Goal: Information Seeking & Learning: Learn about a topic

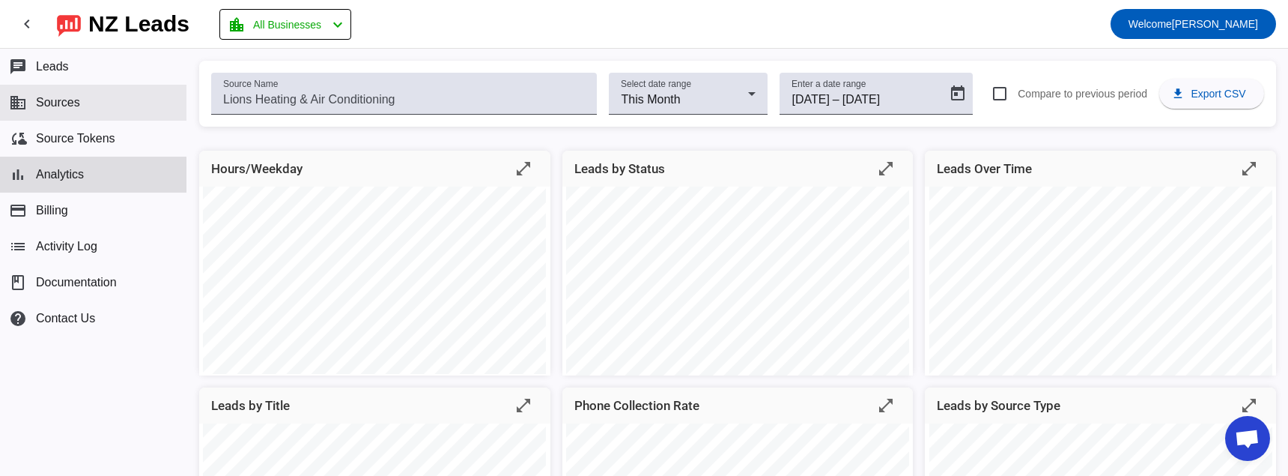
scroll to position [74, 0]
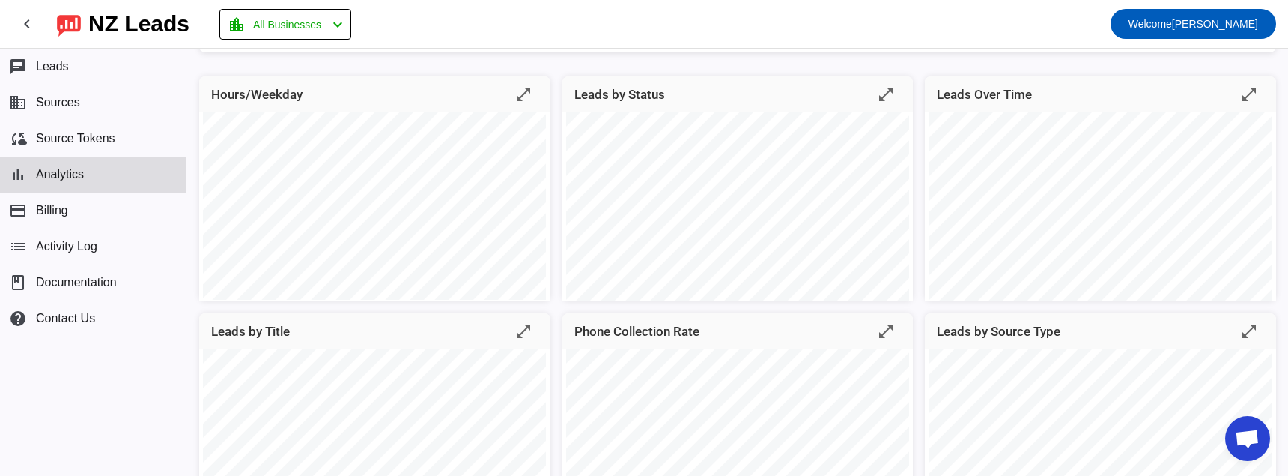
click at [120, 170] on button "bar_chart Analytics" at bounding box center [93, 175] width 186 height 36
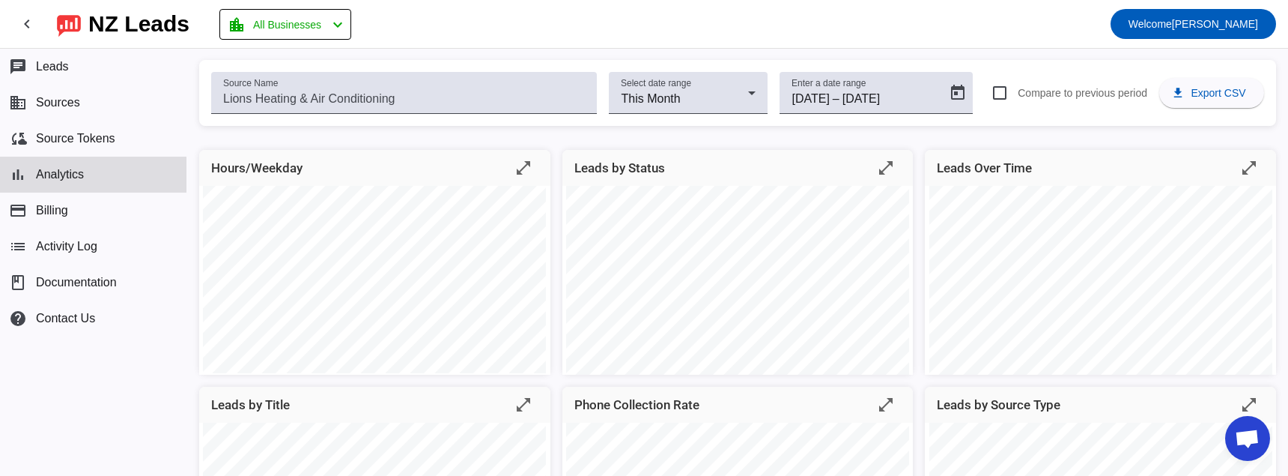
scroll to position [0, 0]
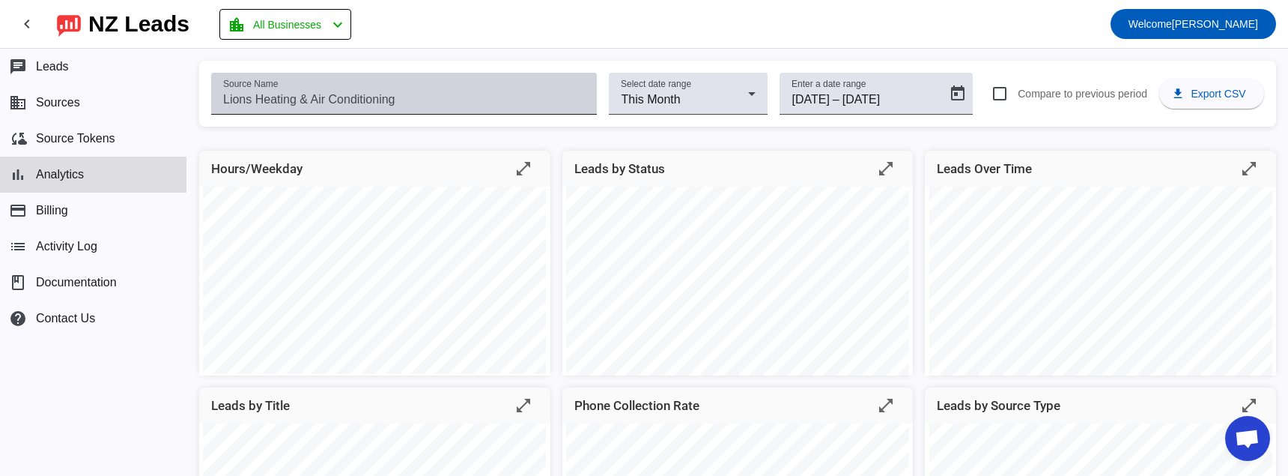
click at [571, 91] on input "Source Name" at bounding box center [404, 100] width 362 height 18
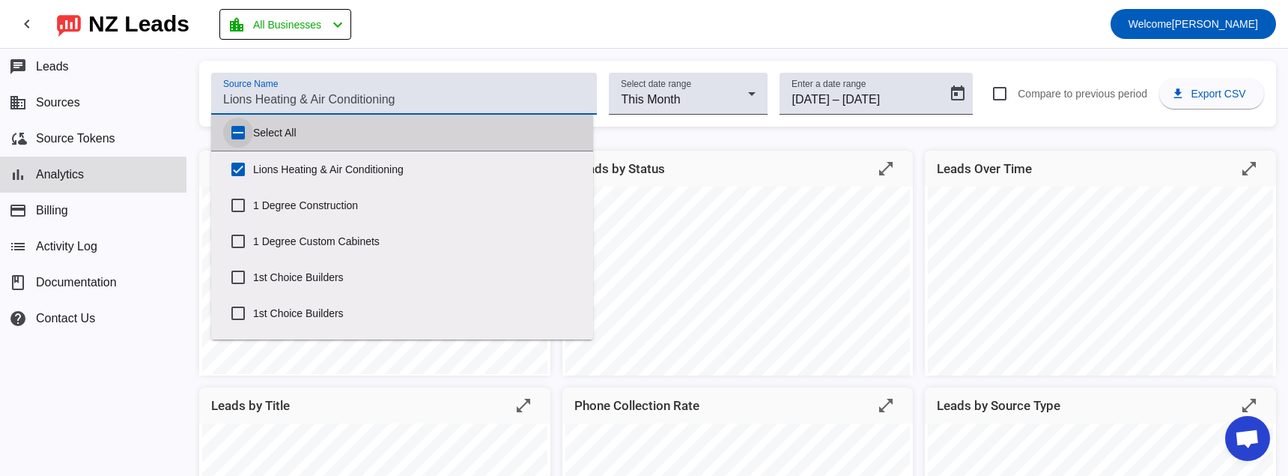
click at [237, 131] on input "Select All" at bounding box center [238, 133] width 30 height 30
checkbox input "true"
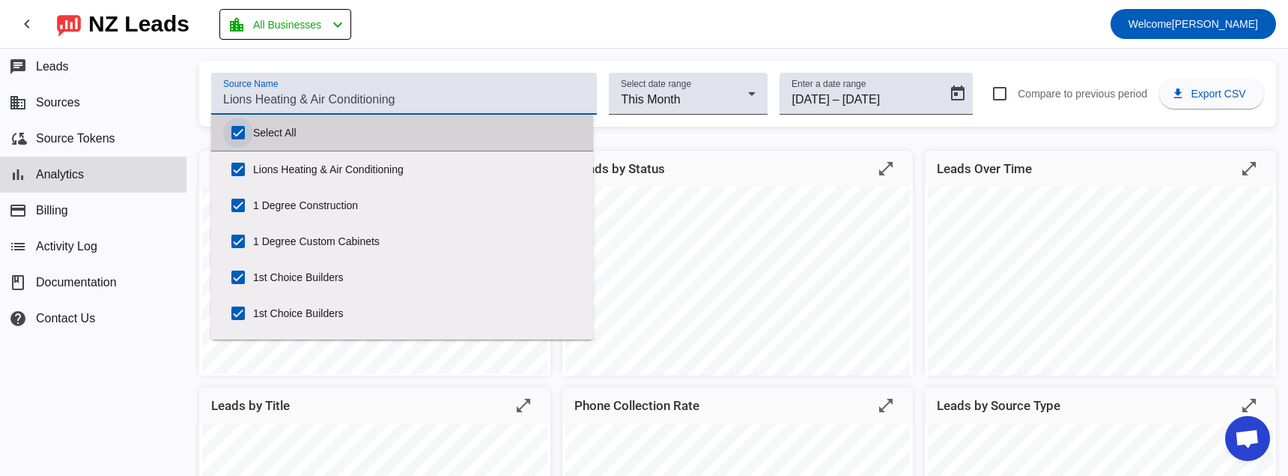
checkbox input "true"
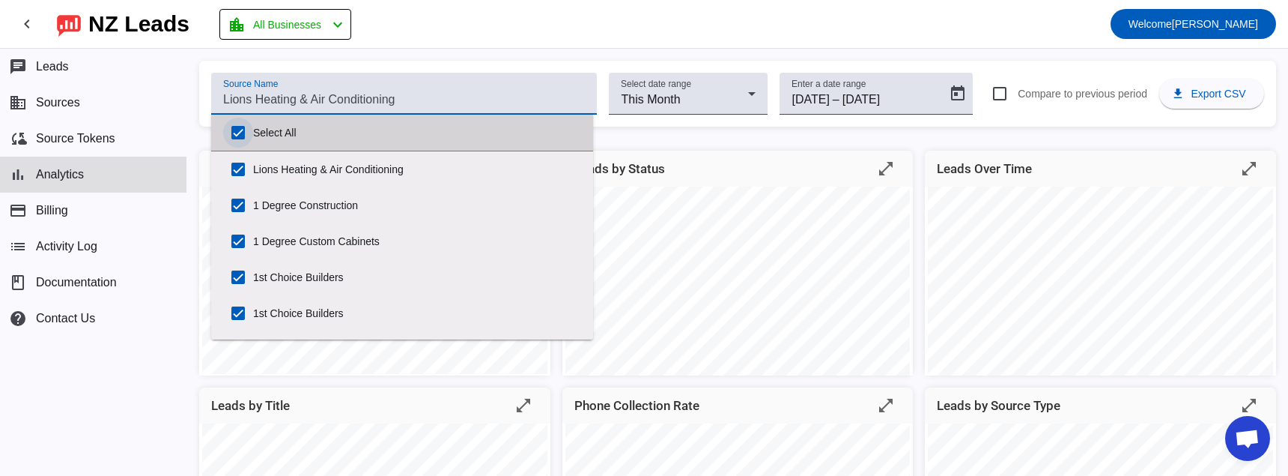
checkbox input "true"
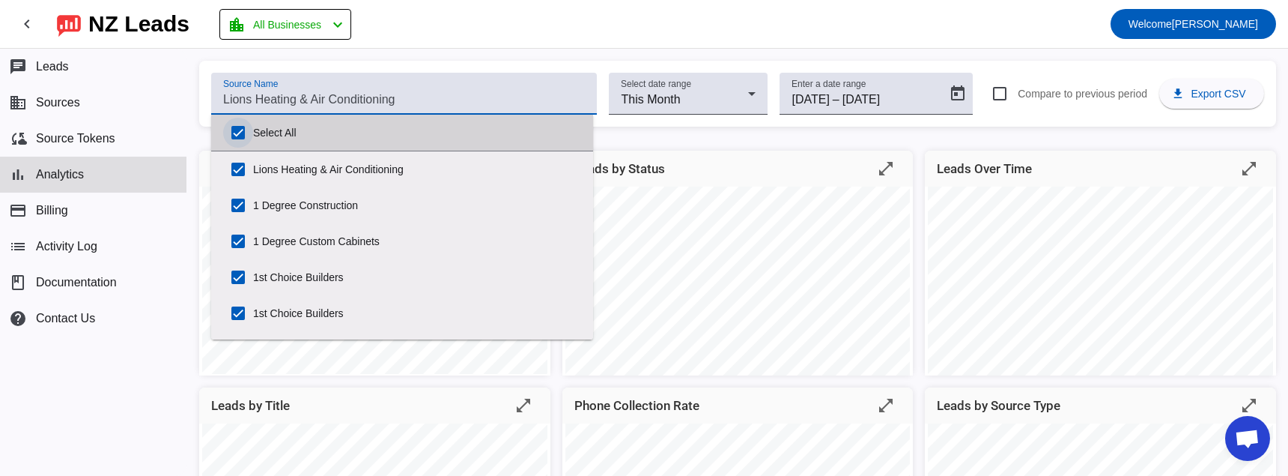
checkbox input "true"
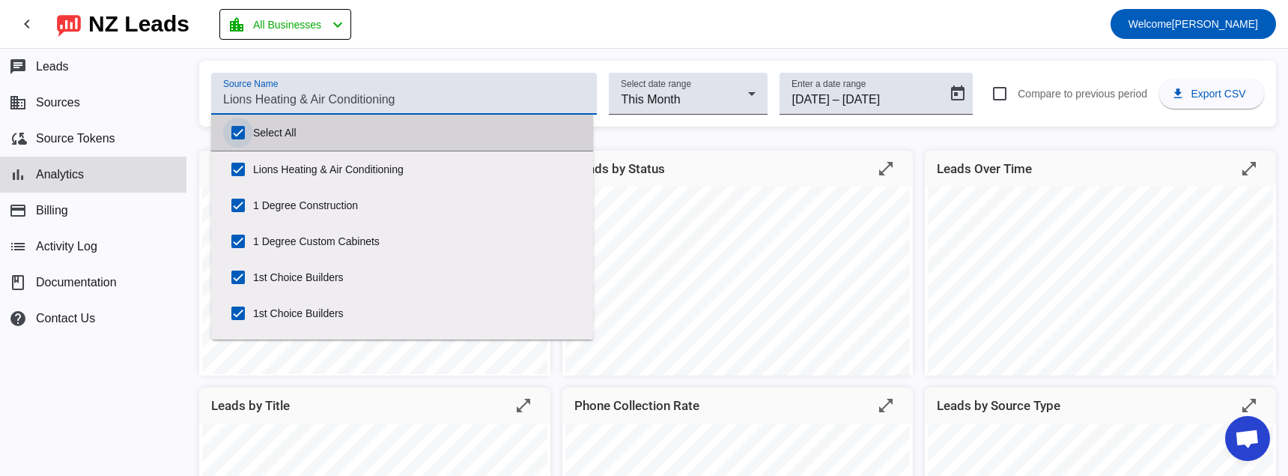
checkbox input "true"
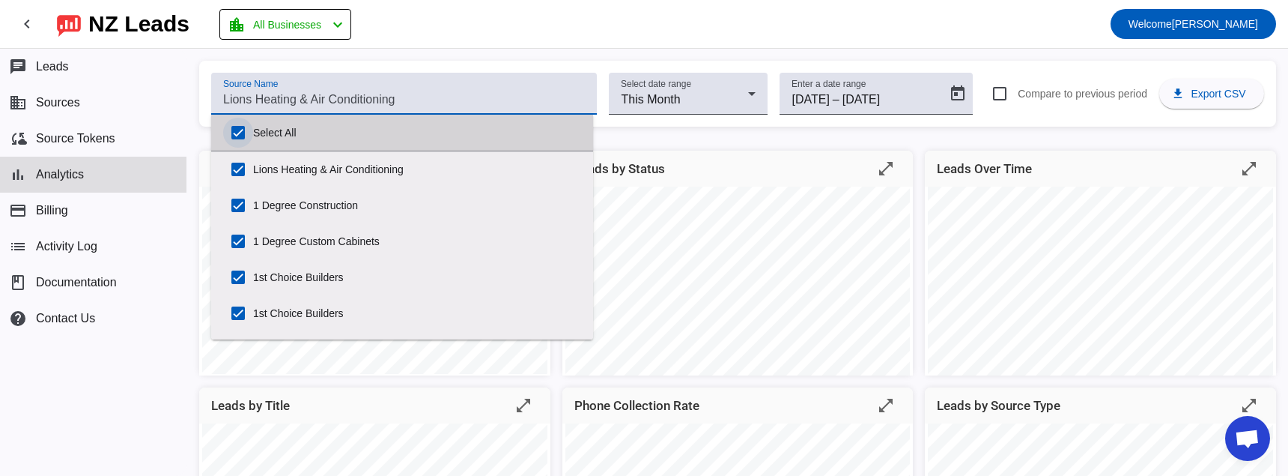
checkbox input "true"
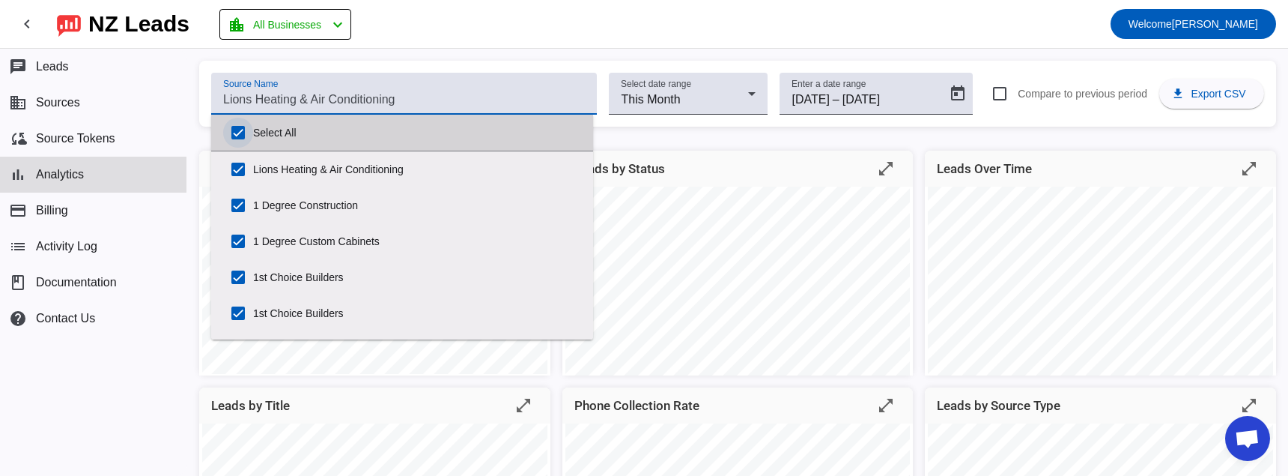
checkbox input "true"
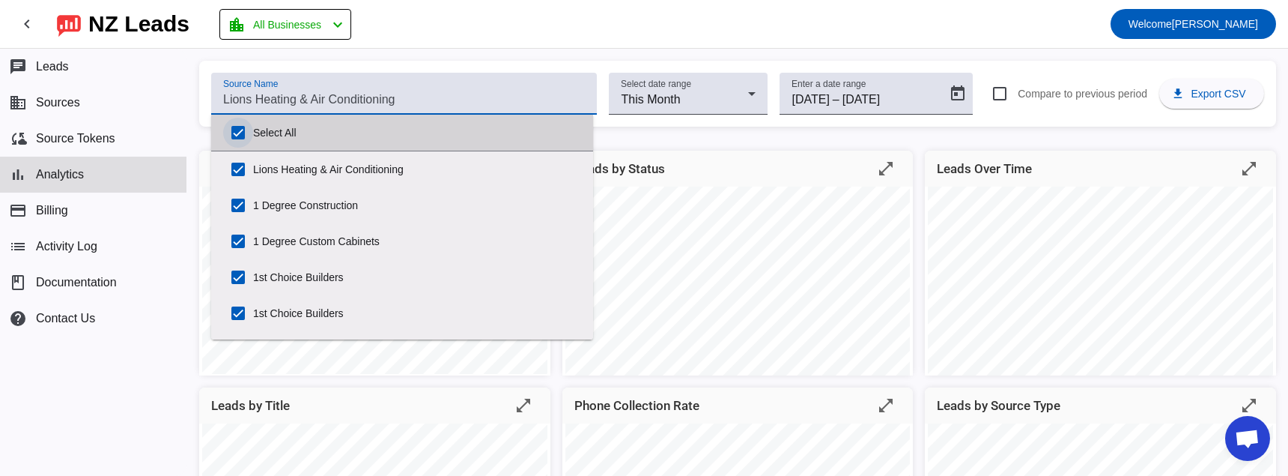
checkbox input "true"
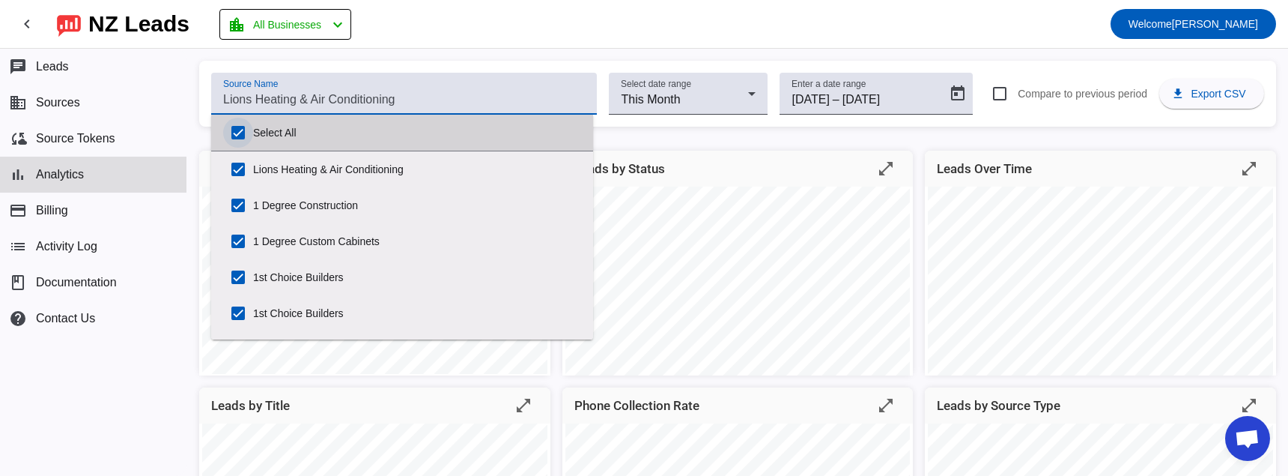
checkbox input "true"
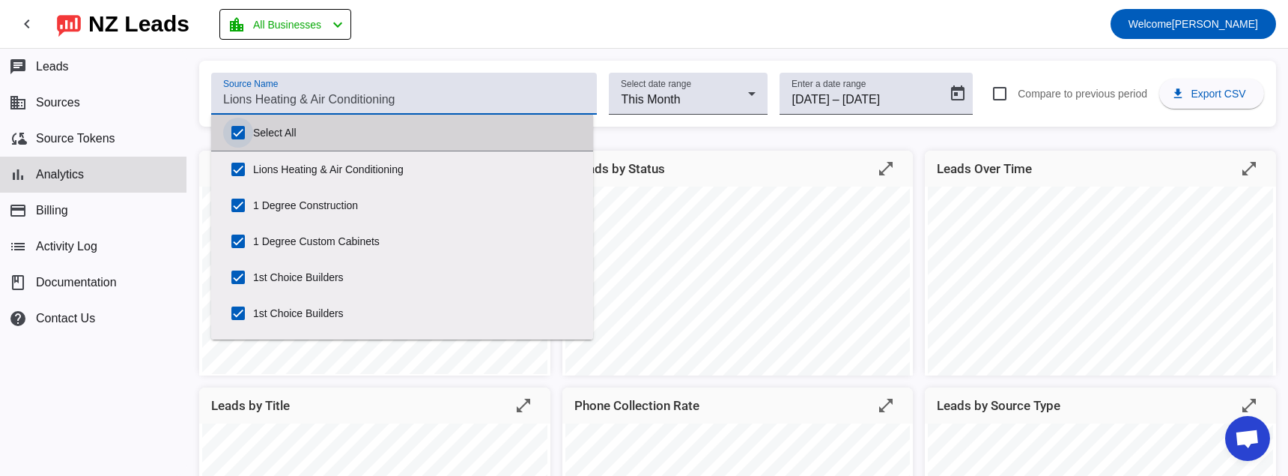
checkbox input "true"
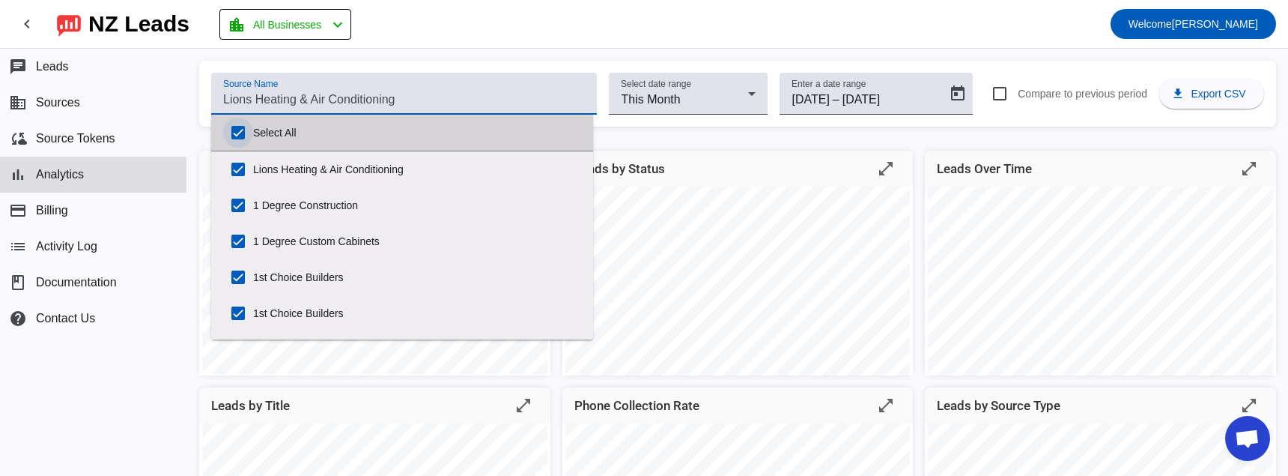
checkbox input "true"
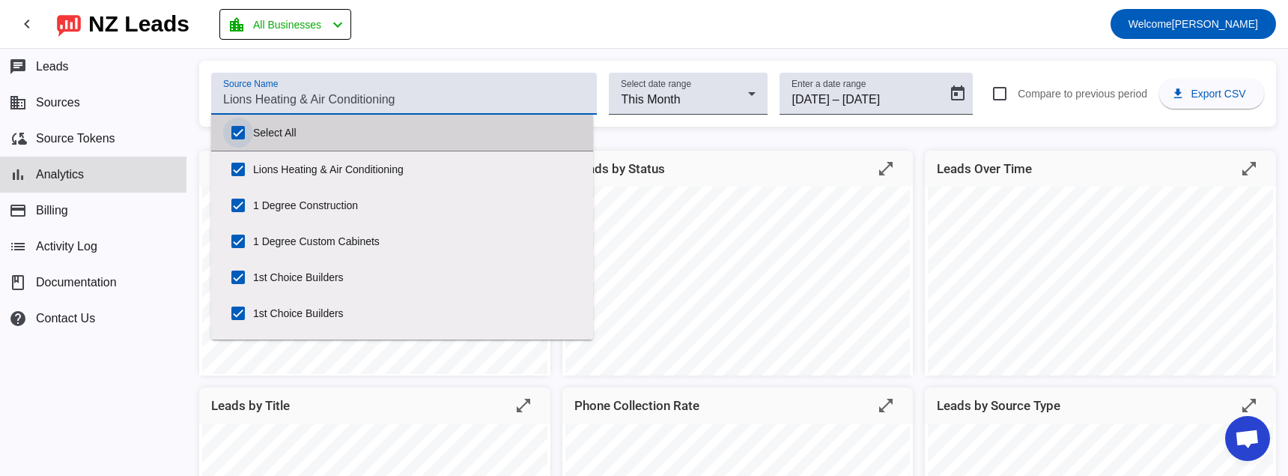
checkbox input "true"
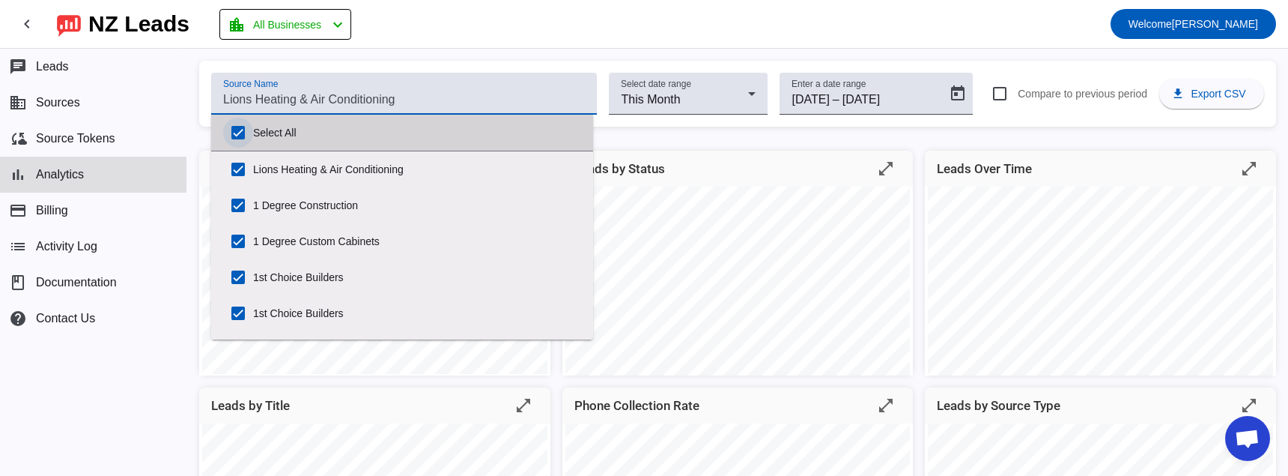
checkbox input "true"
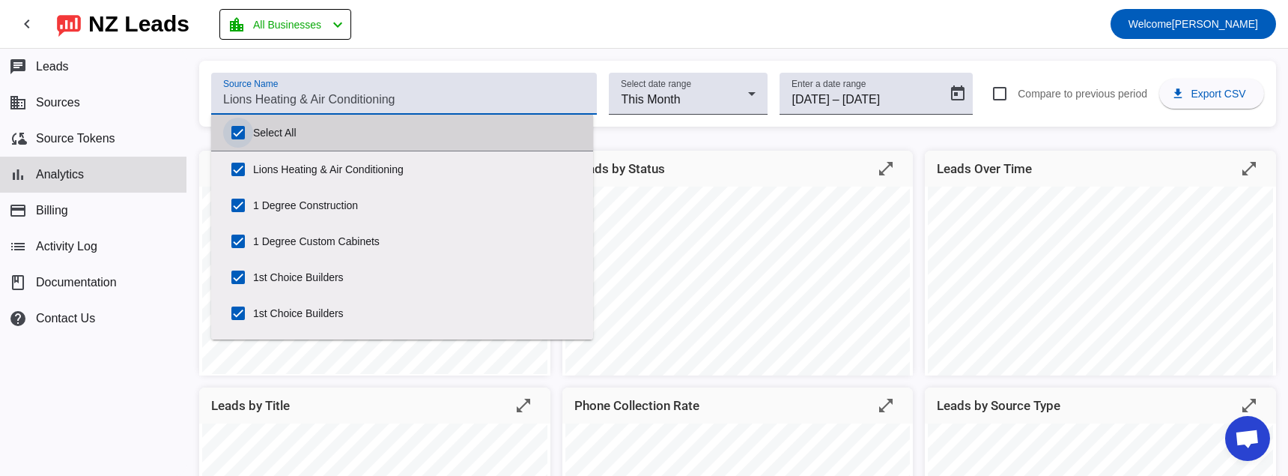
checkbox input "true"
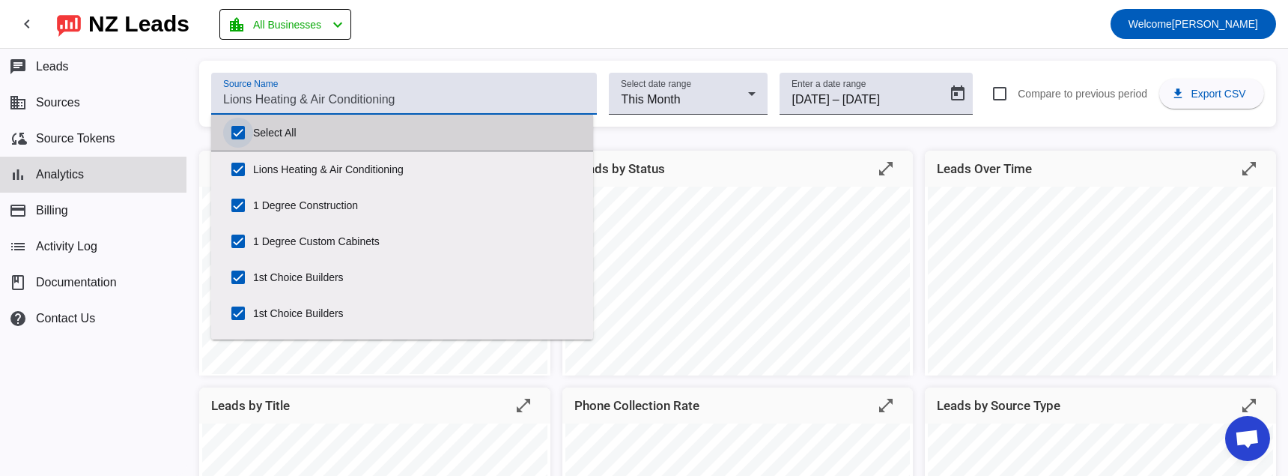
checkbox input "true"
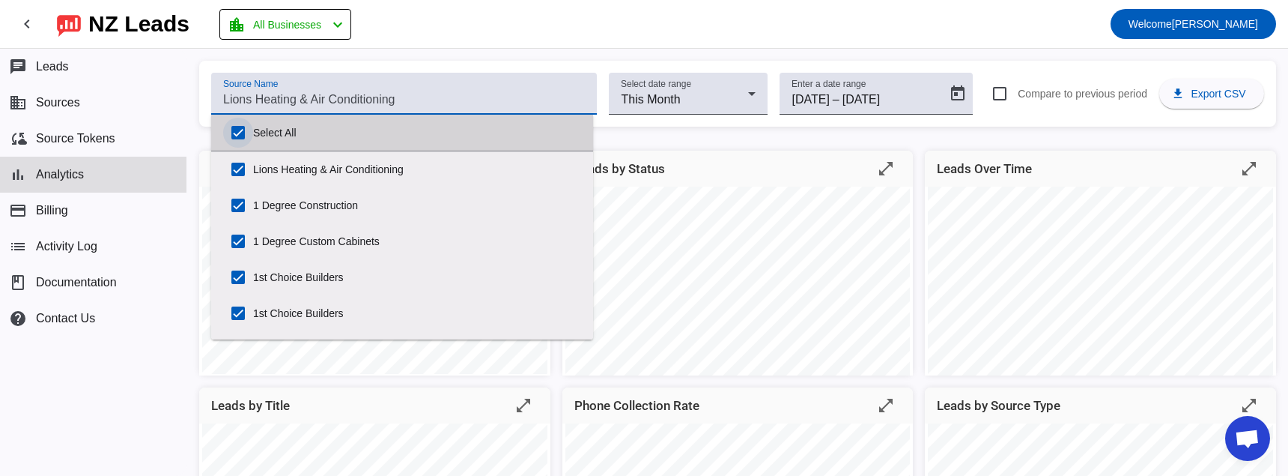
checkbox input "true"
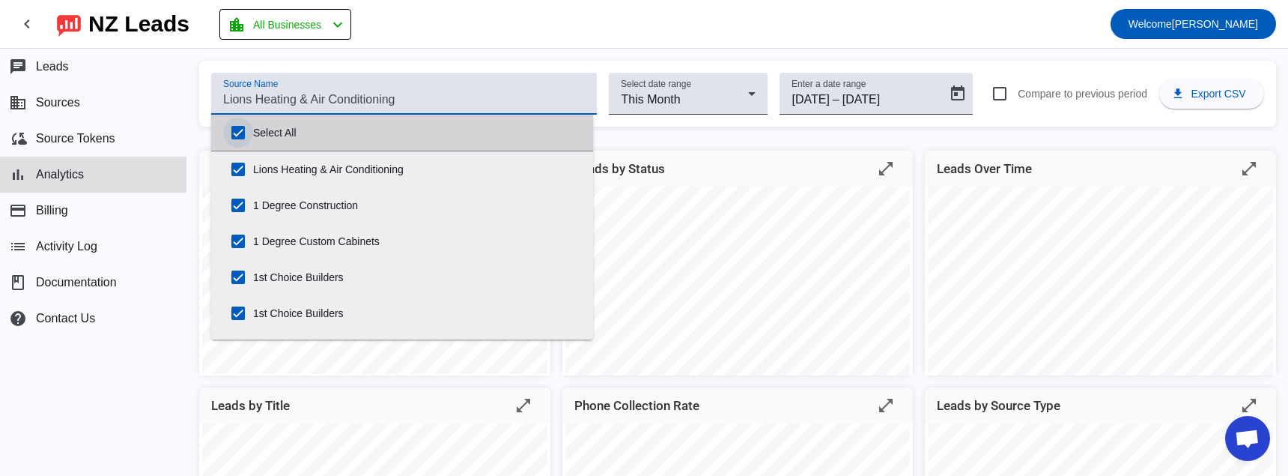
checkbox input "true"
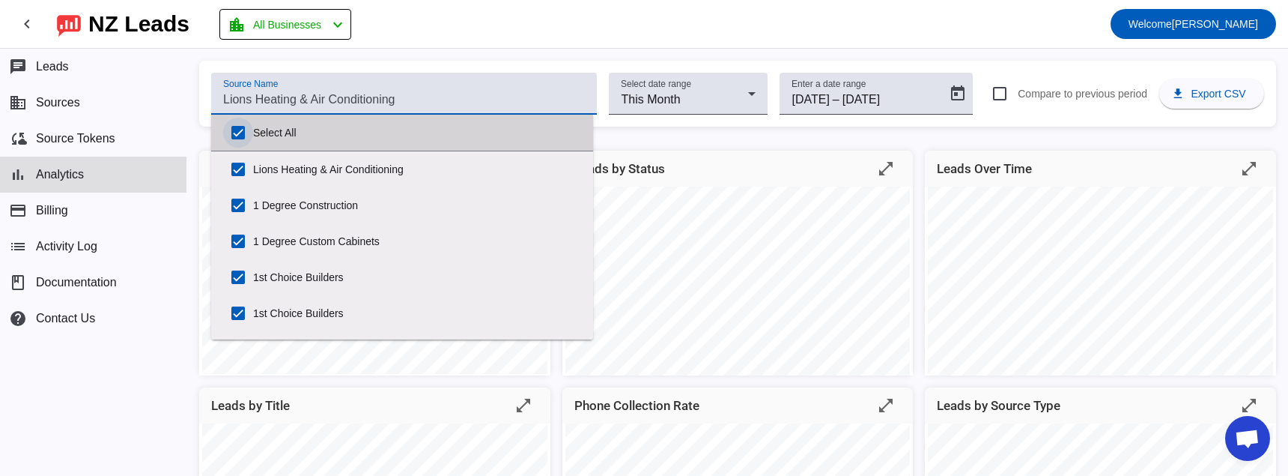
checkbox input "true"
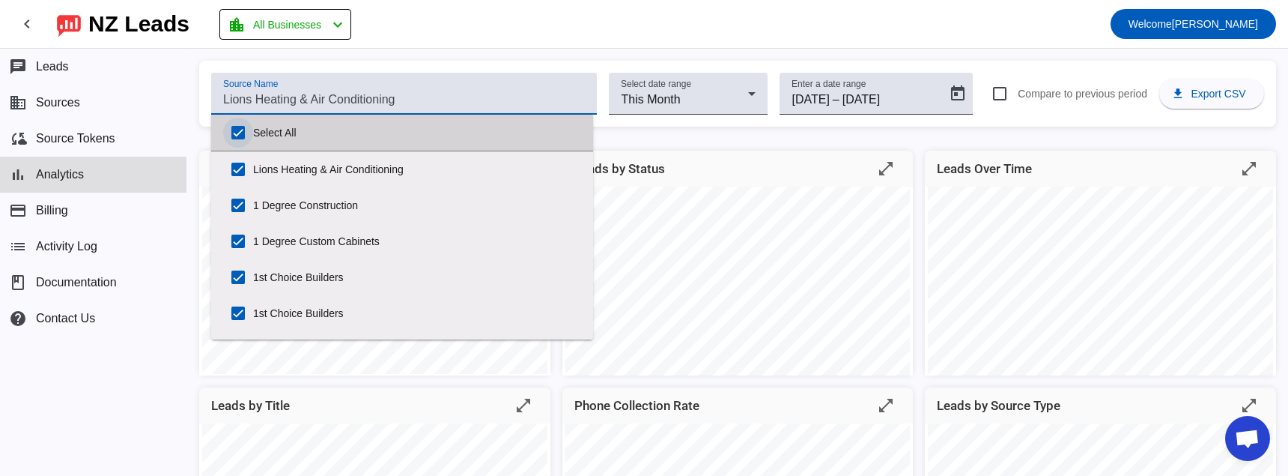
checkbox input "true"
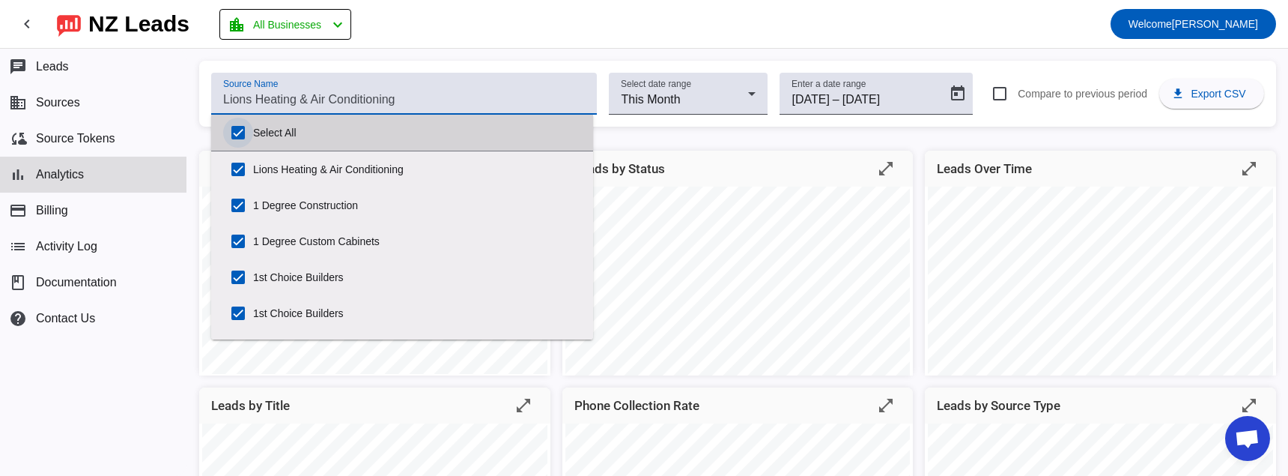
checkbox input "true"
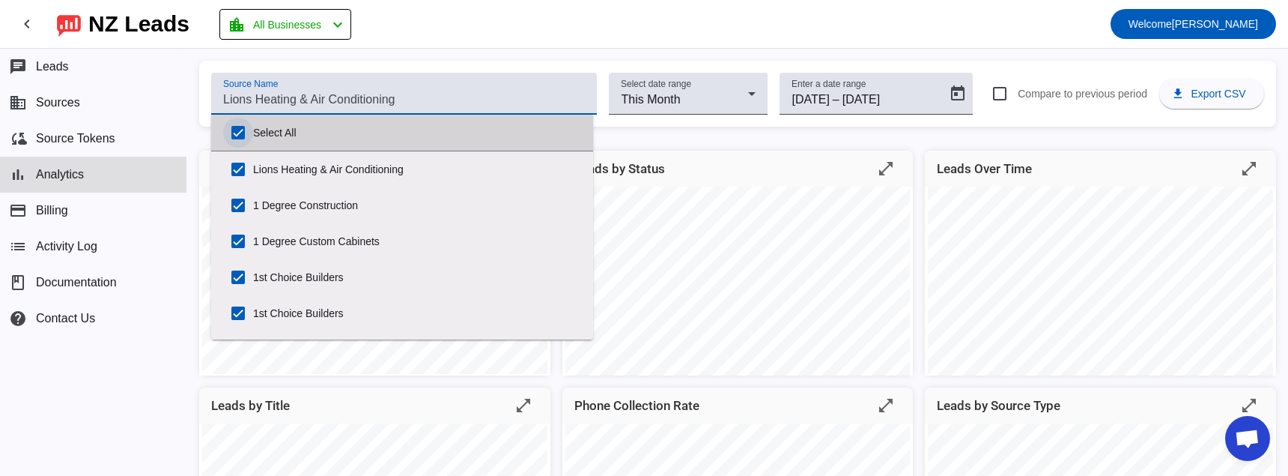
checkbox input "true"
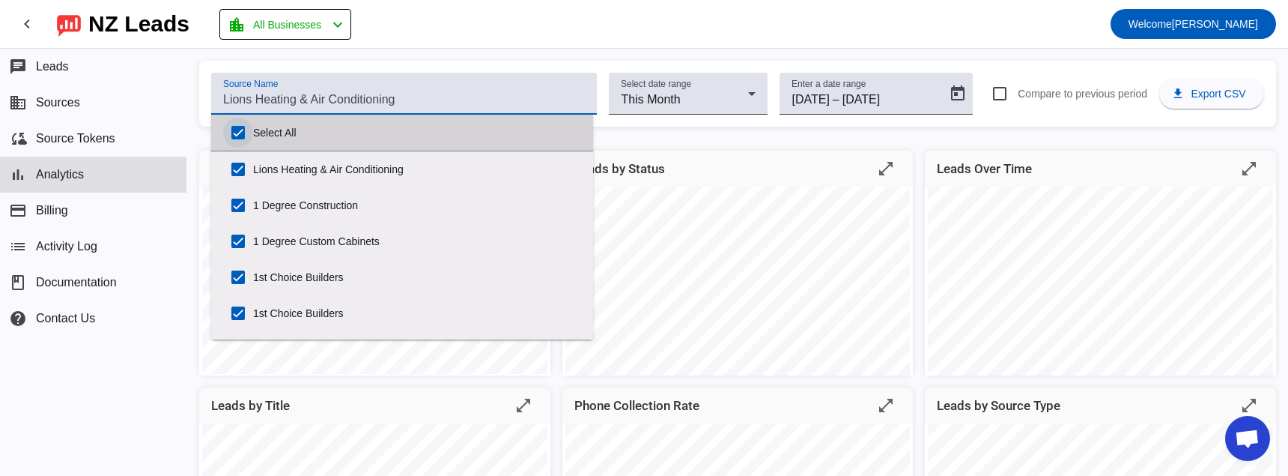
checkbox input "true"
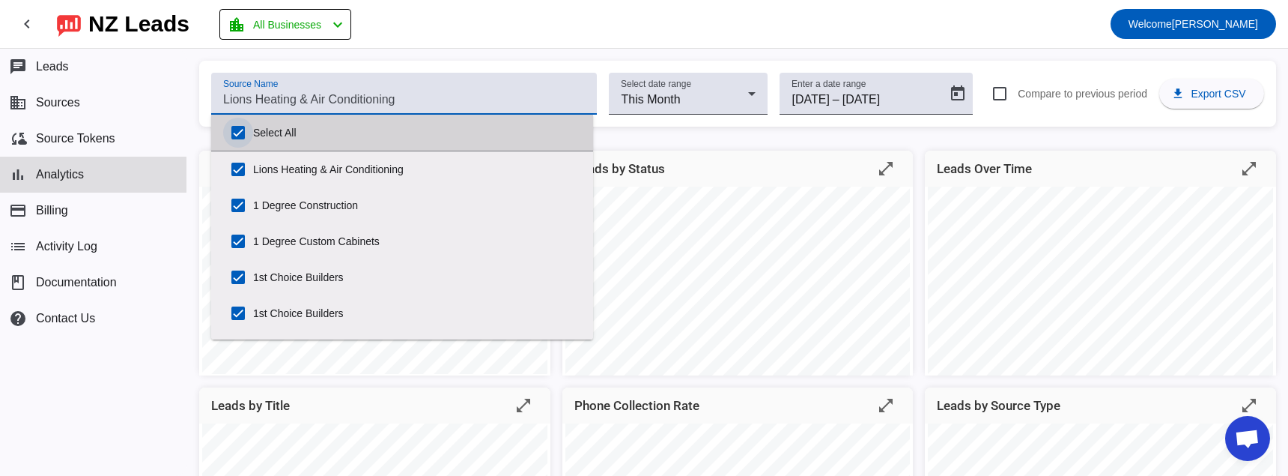
checkbox input "true"
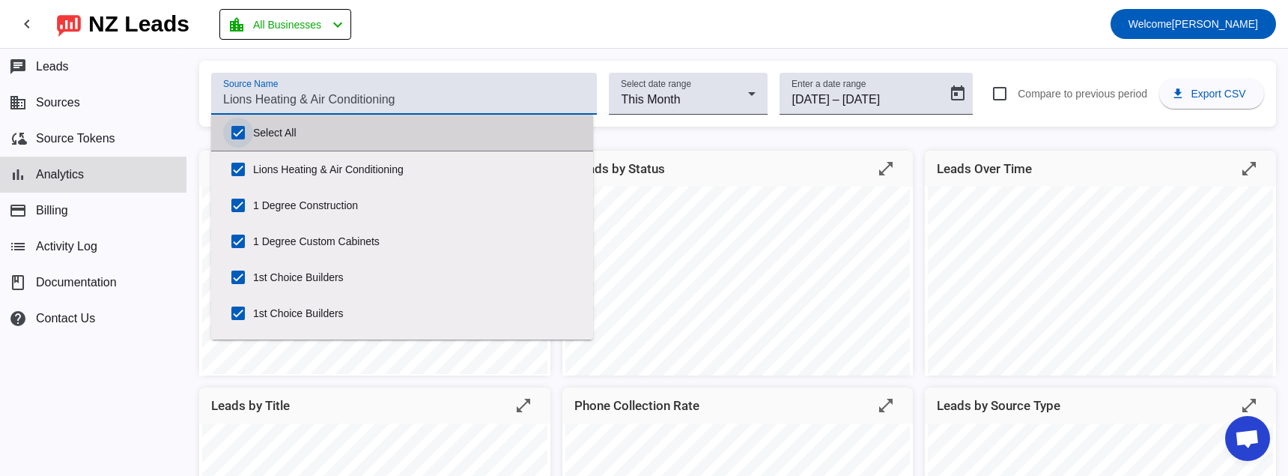
checkbox input "true"
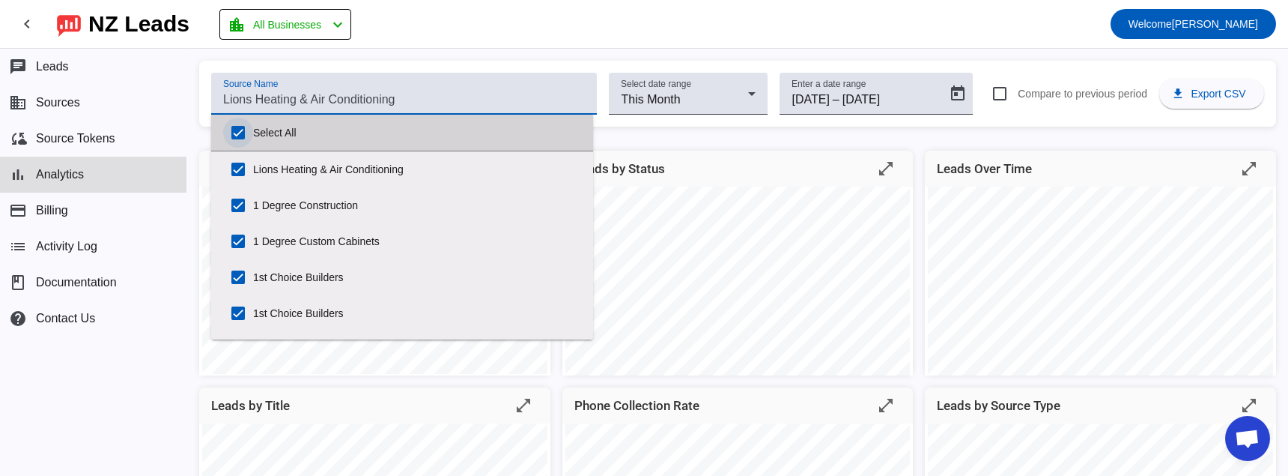
checkbox input "true"
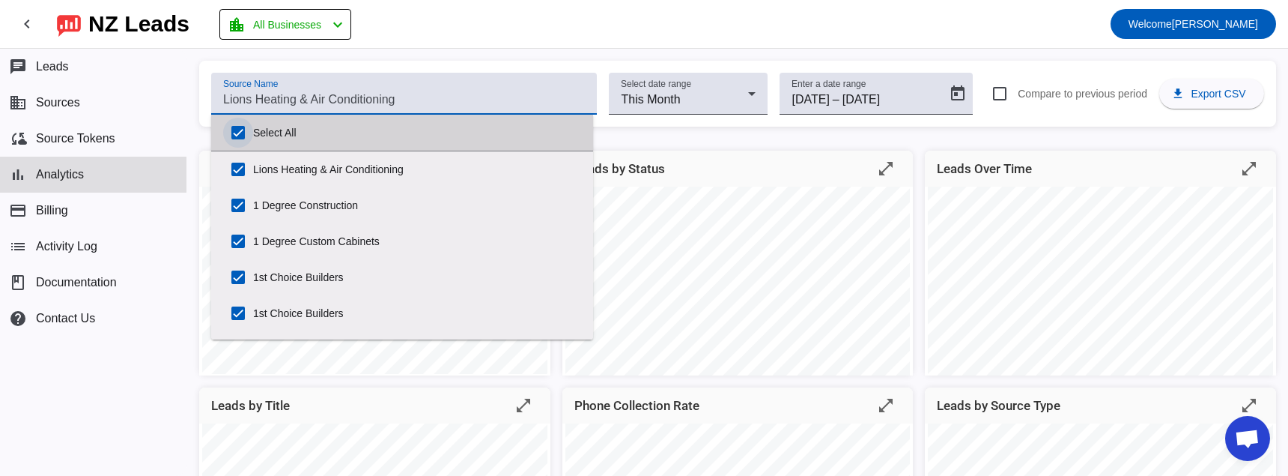
checkbox input "true"
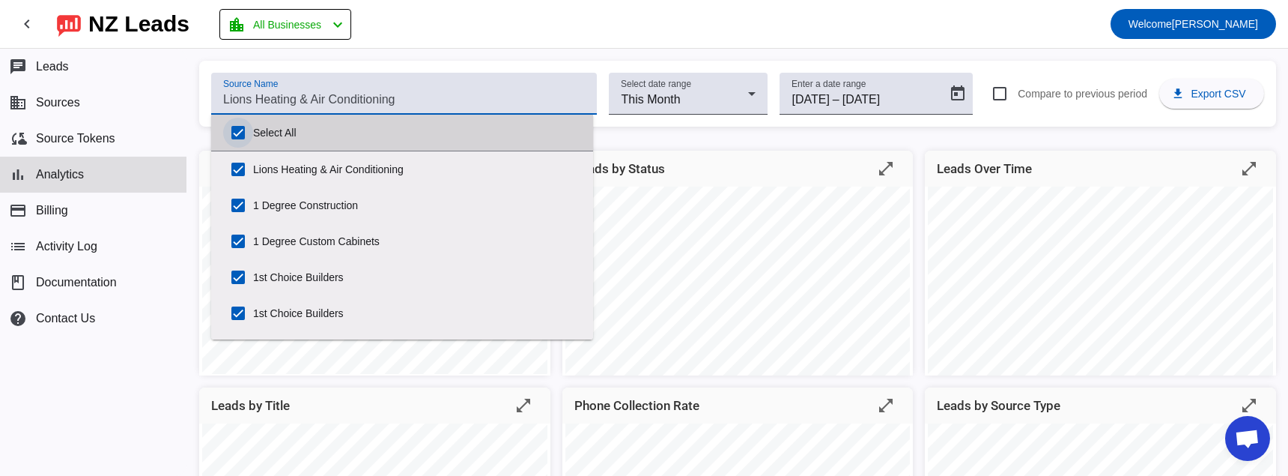
checkbox input "true"
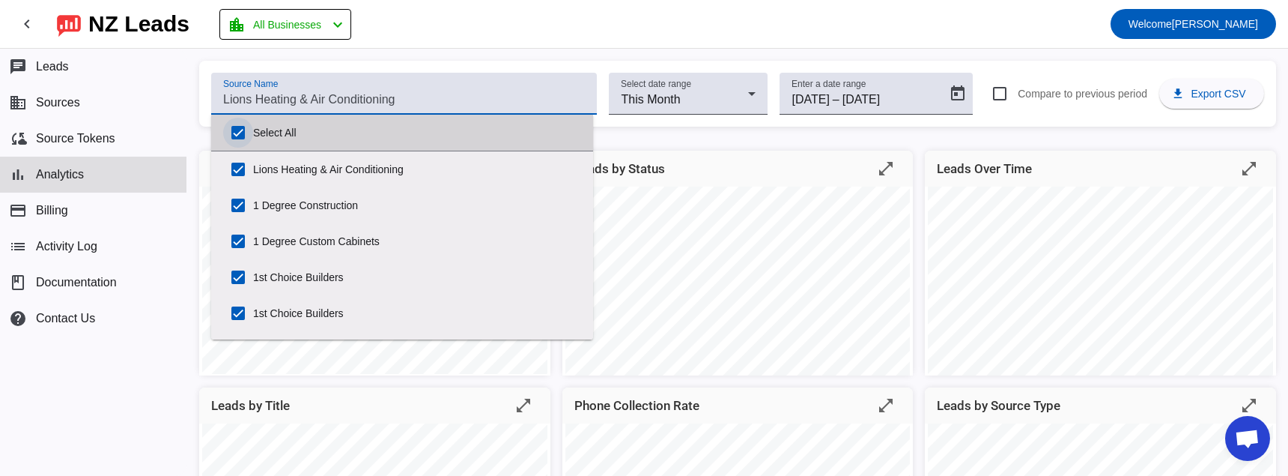
checkbox input "true"
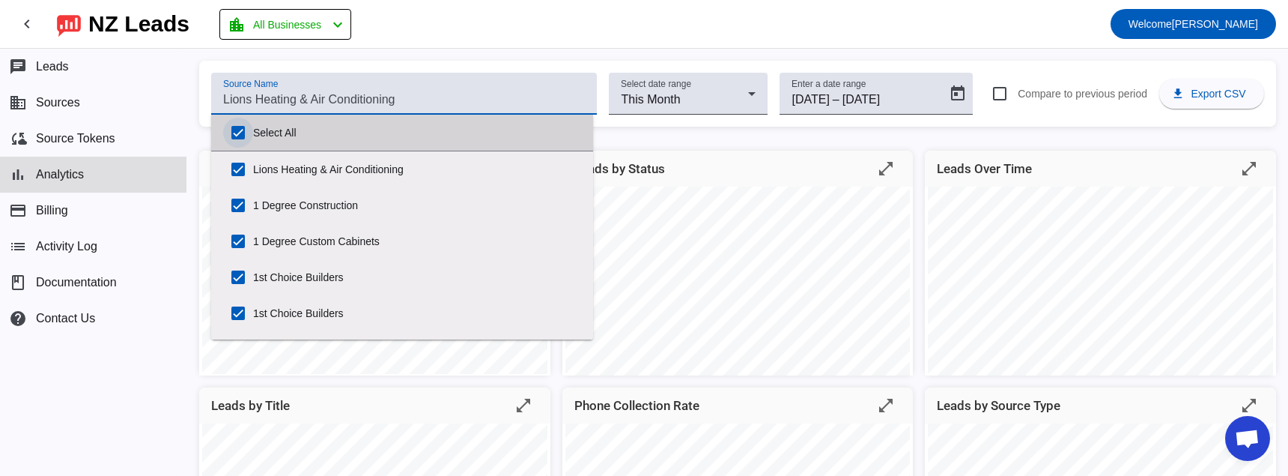
checkbox input "true"
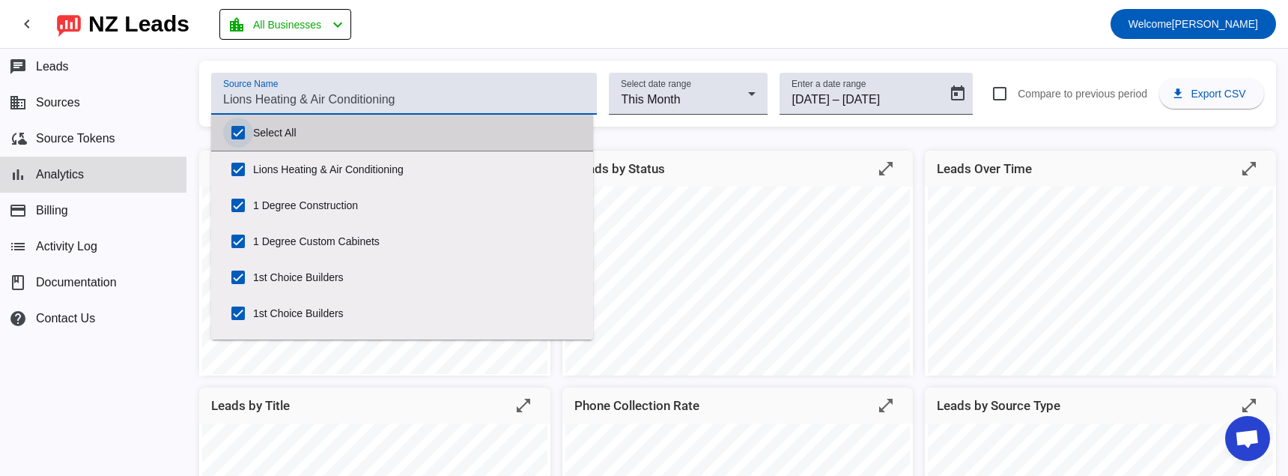
checkbox input "true"
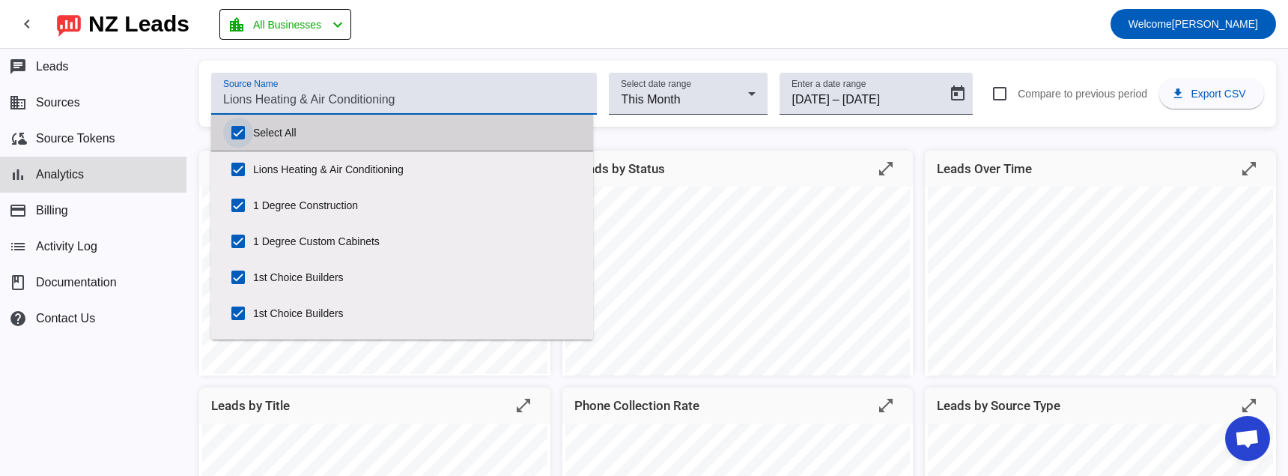
checkbox input "true"
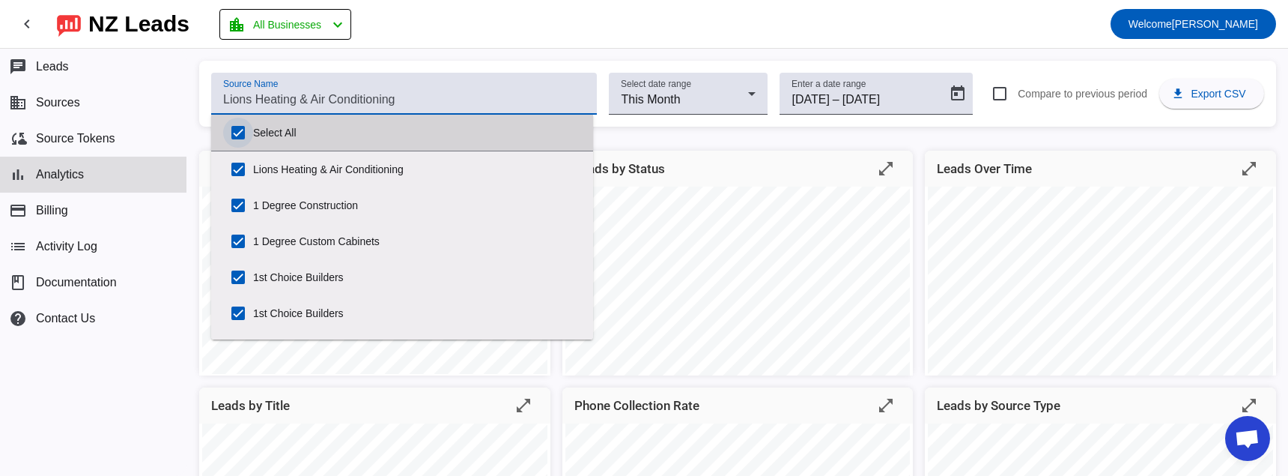
checkbox input "true"
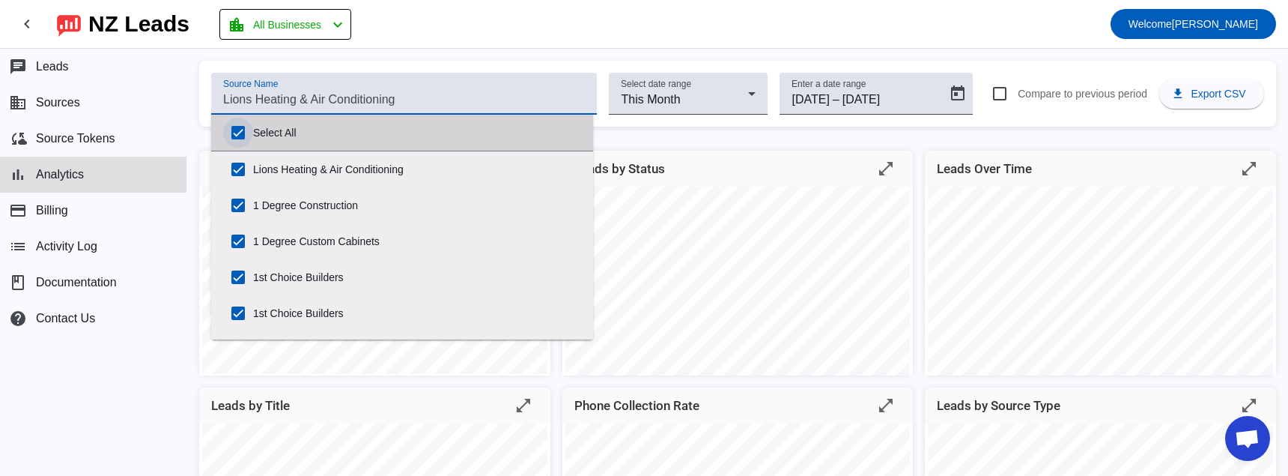
checkbox input "true"
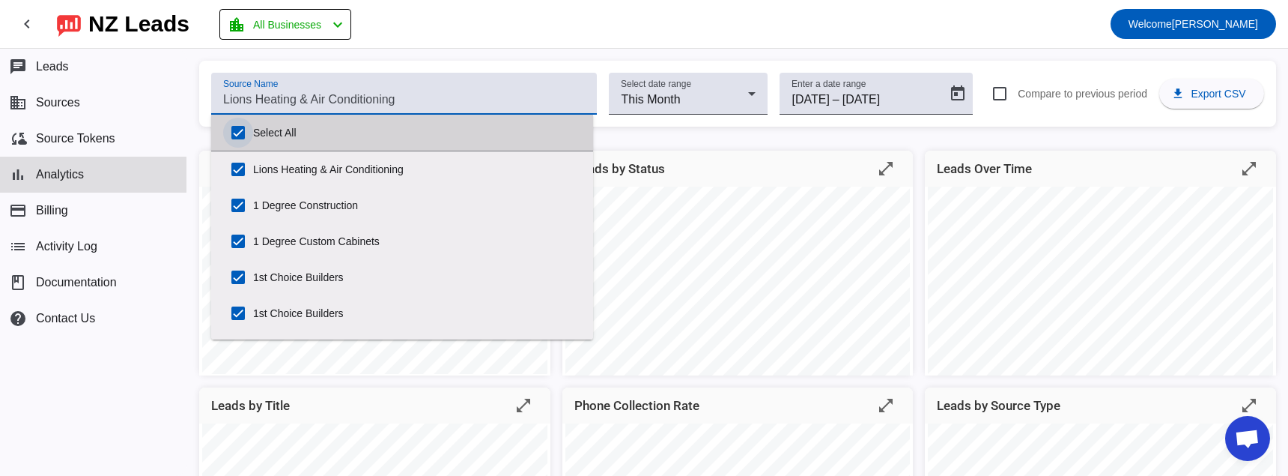
checkbox input "true"
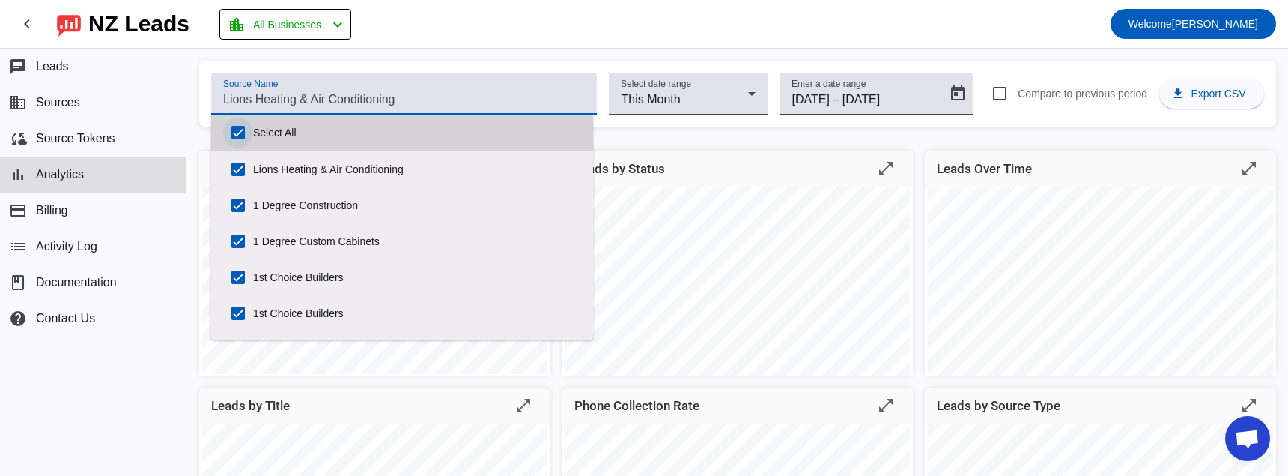
checkbox input "true"
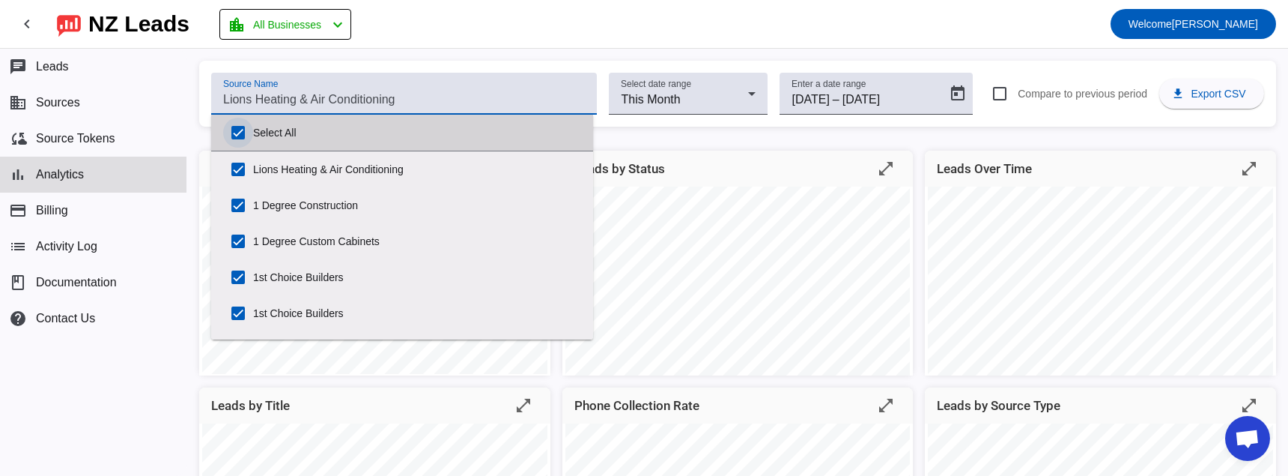
checkbox input "true"
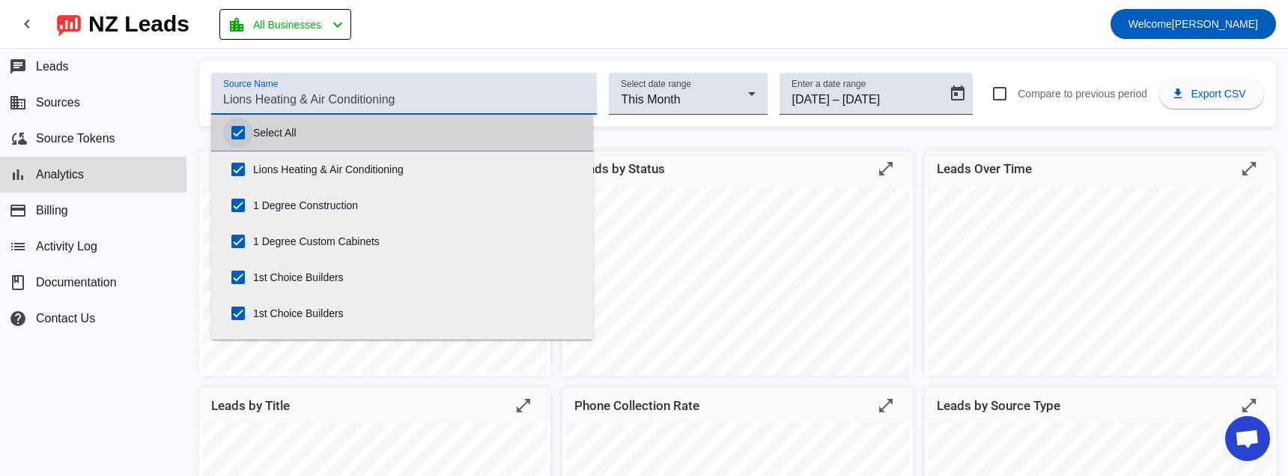
checkbox input "true"
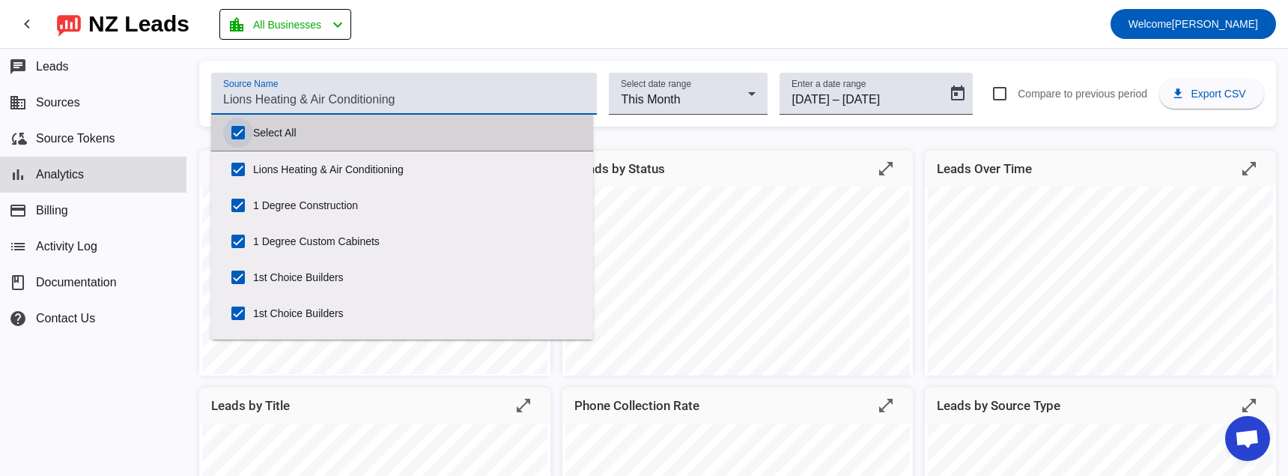
checkbox input "true"
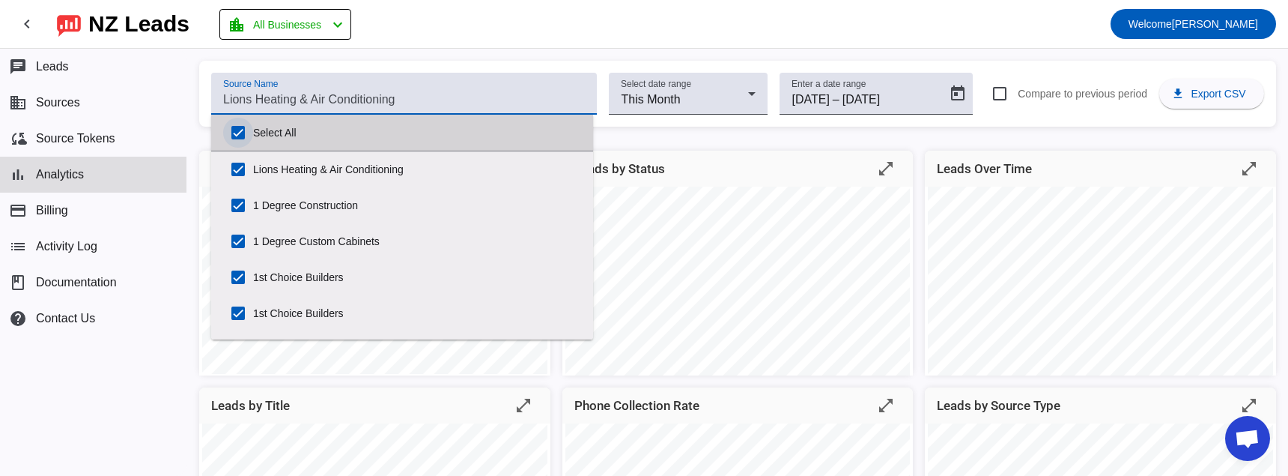
checkbox input "true"
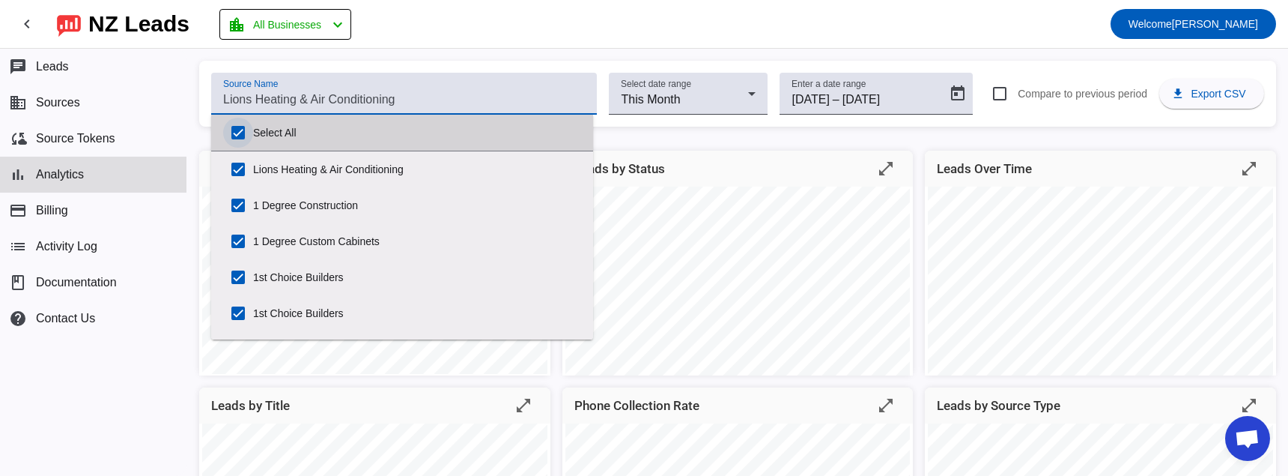
checkbox input "true"
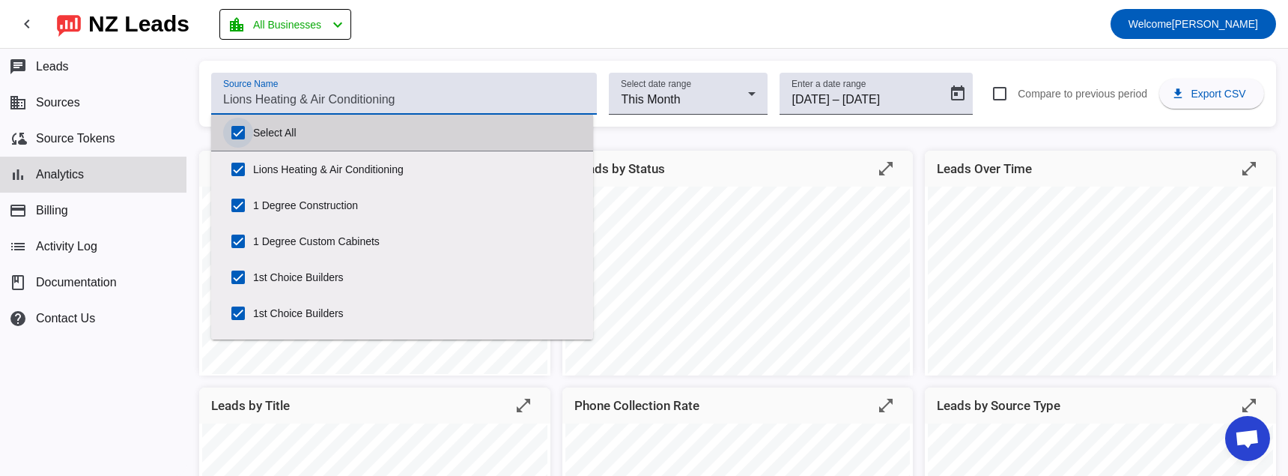
checkbox input "true"
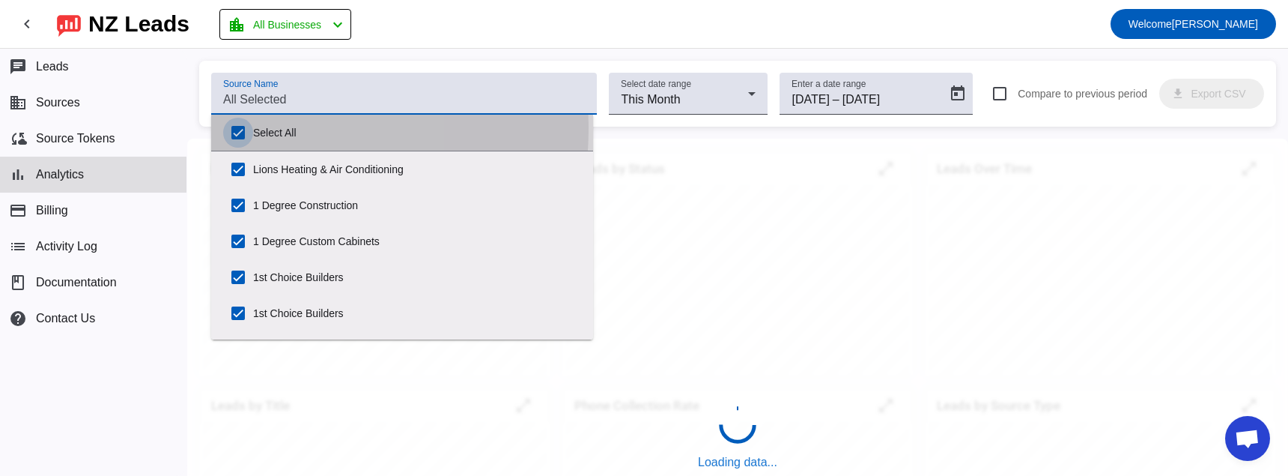
click at [231, 127] on input "Select All" at bounding box center [238, 133] width 30 height 30
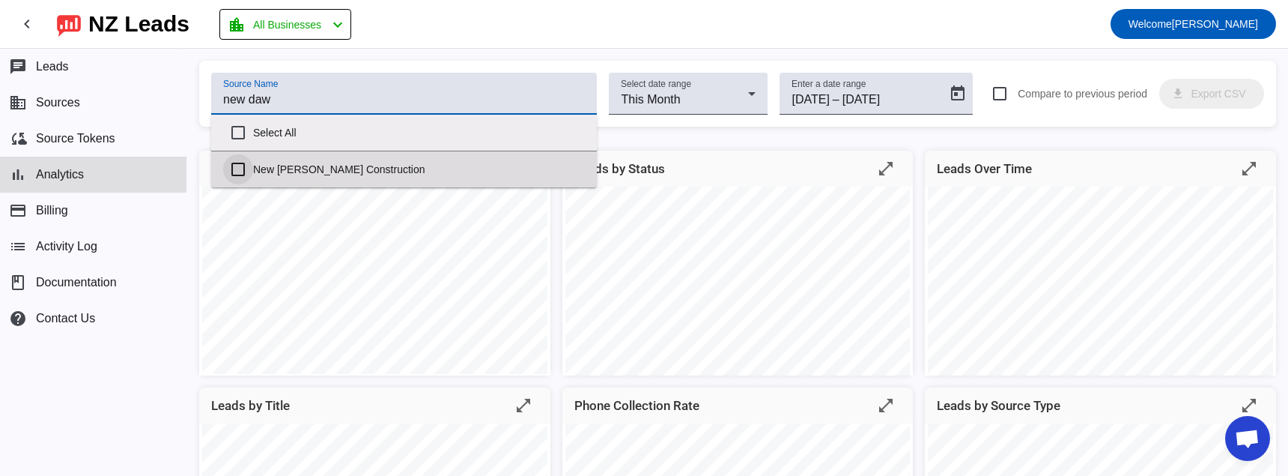
click at [245, 163] on input "New [PERSON_NAME] Construction" at bounding box center [238, 169] width 30 height 30
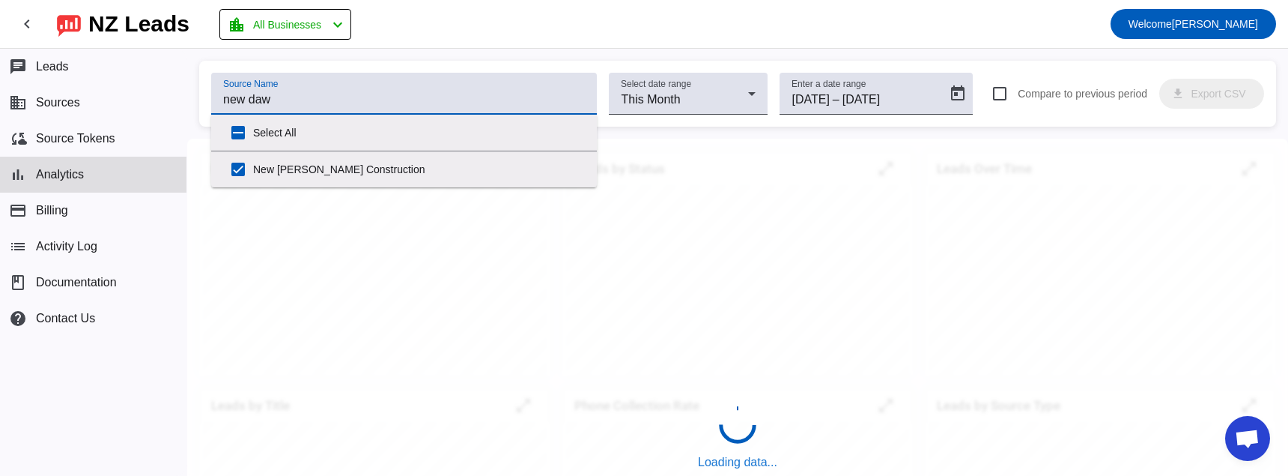
click at [410, 54] on div "Source Name new daw Select date range This Month Enter a date range [DATE] [DAT…" at bounding box center [737, 262] width 1101 height 427
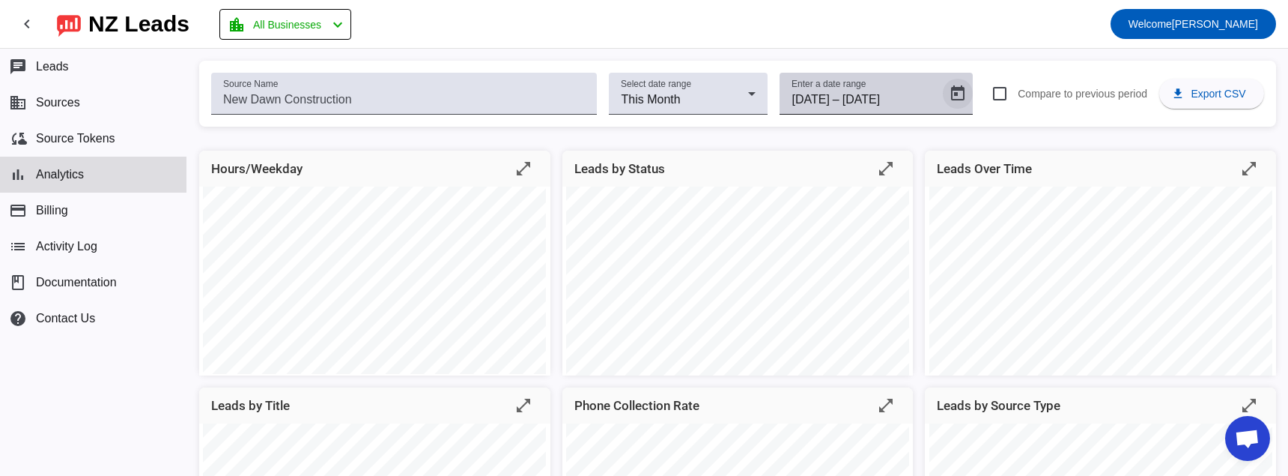
click at [952, 89] on span "Open calendar" at bounding box center [958, 94] width 36 height 36
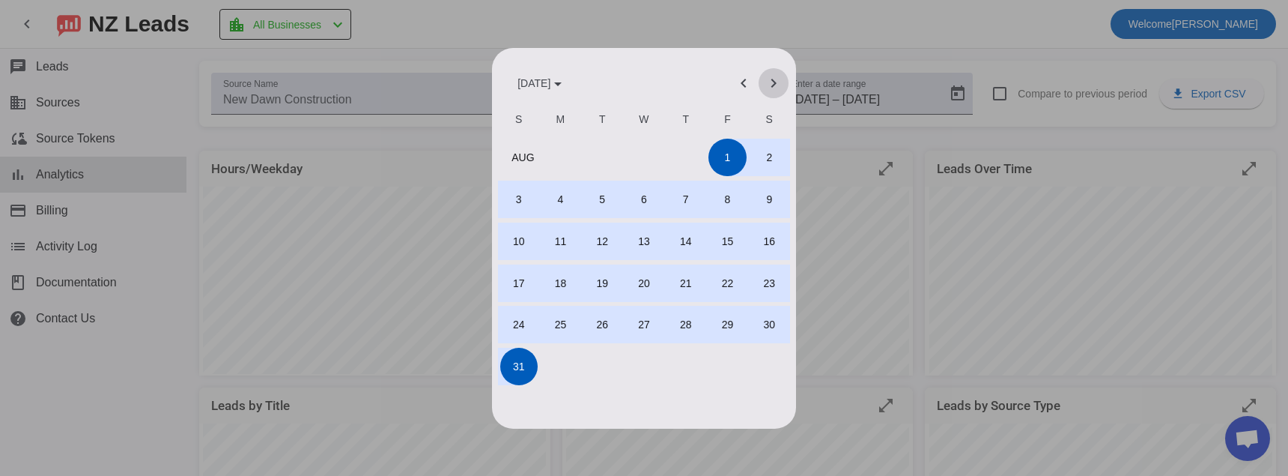
click at [768, 81] on span "Next month" at bounding box center [774, 83] width 36 height 36
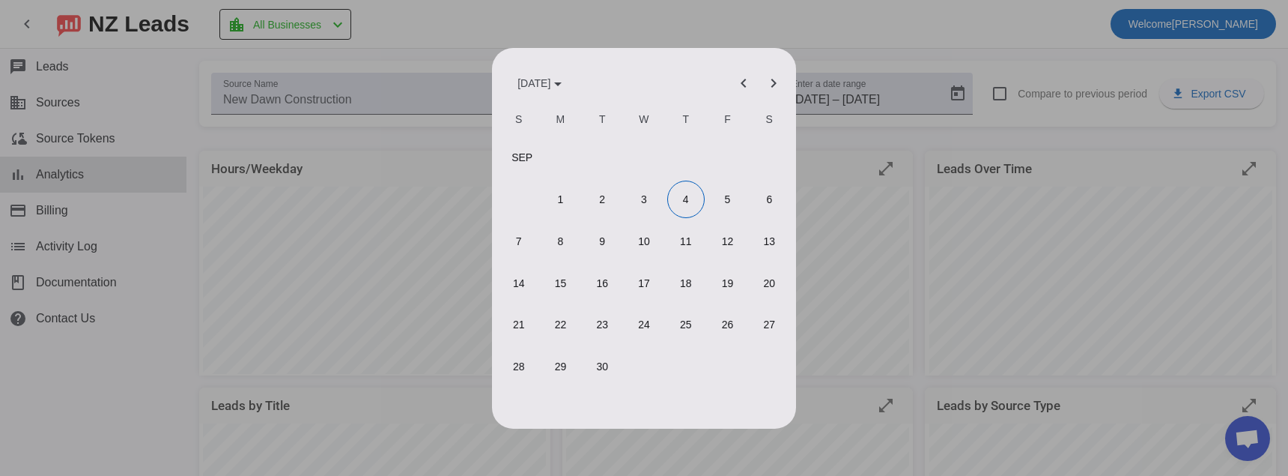
click at [571, 198] on span "1" at bounding box center [559, 198] width 37 height 37
click at [678, 200] on span "4" at bounding box center [685, 198] width 37 height 37
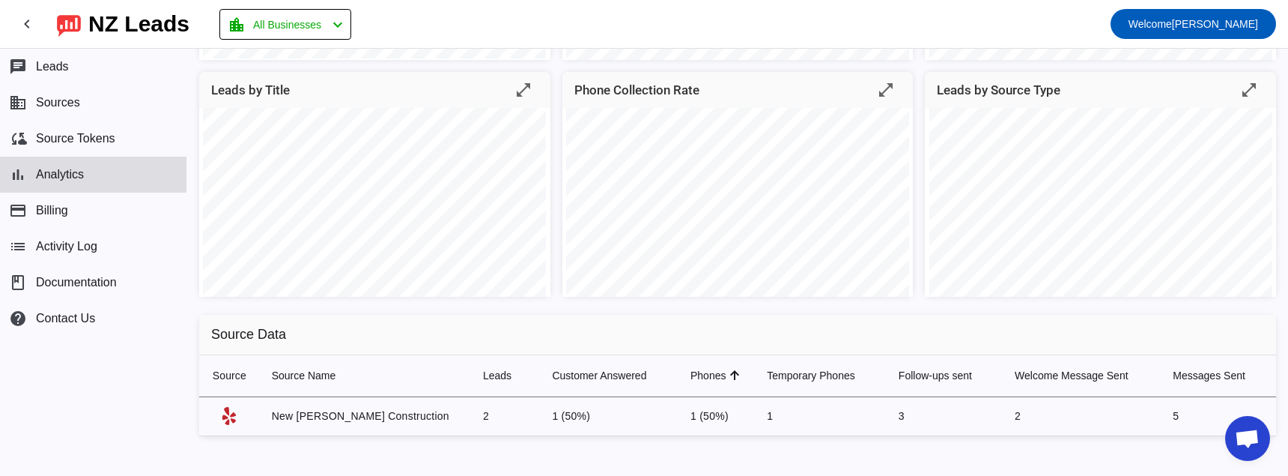
scroll to position [317, 0]
drag, startPoint x: 452, startPoint y: 416, endPoint x: 422, endPoint y: 416, distance: 30.7
click at [471, 416] on td "2" at bounding box center [505, 414] width 69 height 39
click at [471, 413] on td "2" at bounding box center [505, 414] width 69 height 39
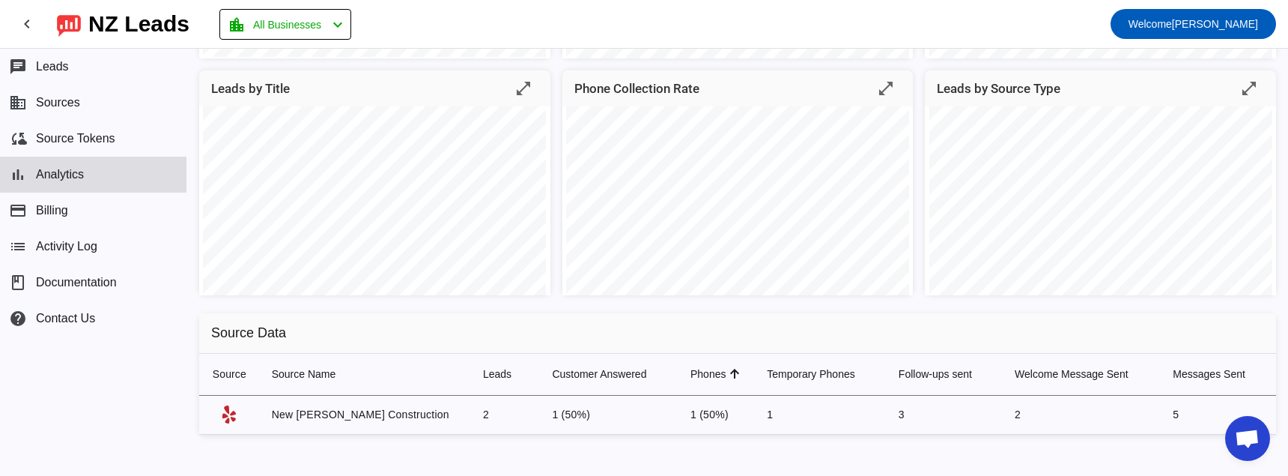
click at [471, 412] on td "2" at bounding box center [505, 414] width 69 height 39
drag, startPoint x: 532, startPoint y: 410, endPoint x: 478, endPoint y: 419, distance: 54.7
click at [480, 419] on tr "New [PERSON_NAME] Construction 2 1 (50%) 1 (50%) 1 3 2 5" at bounding box center [737, 414] width 1077 height 39
click at [678, 413] on td "1 (50%)" at bounding box center [716, 414] width 76 height 39
drag, startPoint x: 453, startPoint y: 413, endPoint x: 431, endPoint y: 414, distance: 21.7
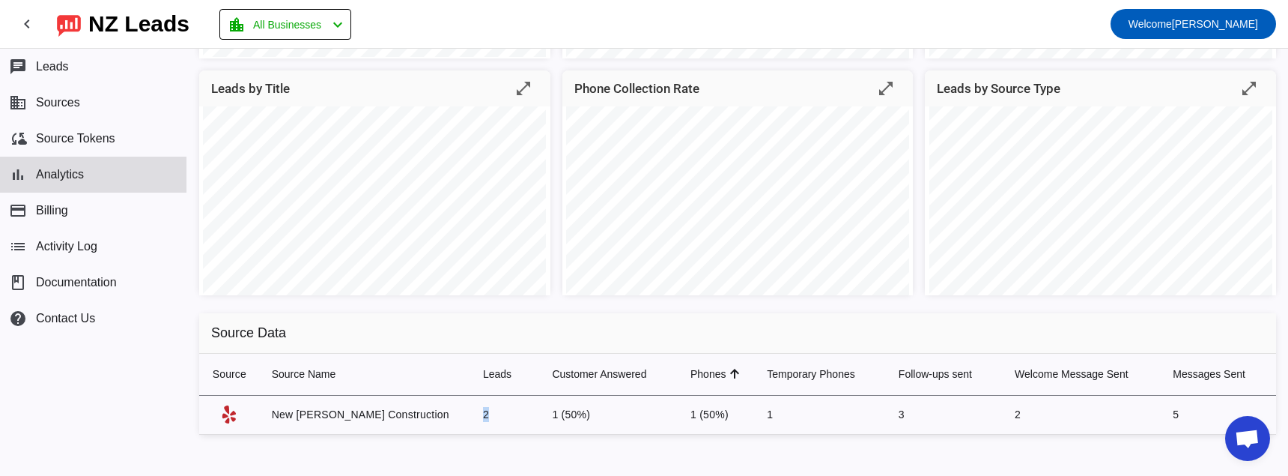
click at [471, 414] on td "2" at bounding box center [505, 414] width 69 height 39
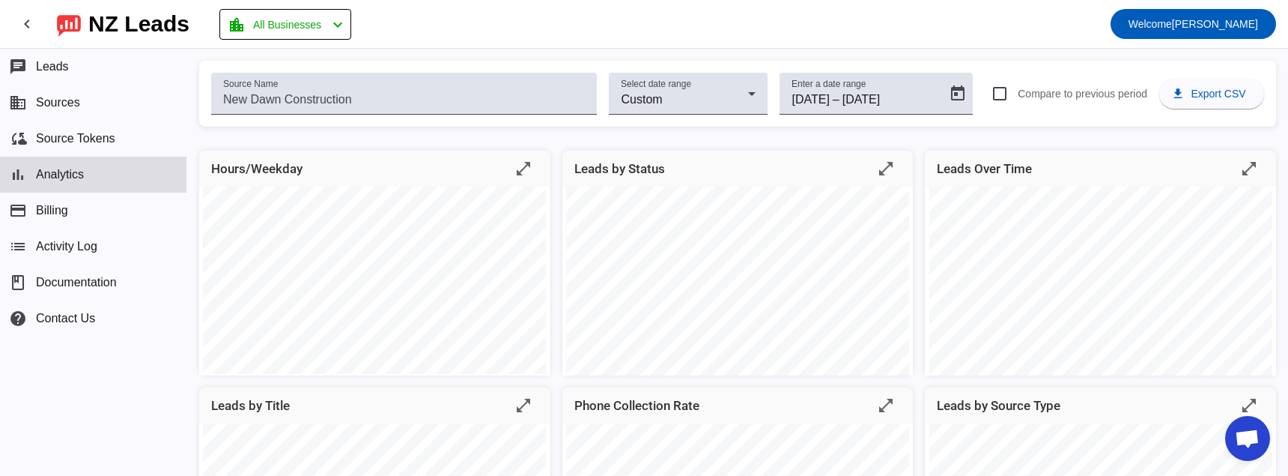
scroll to position [0, 0]
click at [825, 91] on input "[DATE]" at bounding box center [810, 100] width 37 height 18
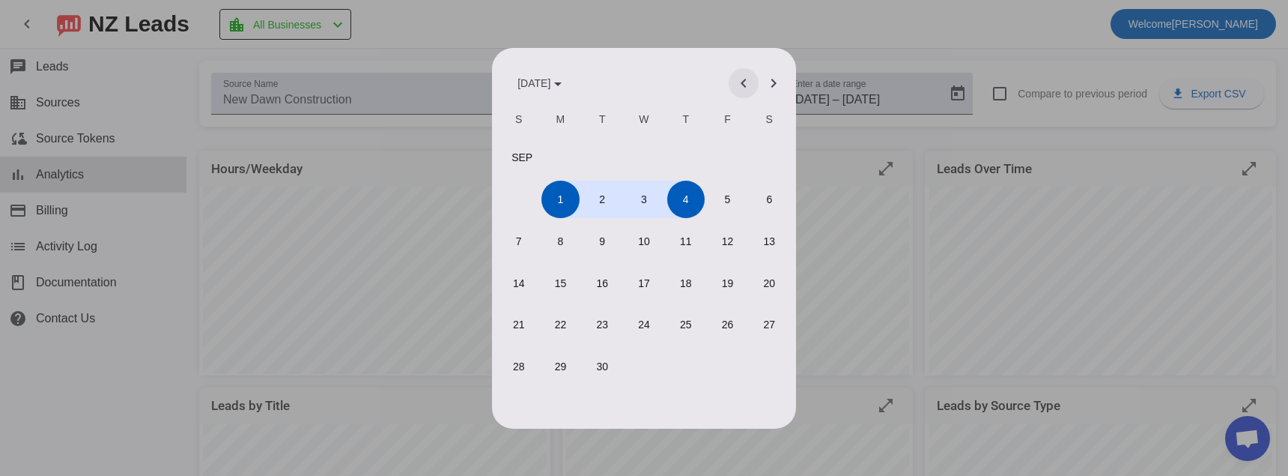
click at [747, 80] on span "Previous month" at bounding box center [744, 83] width 36 height 36
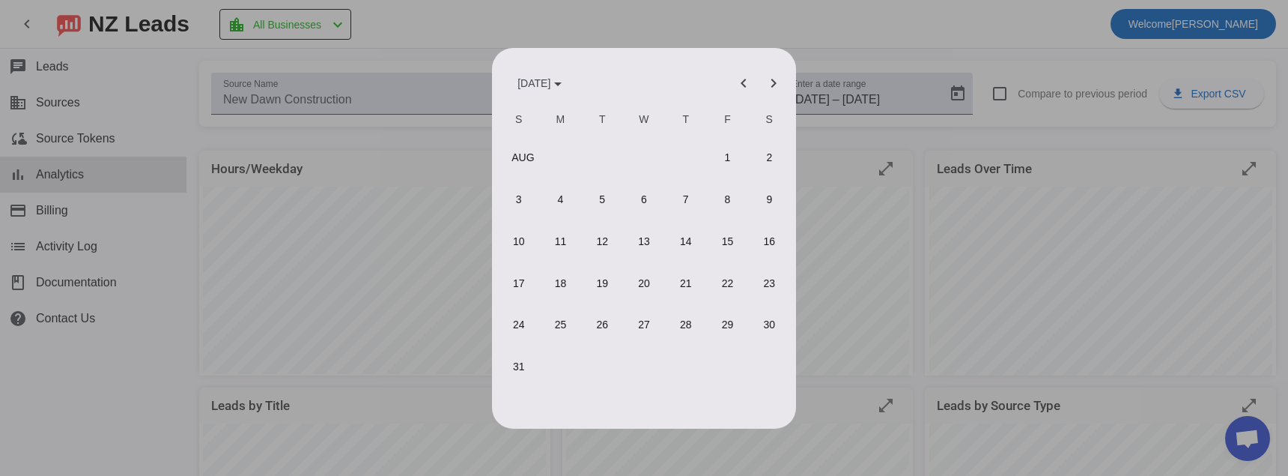
click at [733, 160] on span "1" at bounding box center [726, 157] width 37 height 37
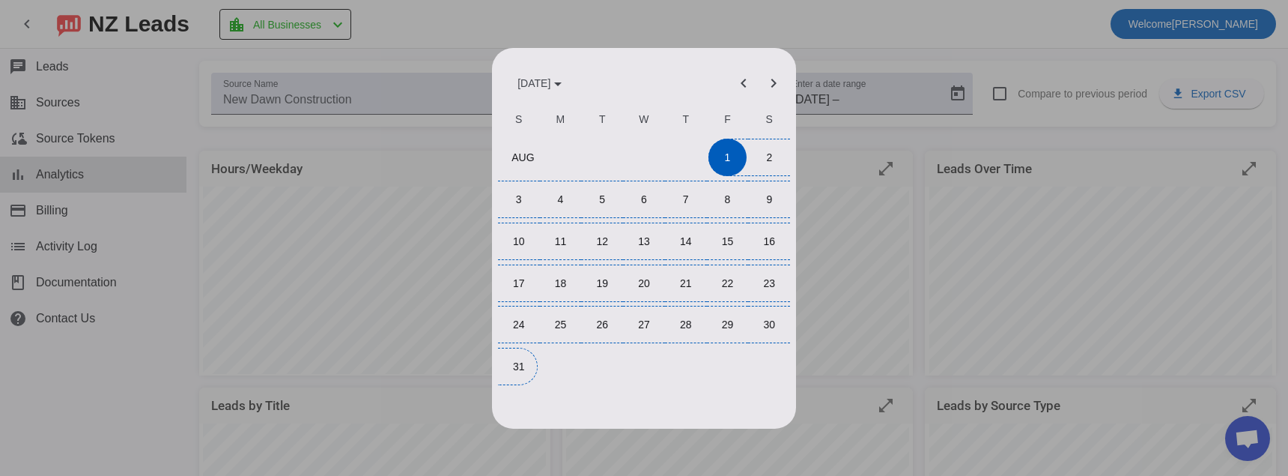
click at [532, 359] on span "31" at bounding box center [518, 365] width 37 height 37
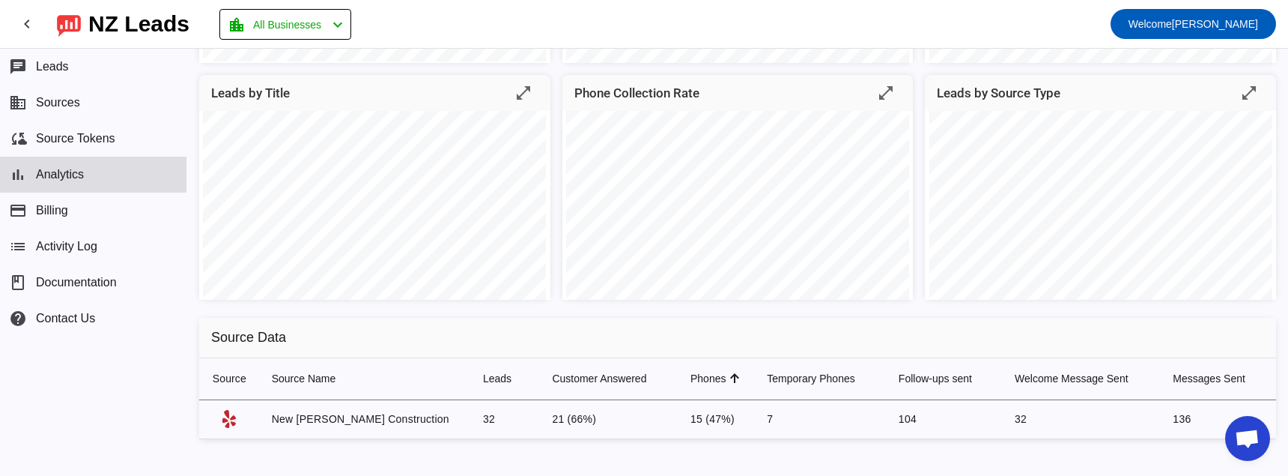
scroll to position [317, 0]
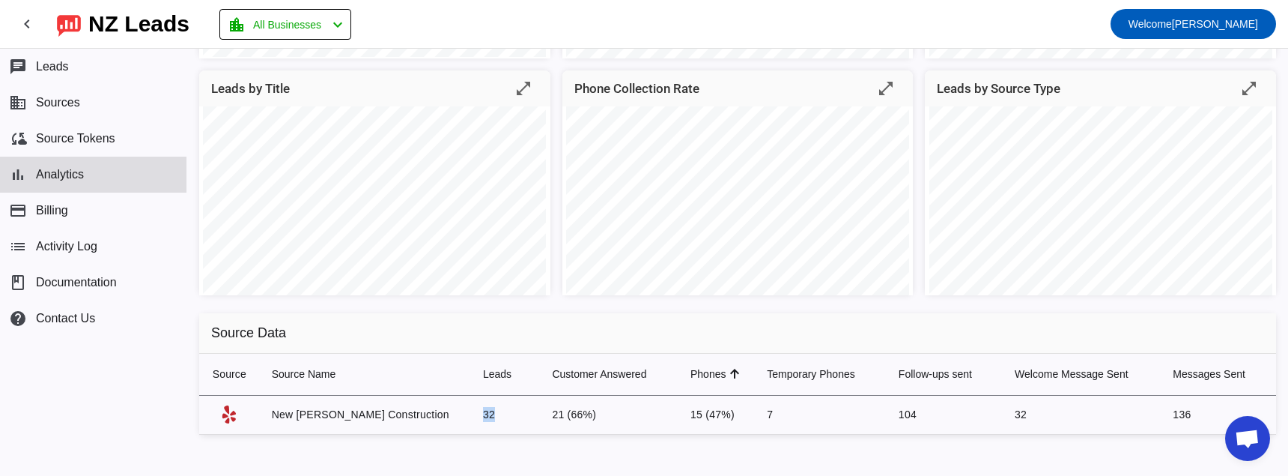
drag, startPoint x: 424, startPoint y: 414, endPoint x: 446, endPoint y: 415, distance: 22.5
click at [471, 415] on td "32" at bounding box center [505, 414] width 69 height 39
click at [471, 419] on td "32" at bounding box center [505, 414] width 69 height 39
drag, startPoint x: 526, startPoint y: 413, endPoint x: 496, endPoint y: 416, distance: 30.9
click at [540, 416] on td "21 (66%)" at bounding box center [609, 414] width 139 height 39
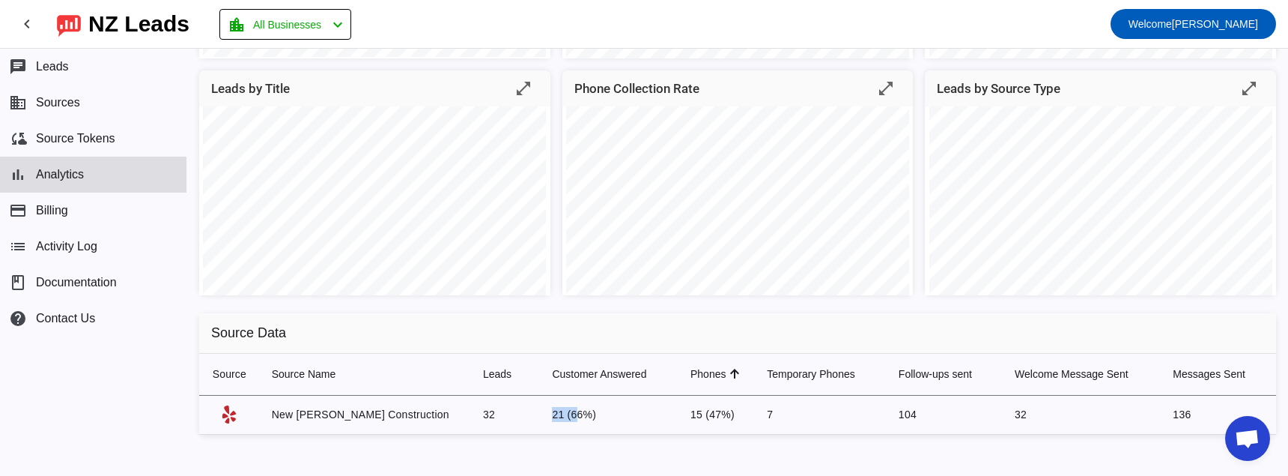
click at [540, 409] on td "21 (66%)" at bounding box center [609, 414] width 139 height 39
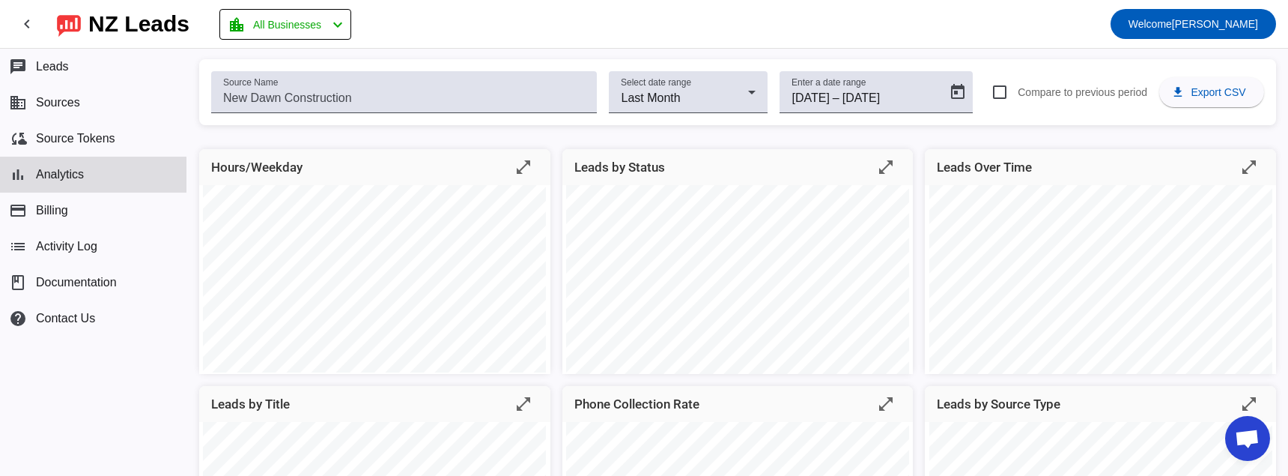
scroll to position [0, 0]
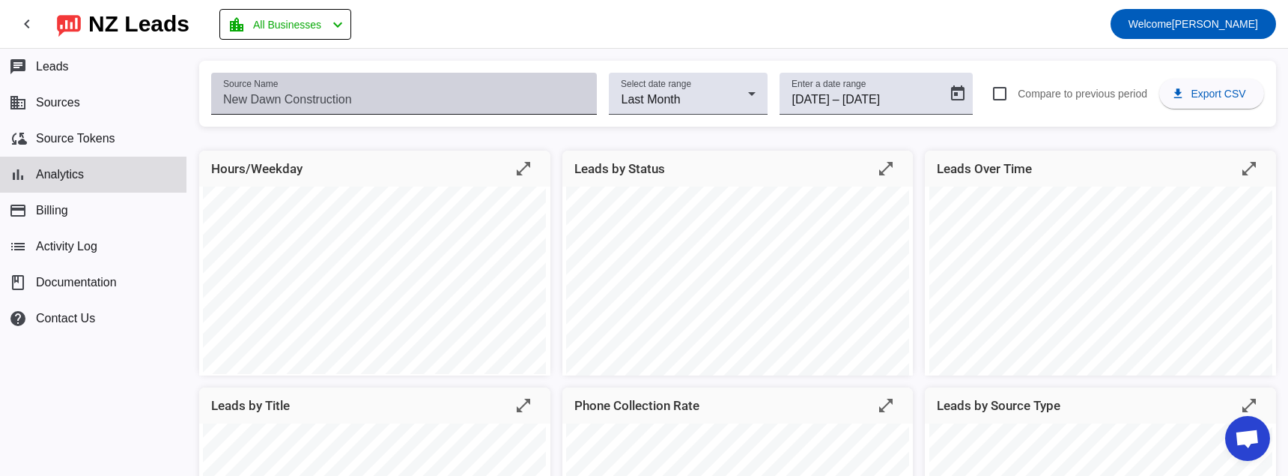
click at [534, 97] on input "Source Name" at bounding box center [404, 100] width 362 height 18
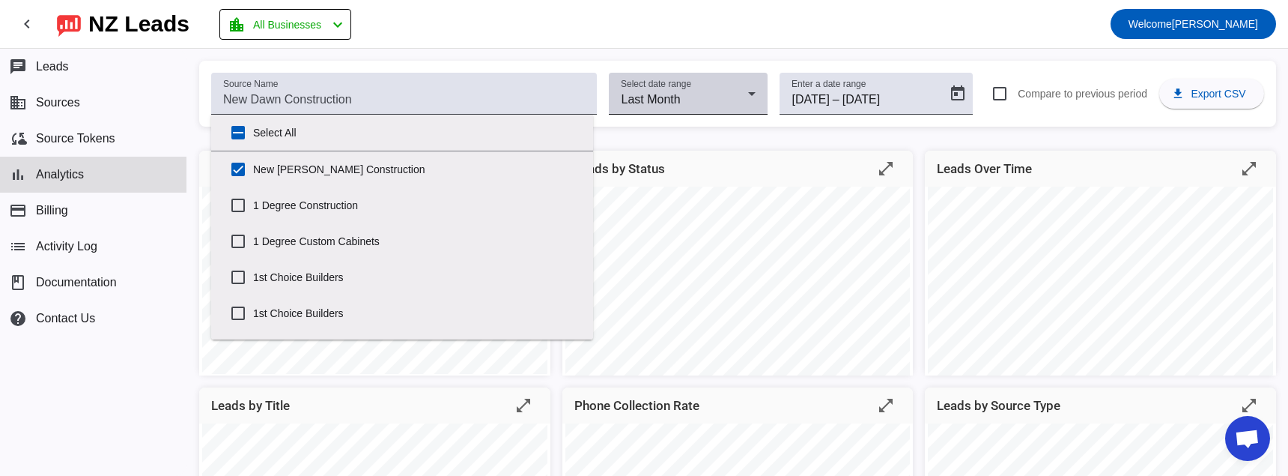
click at [667, 88] on mat-label "Select date range" at bounding box center [656, 84] width 70 height 10
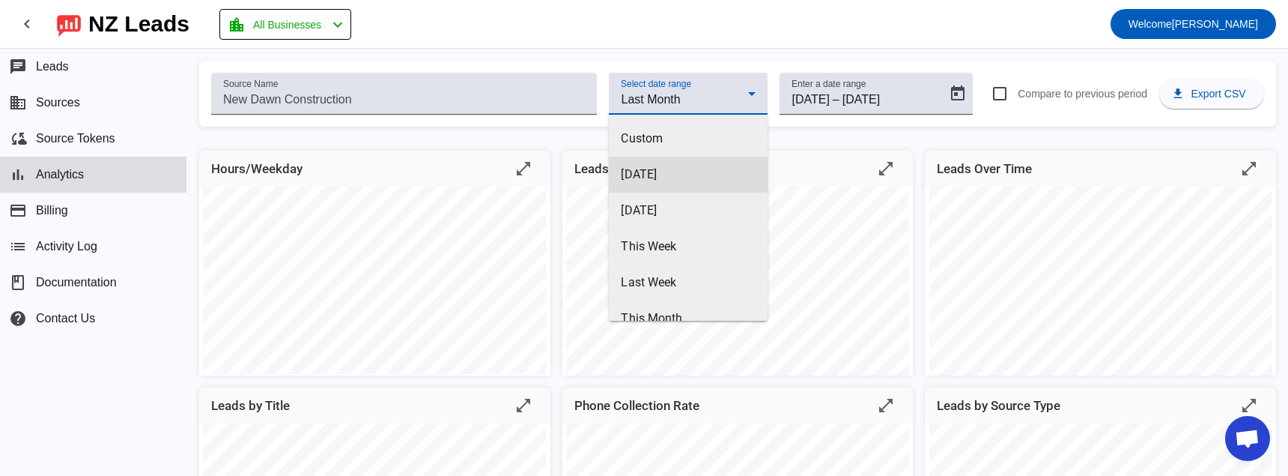
scroll to position [52, 0]
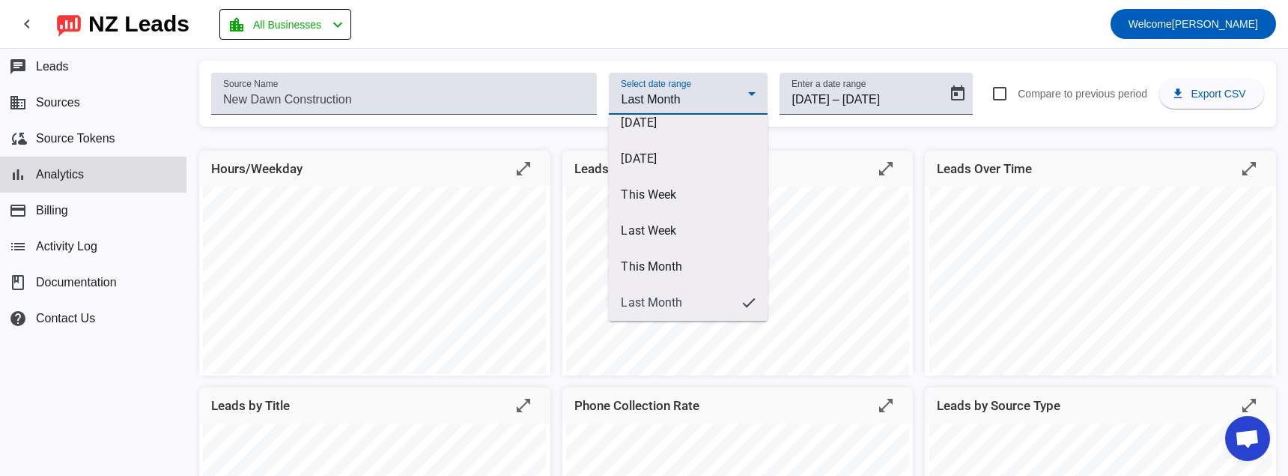
click at [850, 97] on div at bounding box center [644, 238] width 1288 height 476
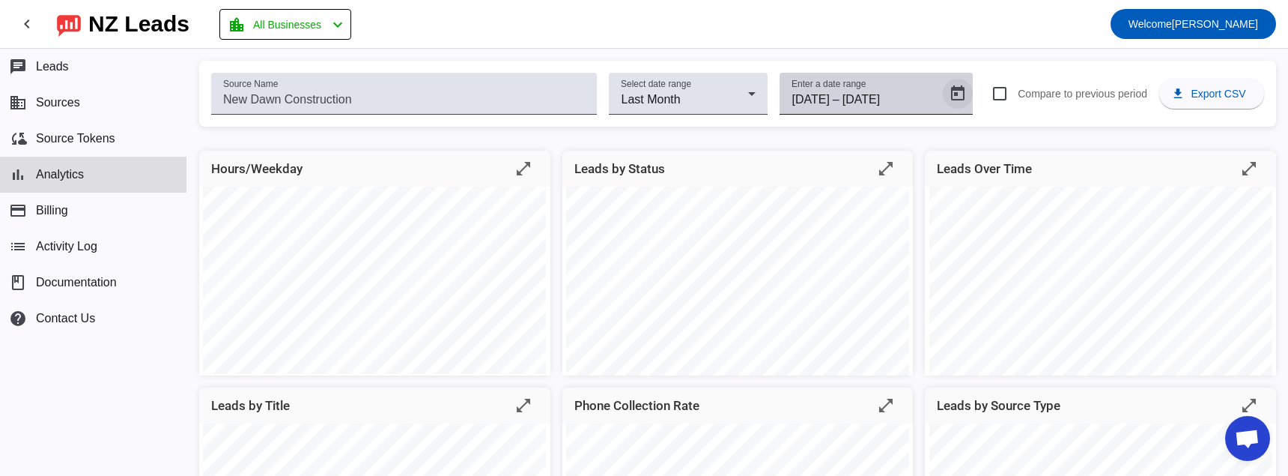
click at [956, 101] on span "Open calendar" at bounding box center [958, 94] width 36 height 36
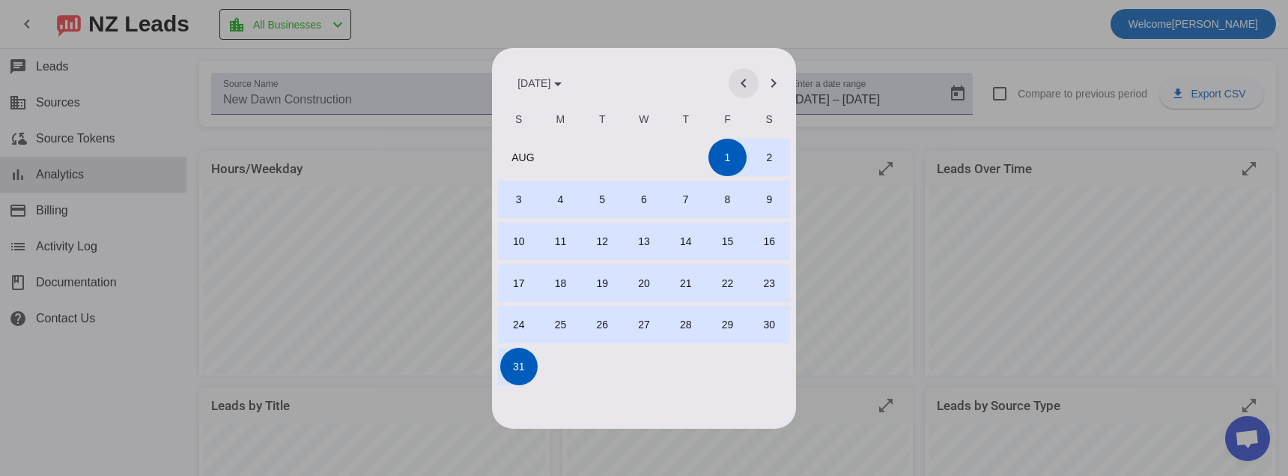
click at [746, 89] on span "Previous month" at bounding box center [744, 83] width 36 height 36
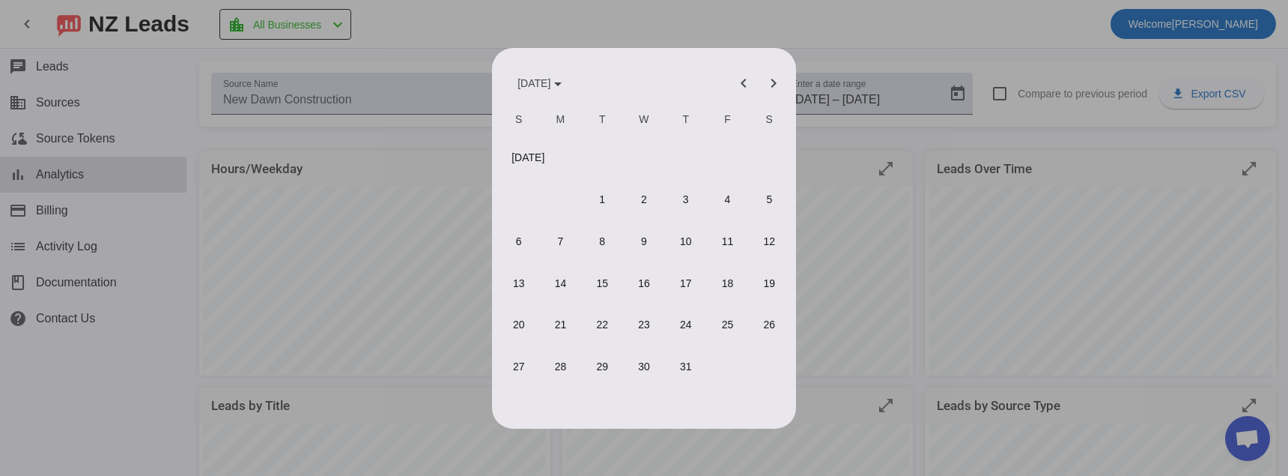
click at [596, 189] on span "1" at bounding box center [601, 198] width 37 height 37
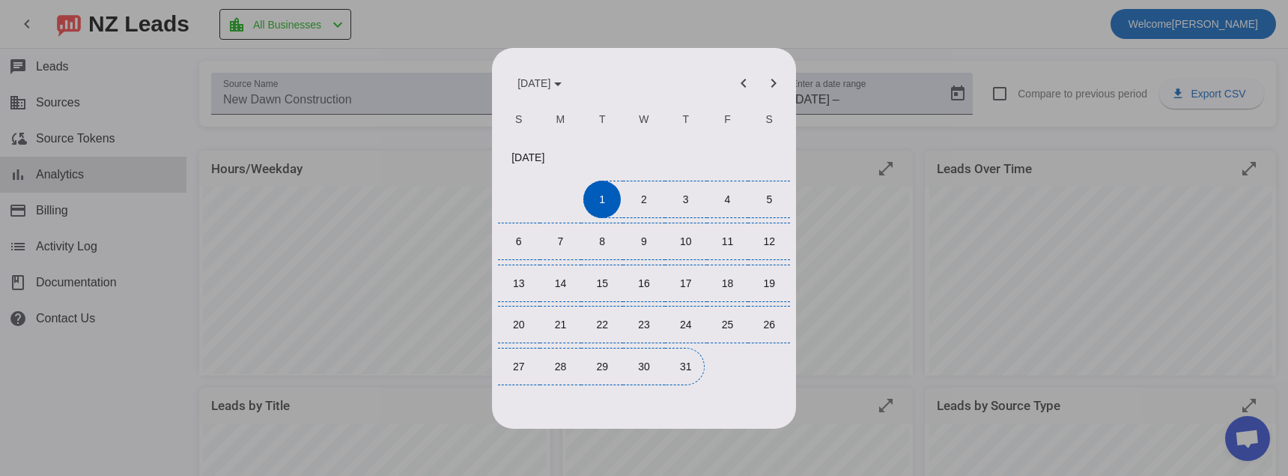
click at [697, 366] on span "31" at bounding box center [685, 365] width 37 height 37
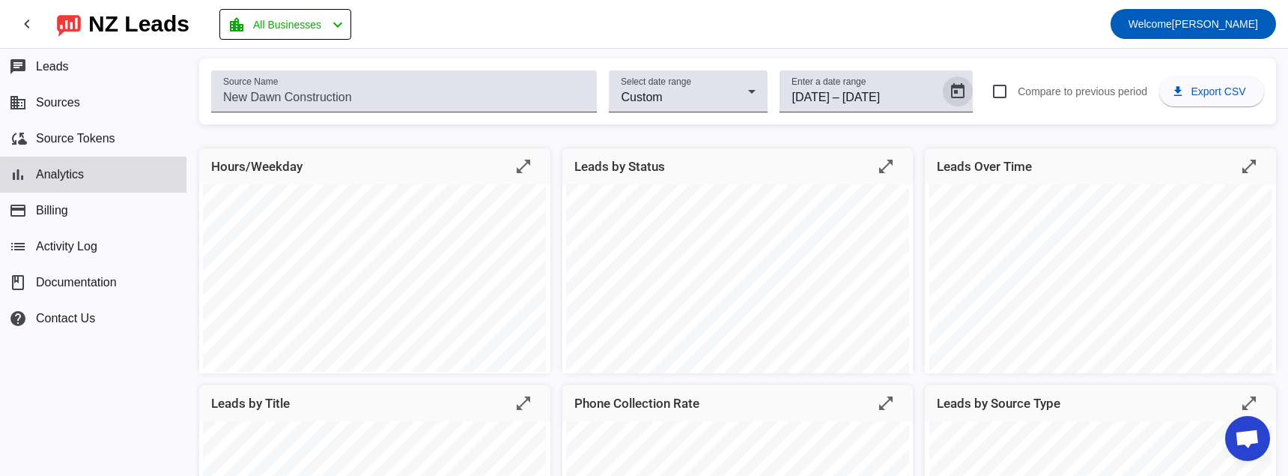
scroll to position [0, 0]
click at [946, 87] on span "Open calendar" at bounding box center [958, 94] width 36 height 36
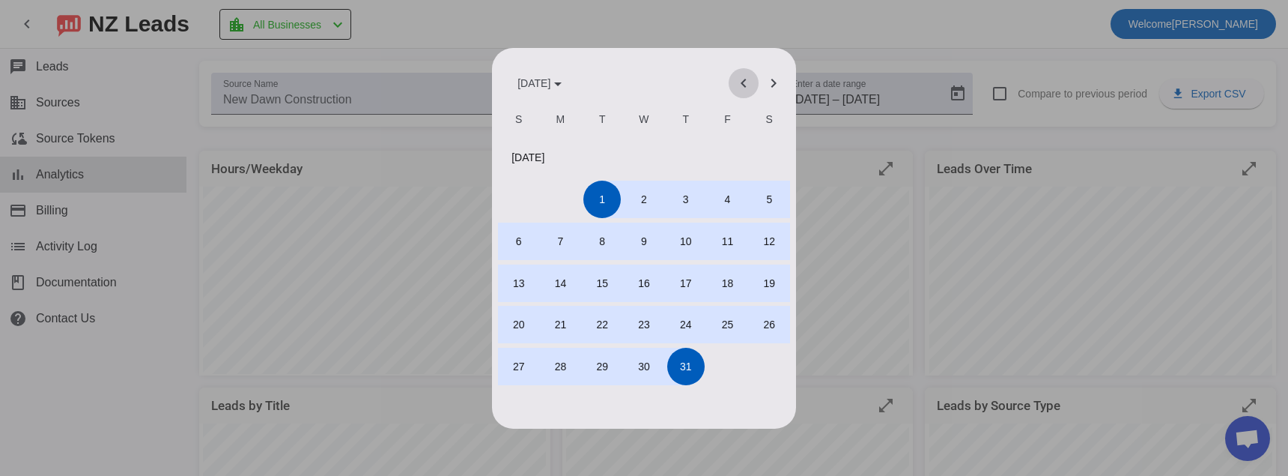
click at [731, 79] on span "Previous month" at bounding box center [744, 83] width 36 height 36
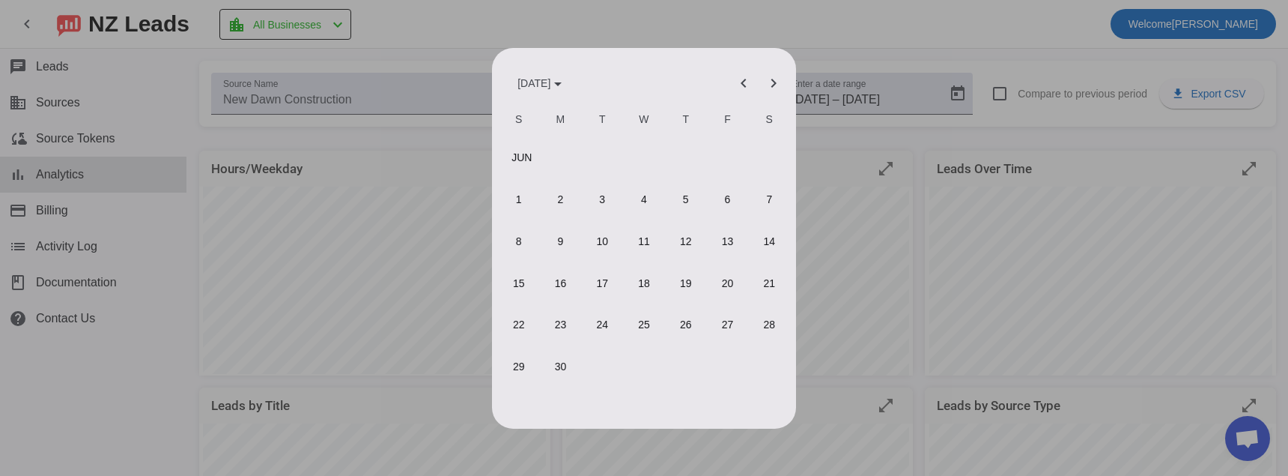
click at [534, 195] on span "1" at bounding box center [518, 198] width 37 height 37
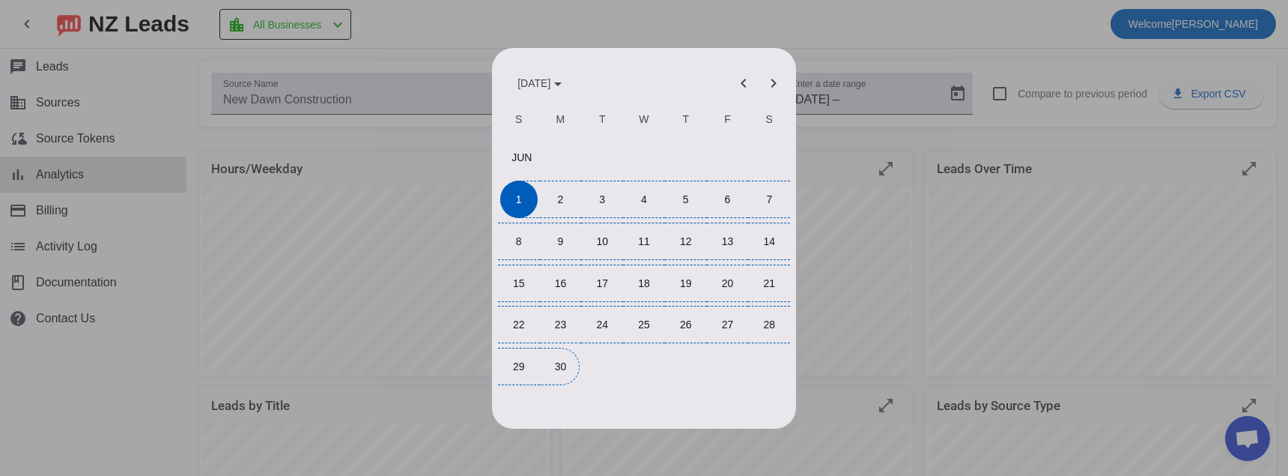
click at [572, 375] on span "30" at bounding box center [559, 365] width 37 height 37
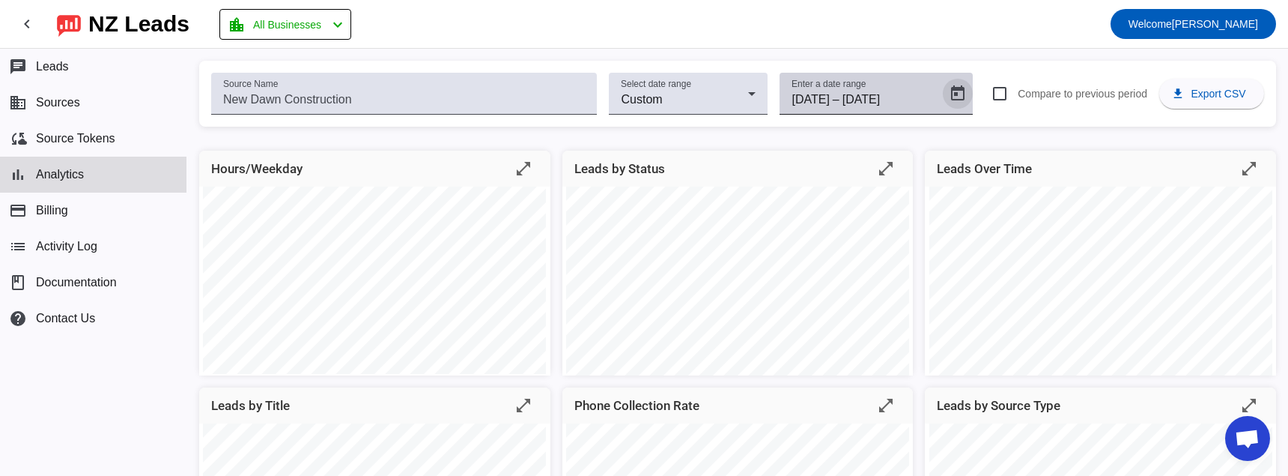
click at [951, 92] on span "Open calendar" at bounding box center [958, 94] width 36 height 36
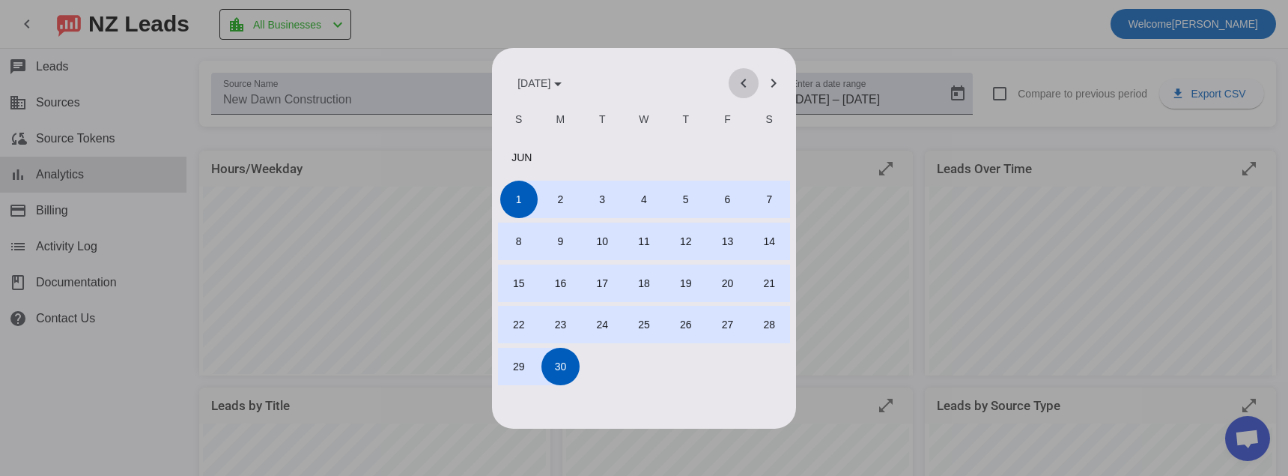
click at [734, 77] on span "Previous month" at bounding box center [744, 83] width 36 height 36
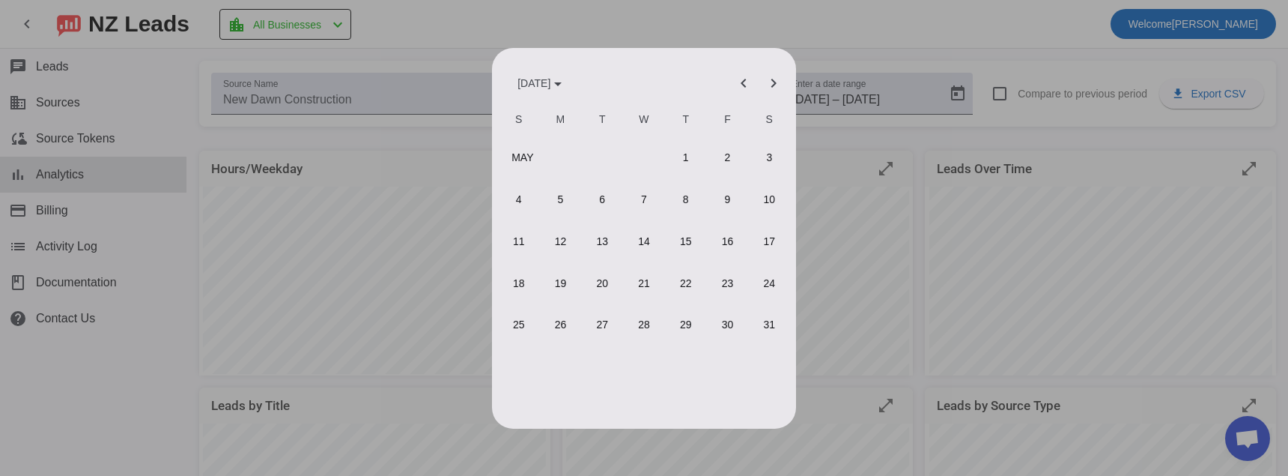
click at [663, 159] on td "MAY" at bounding box center [581, 158] width 167 height 42
click at [676, 156] on span "1" at bounding box center [685, 157] width 37 height 37
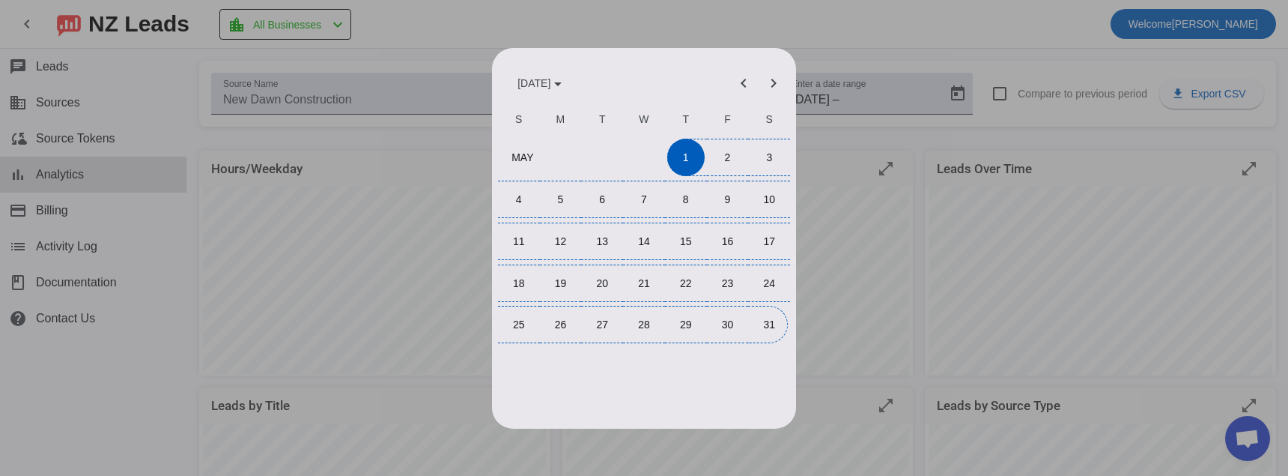
click at [763, 316] on span "31" at bounding box center [768, 324] width 37 height 37
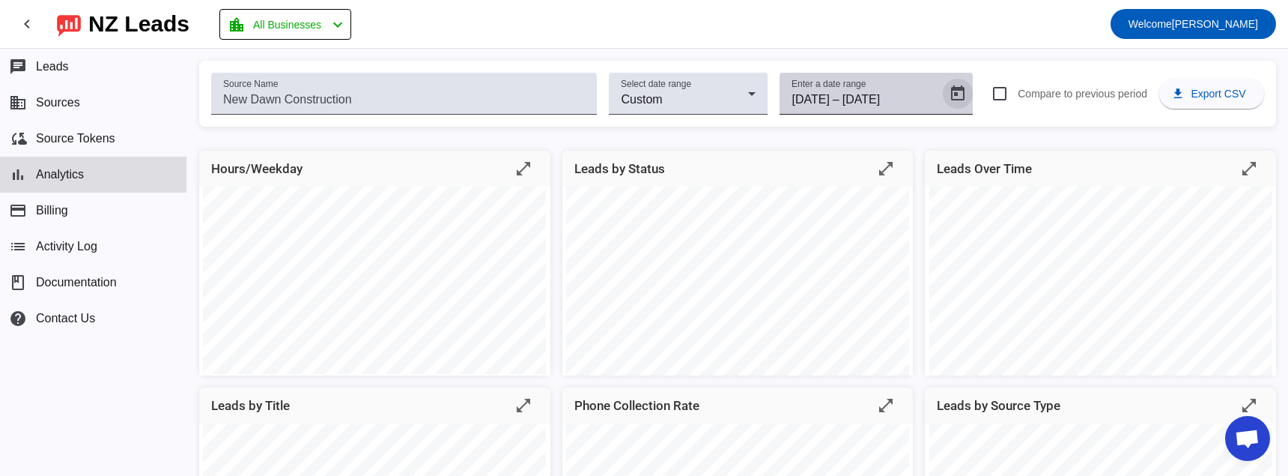
click at [950, 94] on span "Open calendar" at bounding box center [958, 94] width 36 height 36
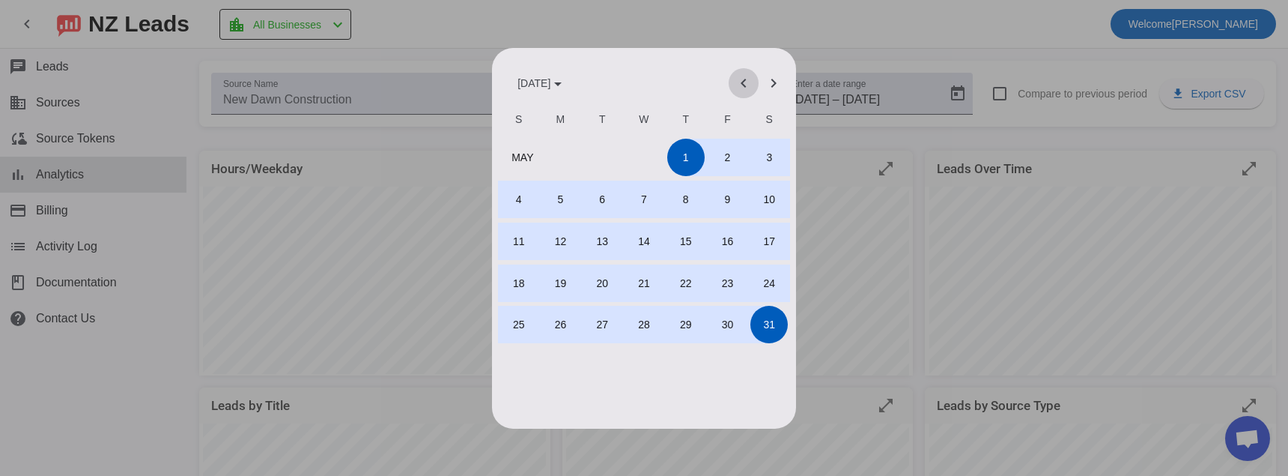
click at [736, 79] on span "Previous month" at bounding box center [744, 83] width 36 height 36
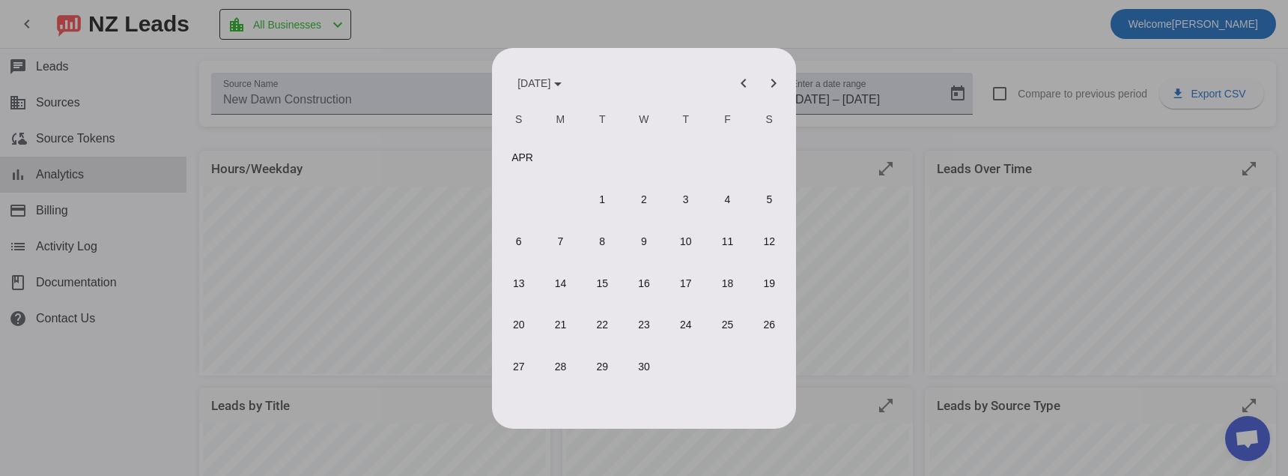
click at [613, 194] on span "1" at bounding box center [601, 198] width 37 height 37
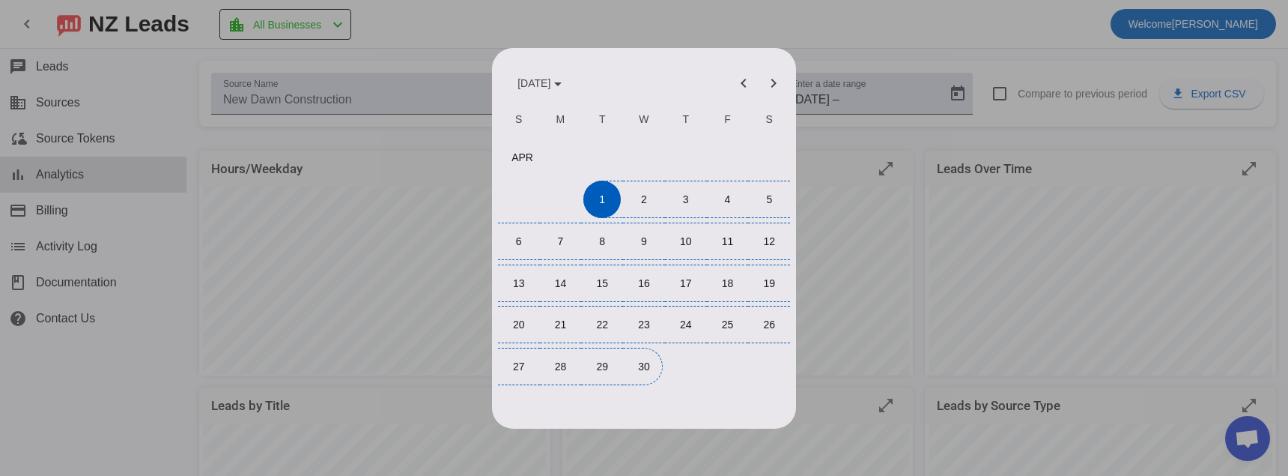
click at [631, 362] on span "30" at bounding box center [643, 365] width 37 height 37
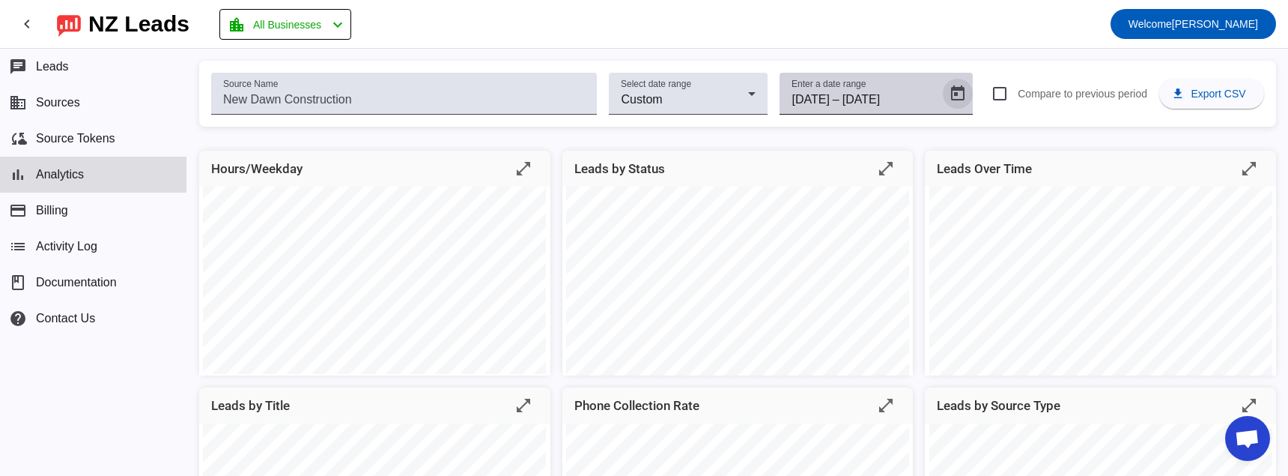
click at [942, 92] on span "Open calendar" at bounding box center [958, 94] width 36 height 36
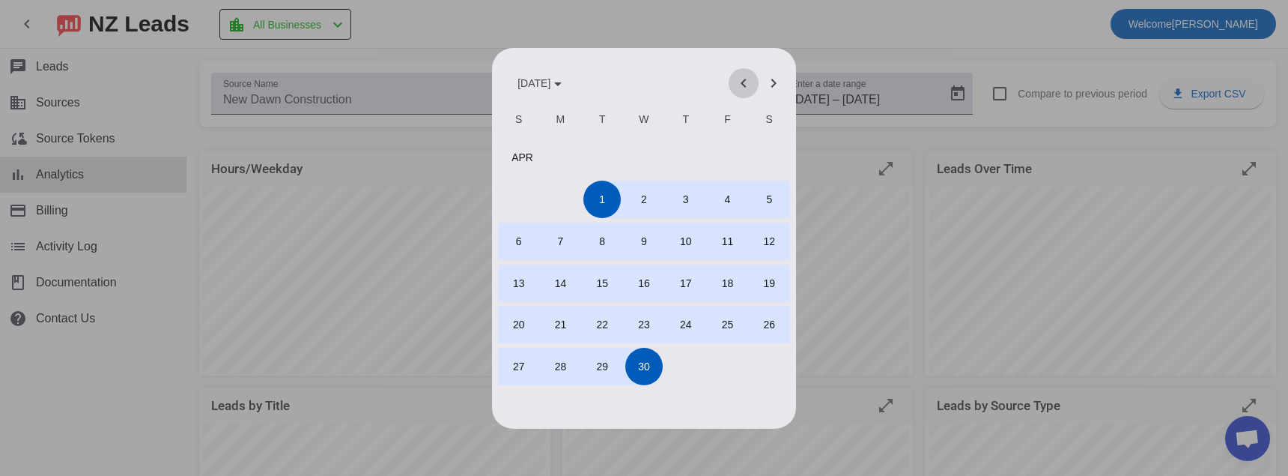
click at [741, 88] on span "Previous month" at bounding box center [744, 83] width 36 height 36
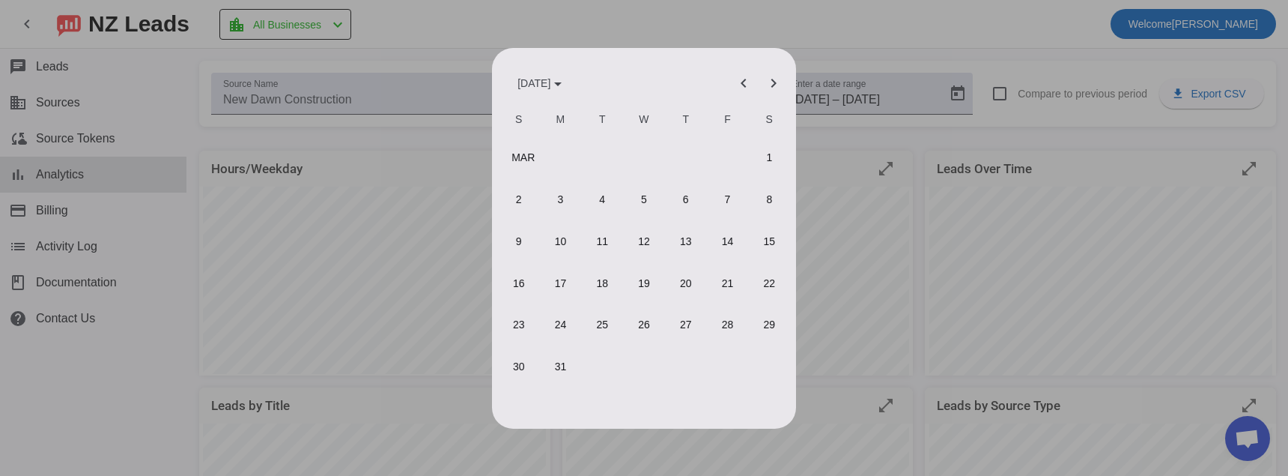
click at [765, 151] on span "1" at bounding box center [768, 157] width 37 height 37
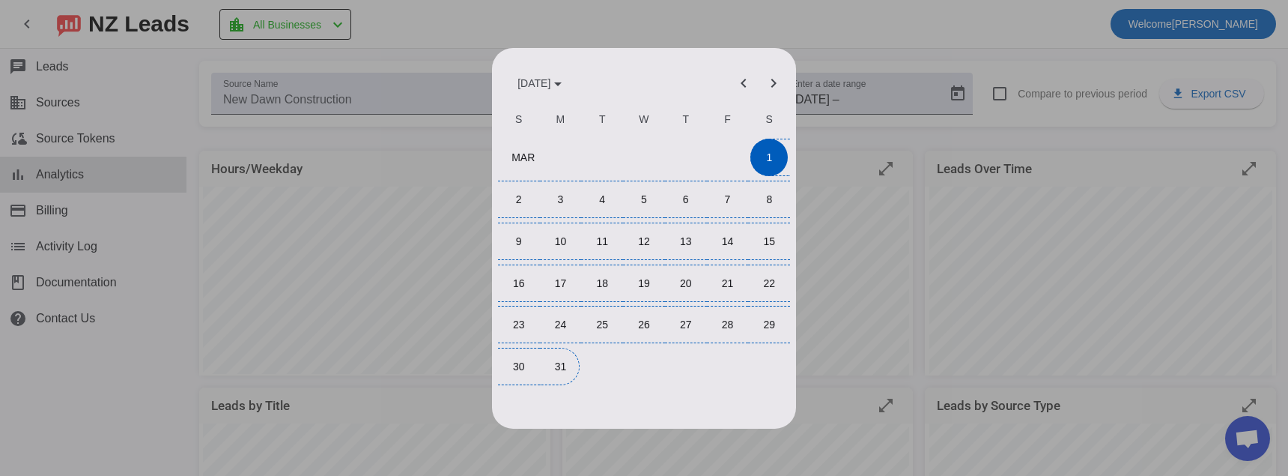
click at [551, 364] on span "31" at bounding box center [559, 365] width 37 height 37
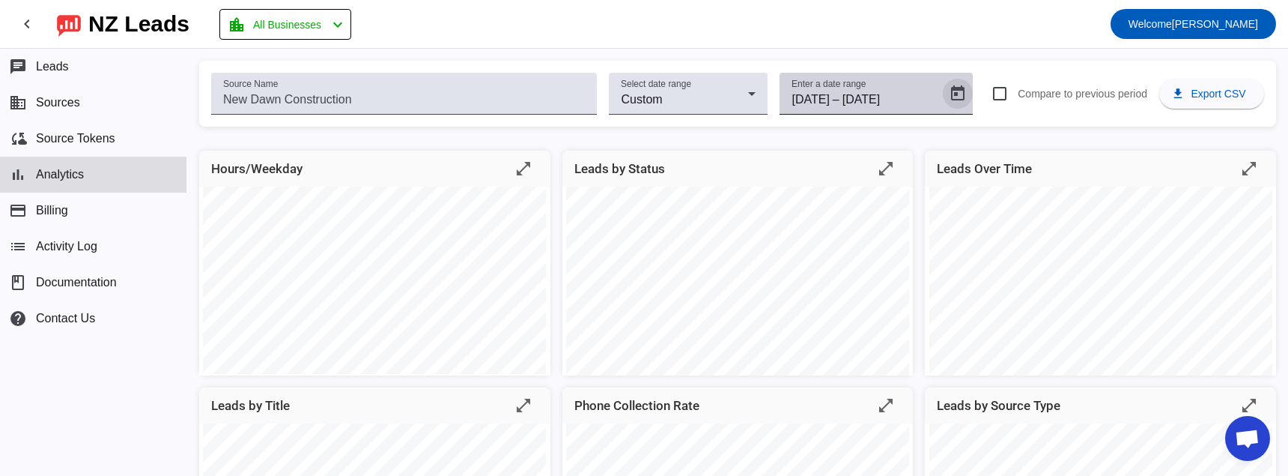
click at [950, 89] on span "Open calendar" at bounding box center [958, 94] width 36 height 36
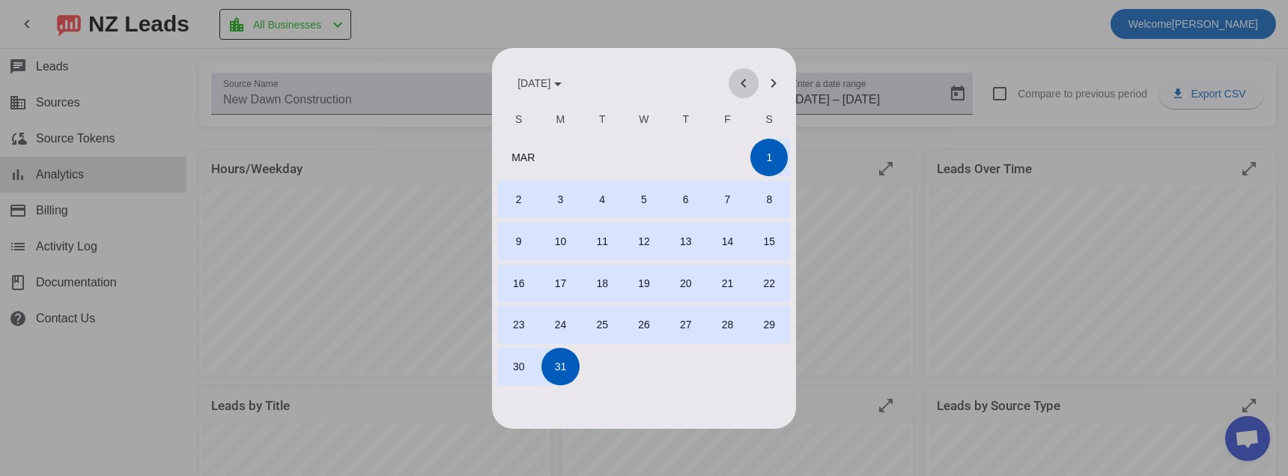
click at [728, 76] on span "Previous month" at bounding box center [744, 83] width 36 height 36
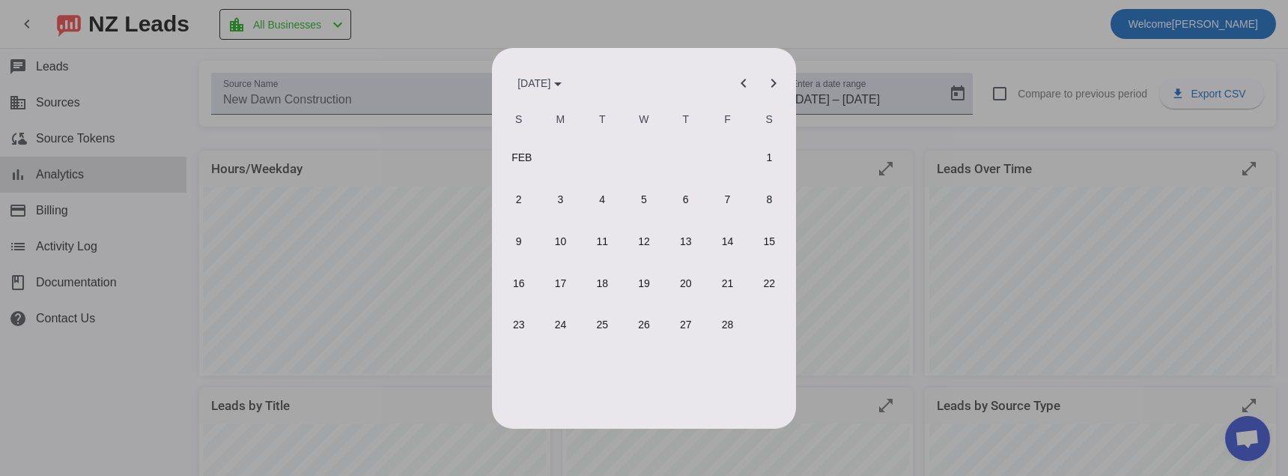
click at [776, 157] on span "1" at bounding box center [768, 157] width 37 height 37
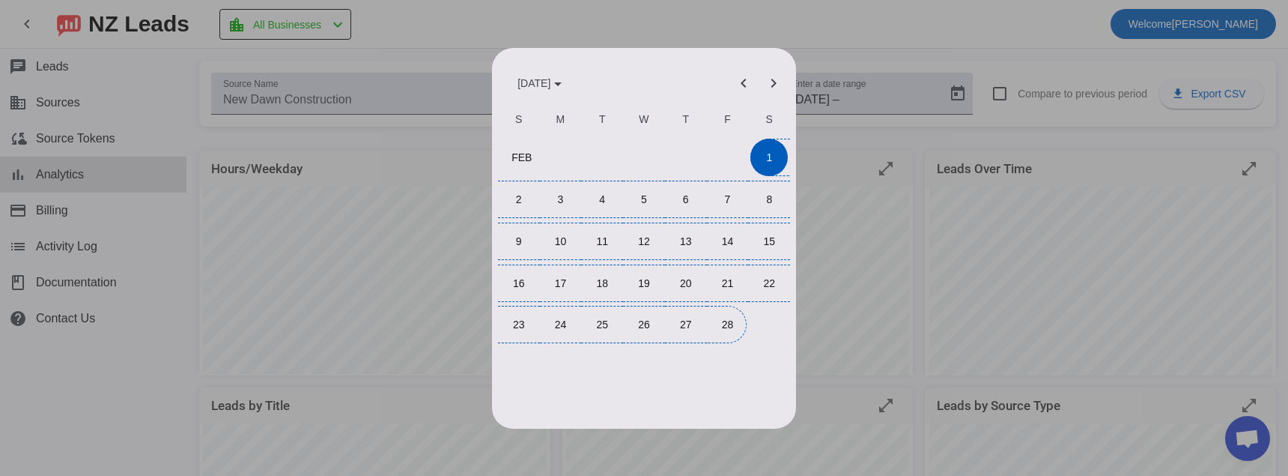
click at [708, 334] on button "28" at bounding box center [728, 325] width 42 height 42
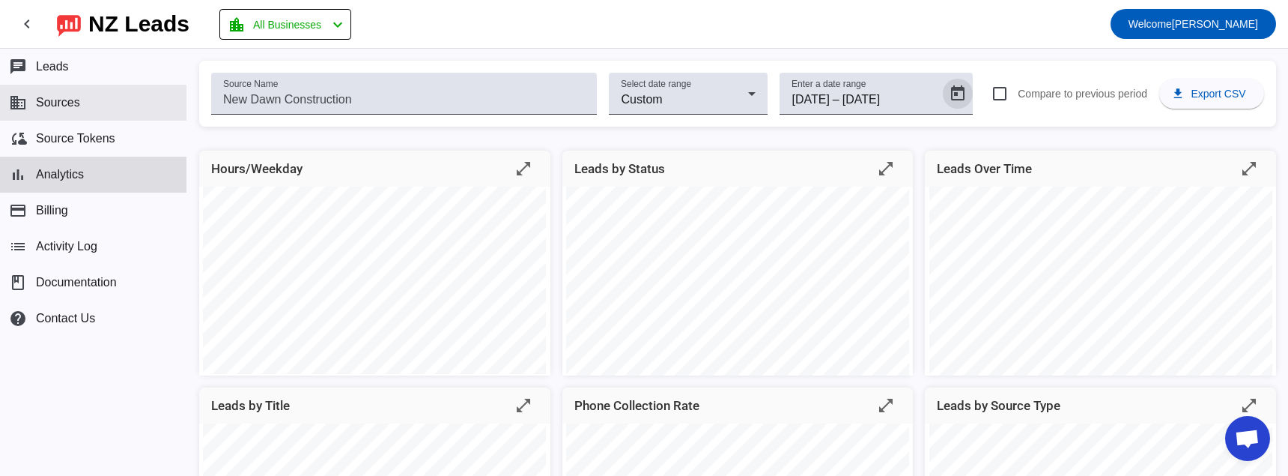
click at [127, 101] on button "business Sources" at bounding box center [93, 103] width 186 height 36
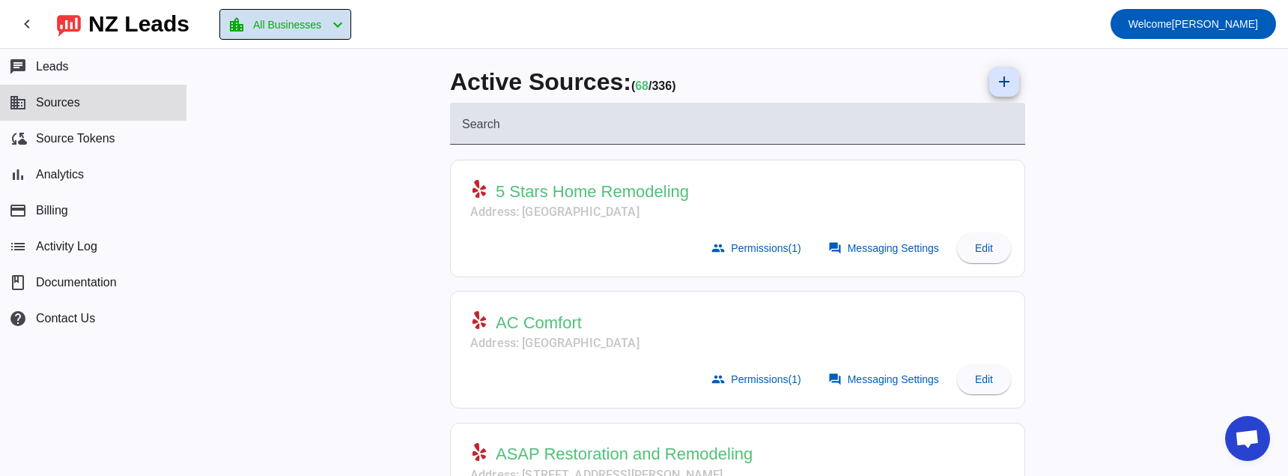
click at [347, 21] on mat-icon "chevron_left" at bounding box center [338, 25] width 18 height 18
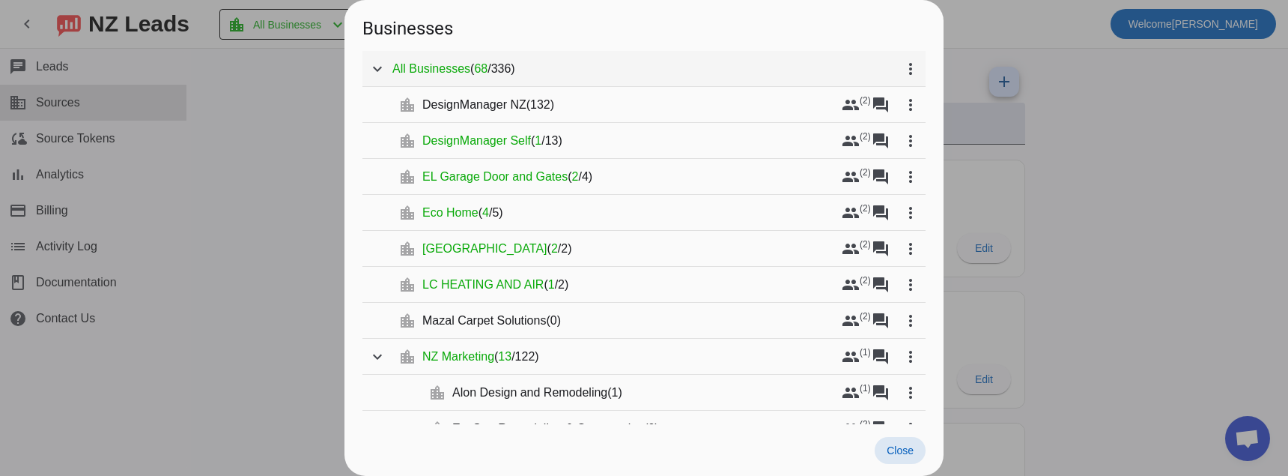
click at [494, 66] on span "336" at bounding box center [501, 68] width 20 height 13
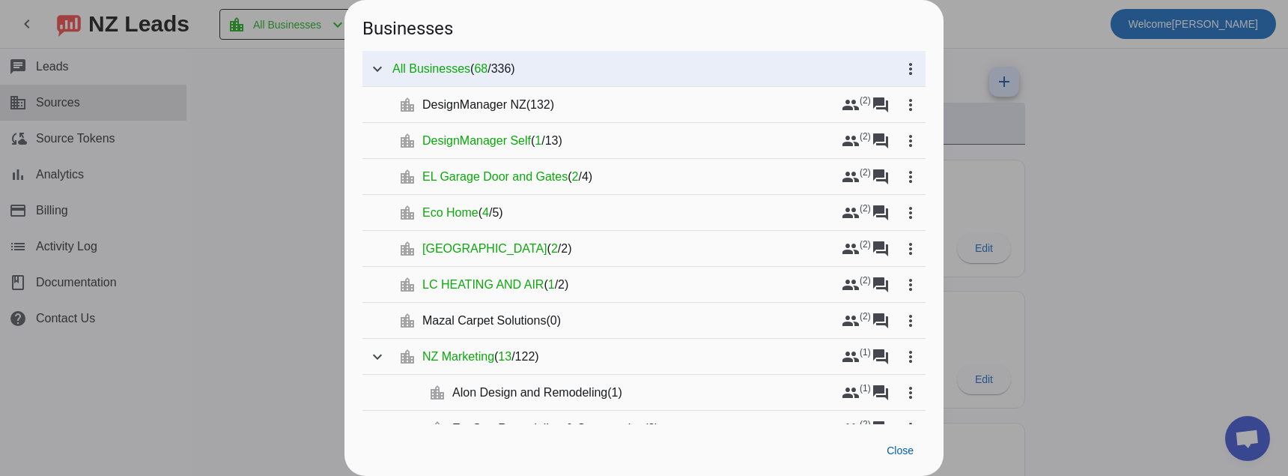
click at [341, 109] on div at bounding box center [644, 238] width 1288 height 476
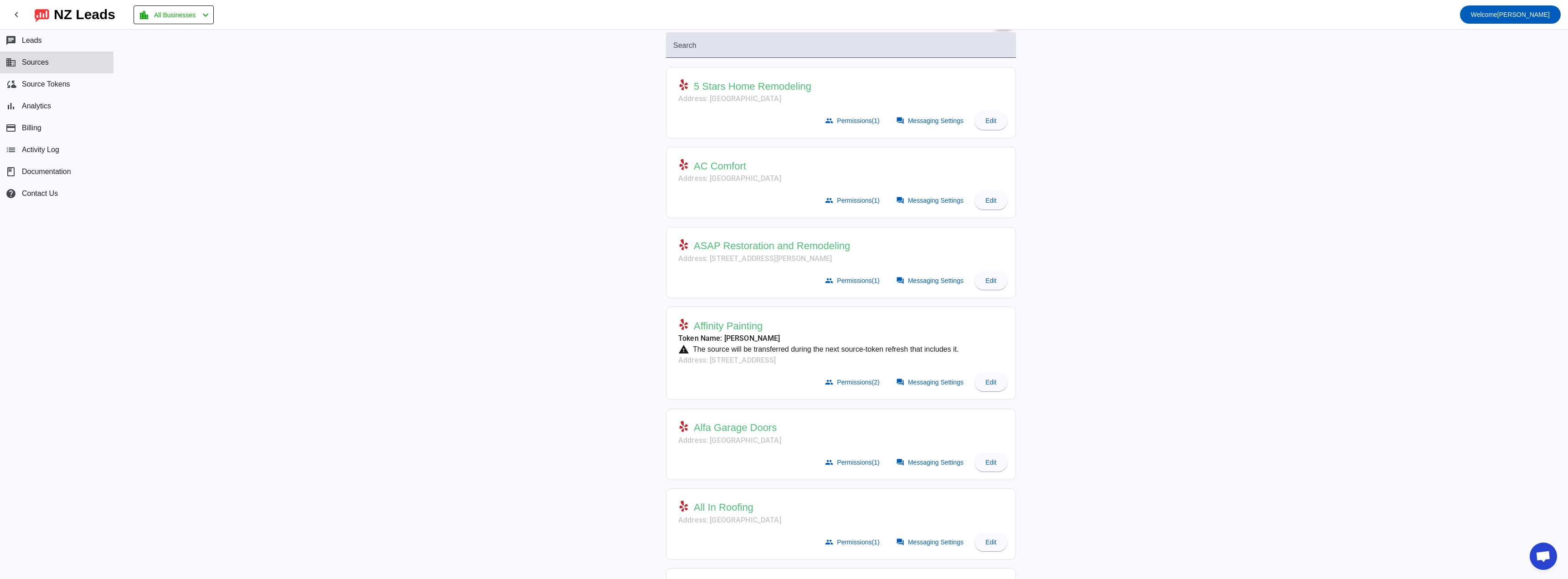
scroll to position [75, 0]
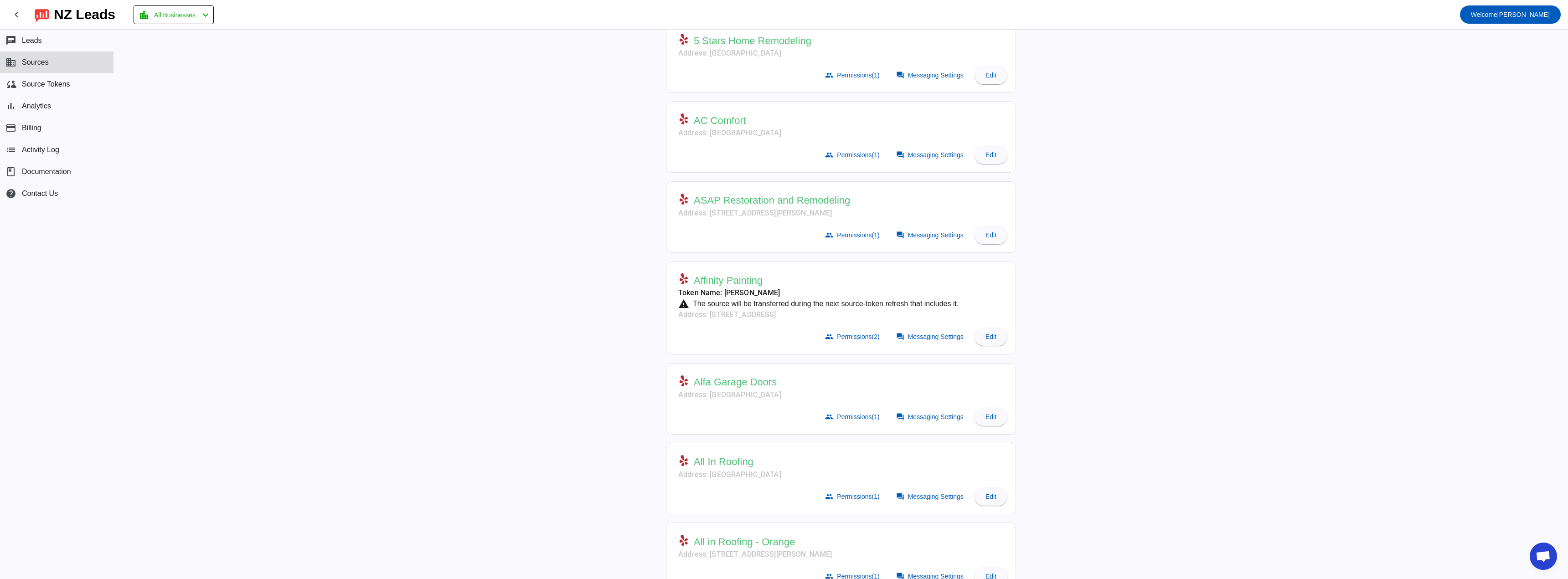
click at [783, 289] on div "Active Sources: ( 68 / 336) add Search 5 Stars Home Remodeling Address: [GEOGRA…" at bounding box center [841, 304] width 1454 height 549
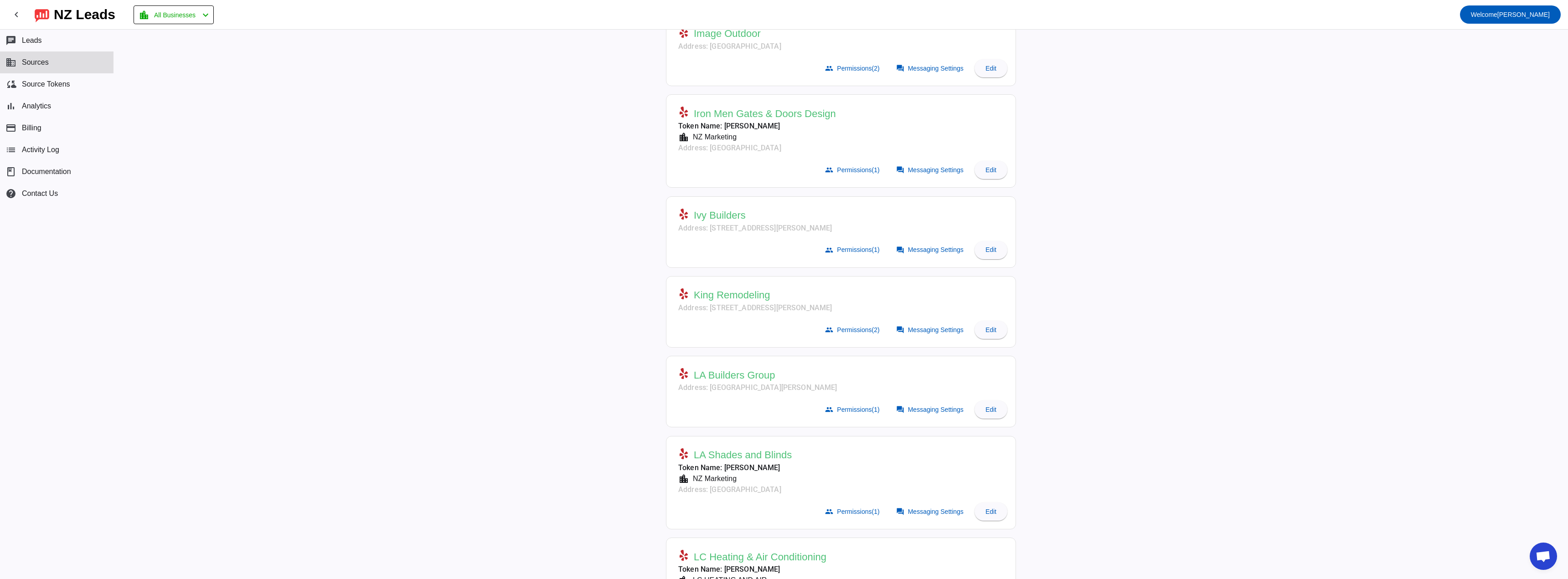
scroll to position [2899, 0]
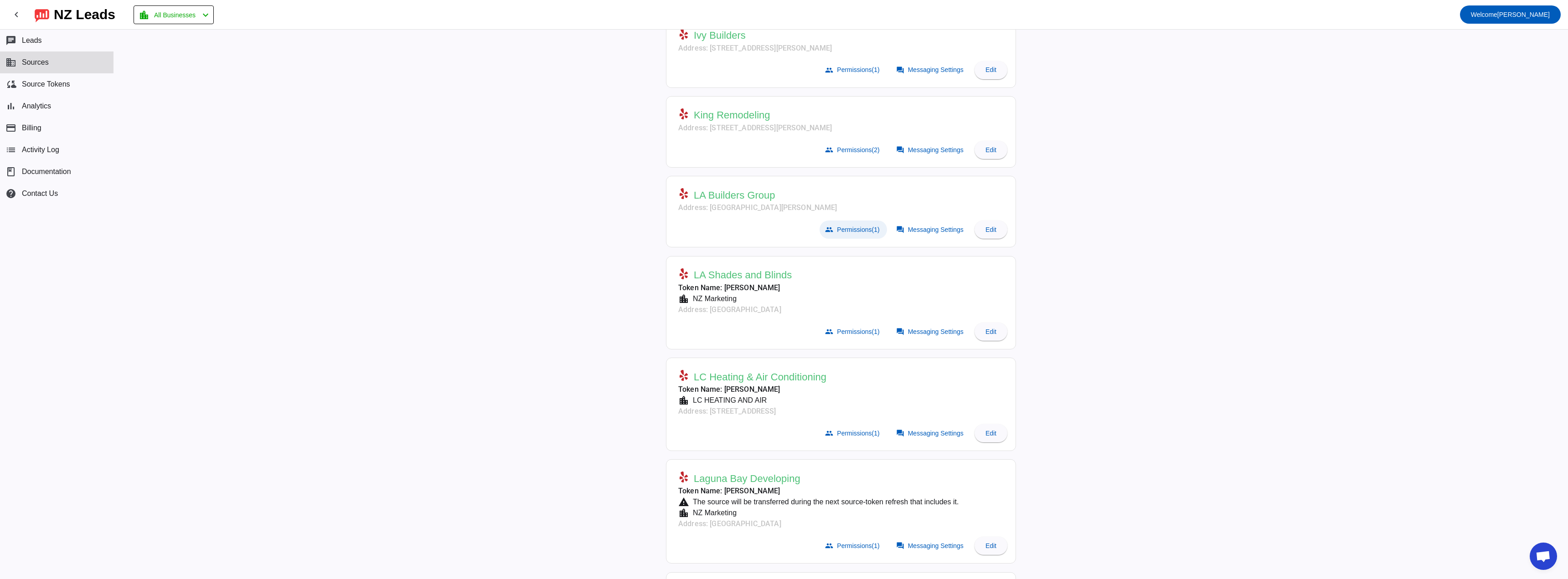
click at [783, 225] on span at bounding box center [853, 229] width 67 height 18
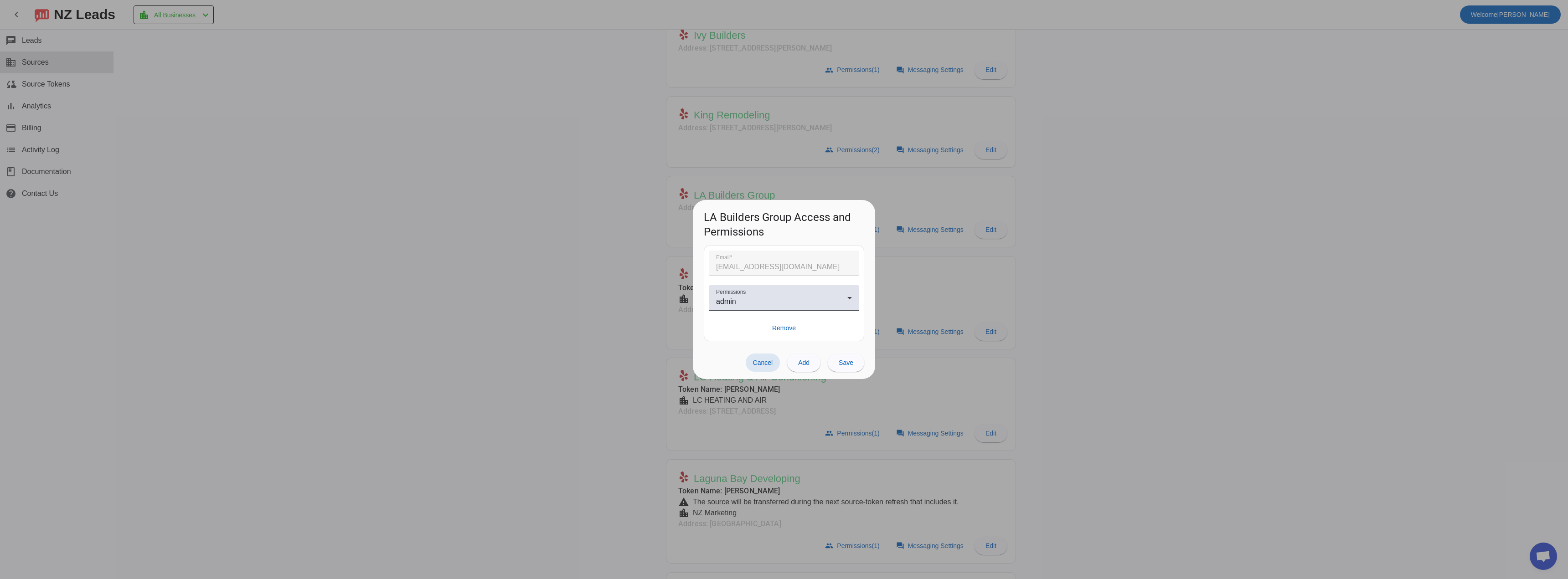
click at [765, 289] on span "Cancel" at bounding box center [763, 362] width 20 height 7
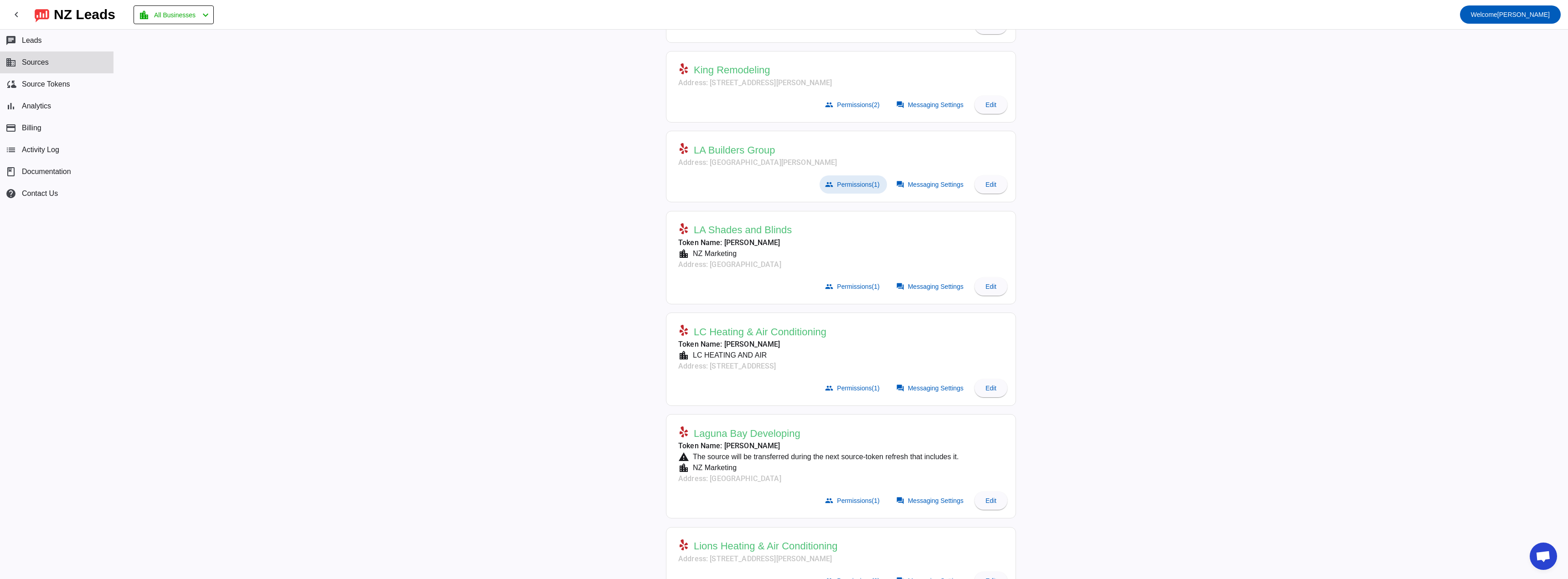
scroll to position [2945, 0]
drag, startPoint x: 786, startPoint y: 146, endPoint x: 687, endPoint y: 154, distance: 99.3
click at [687, 154] on div "LA Builders Group" at bounding box center [757, 149] width 159 height 14
click at [783, 164] on div "Active Sources: ( 68 / 336) add Search 5 Stars Home Remodeling Address: [GEOGRA…" at bounding box center [841, 304] width 1454 height 549
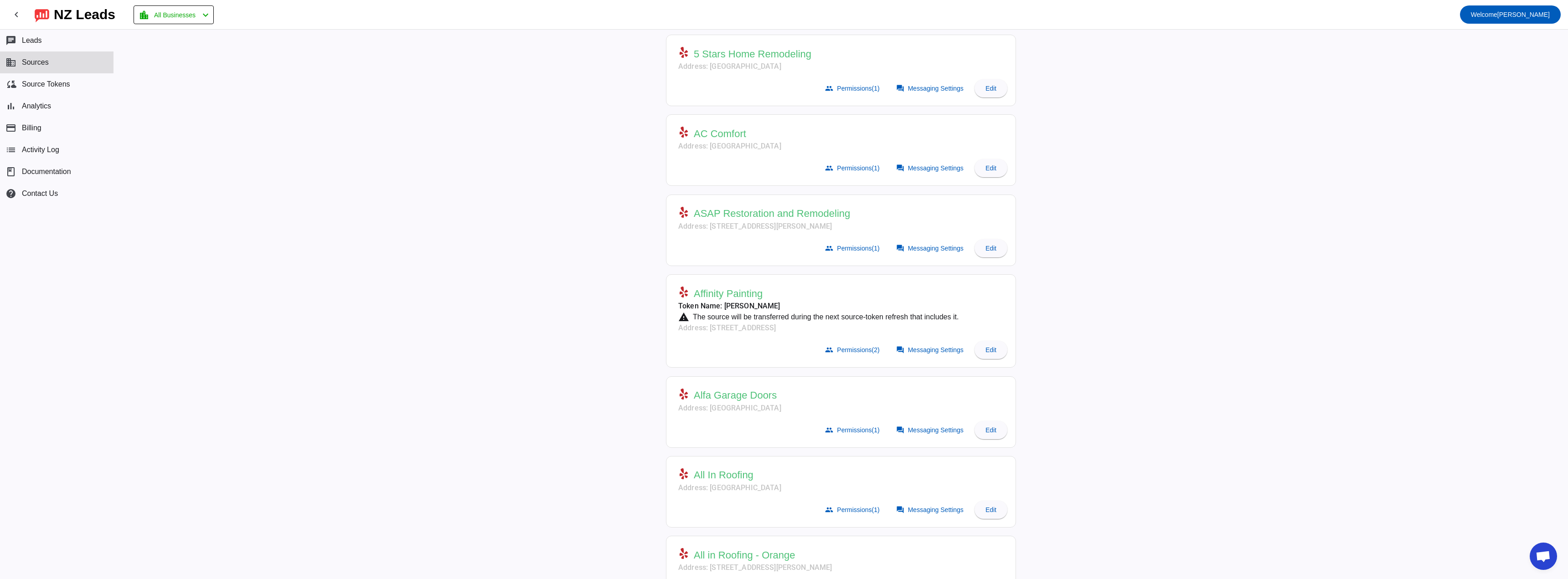
scroll to position [0, 0]
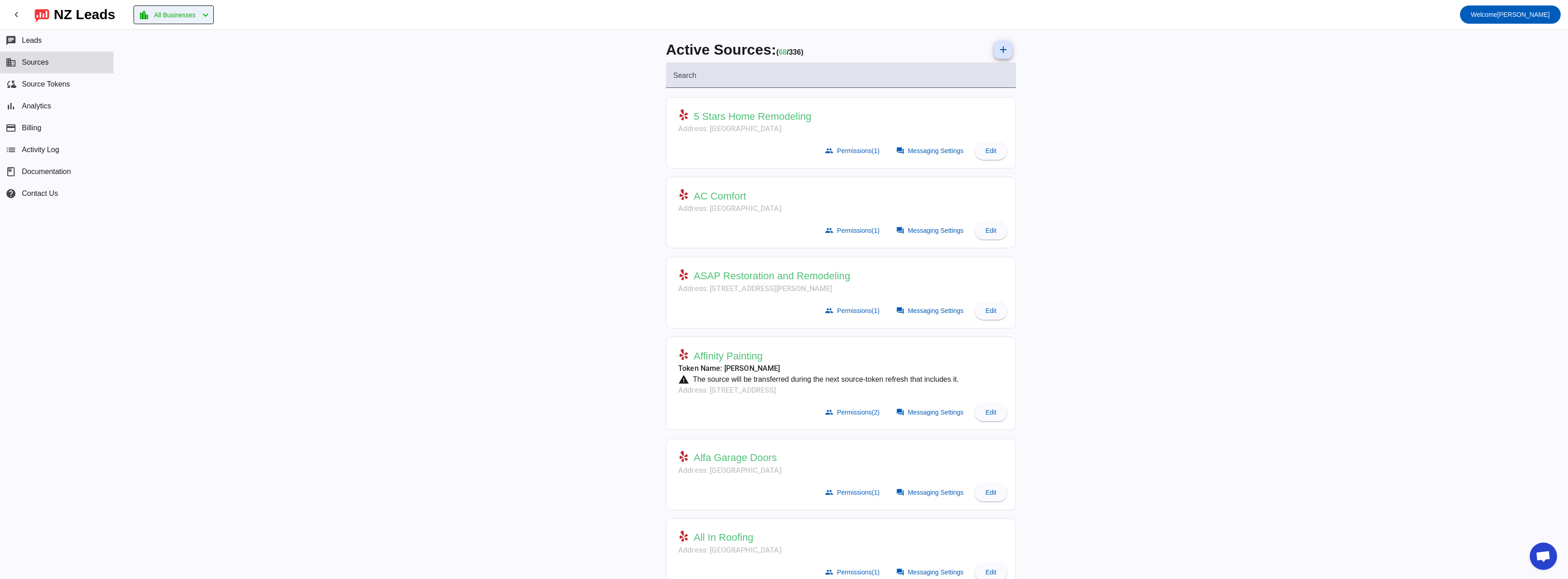
click at [172, 13] on span "All Businesses" at bounding box center [175, 15] width 41 height 13
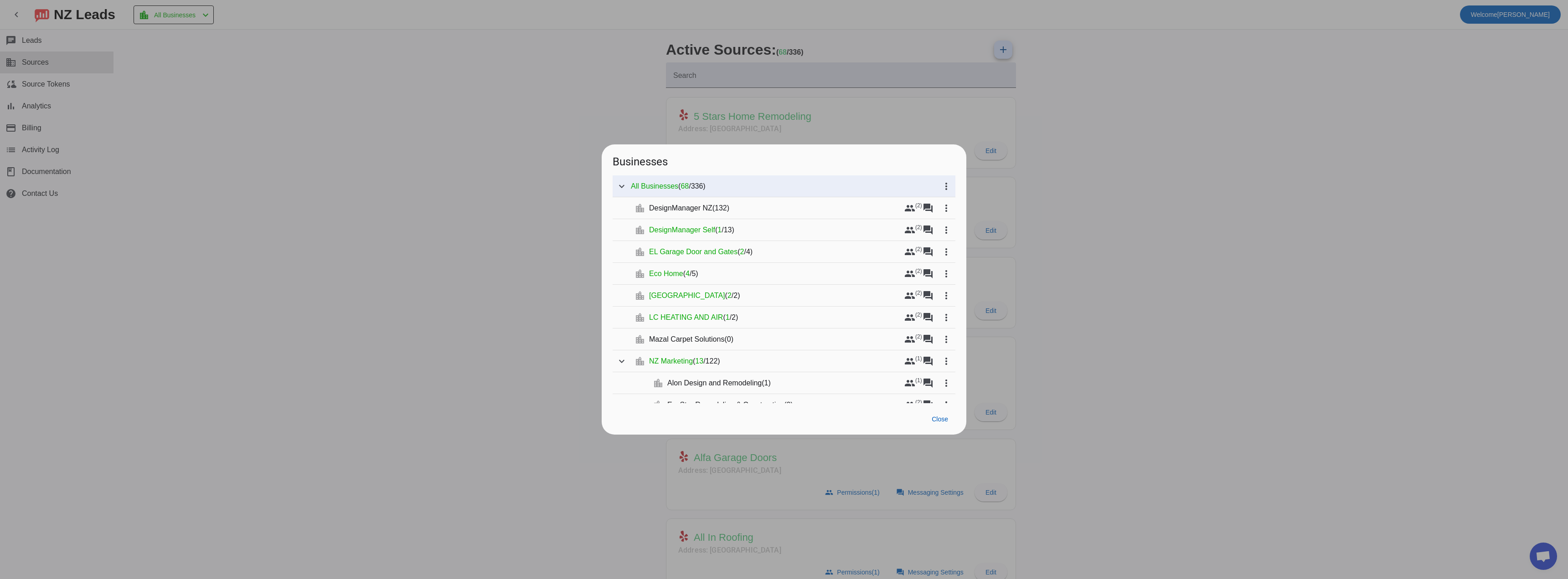
click at [460, 252] on div at bounding box center [784, 290] width 1568 height 579
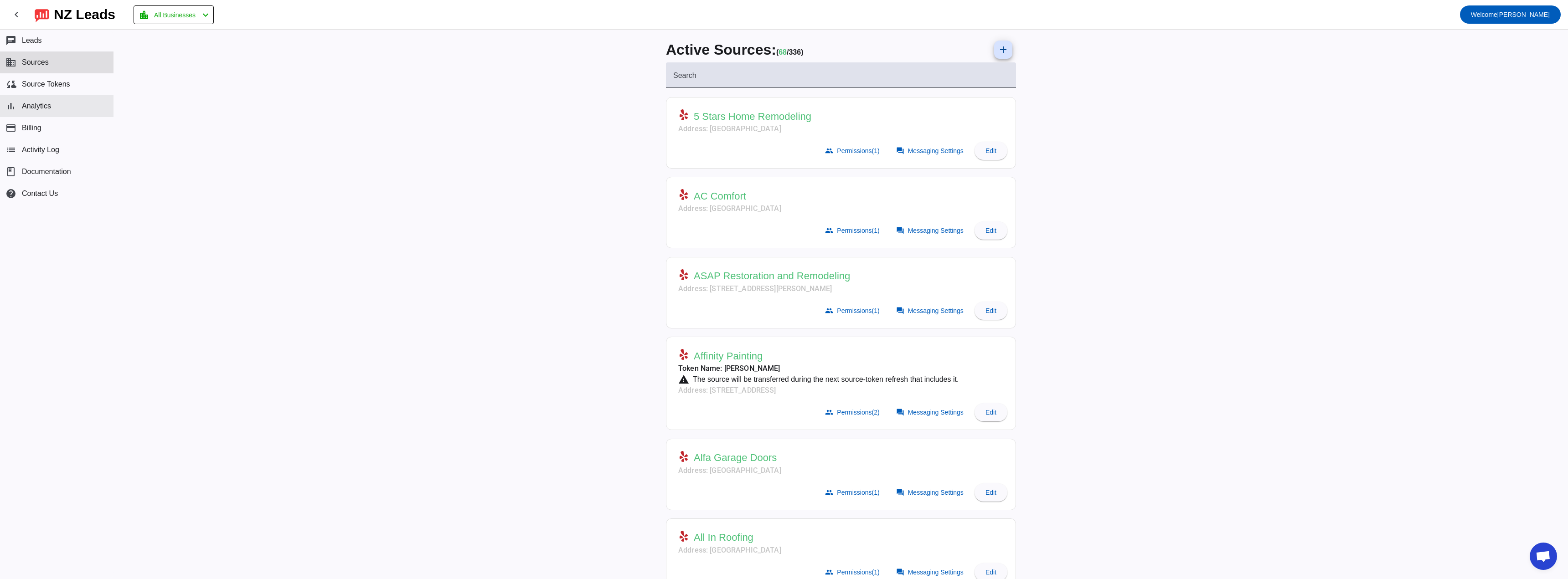
click at [65, 111] on button "bar_chart Analytics" at bounding box center [57, 106] width 113 height 22
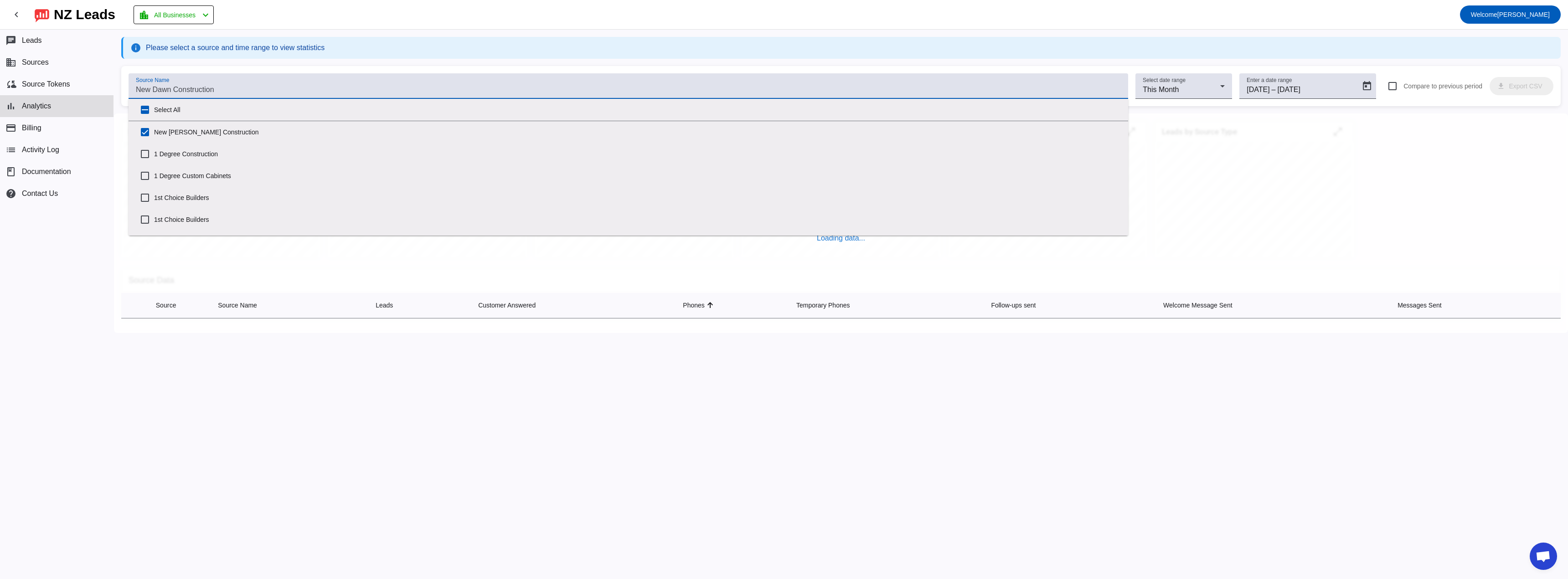
click at [285, 93] on input "Source Name" at bounding box center [628, 90] width 985 height 11
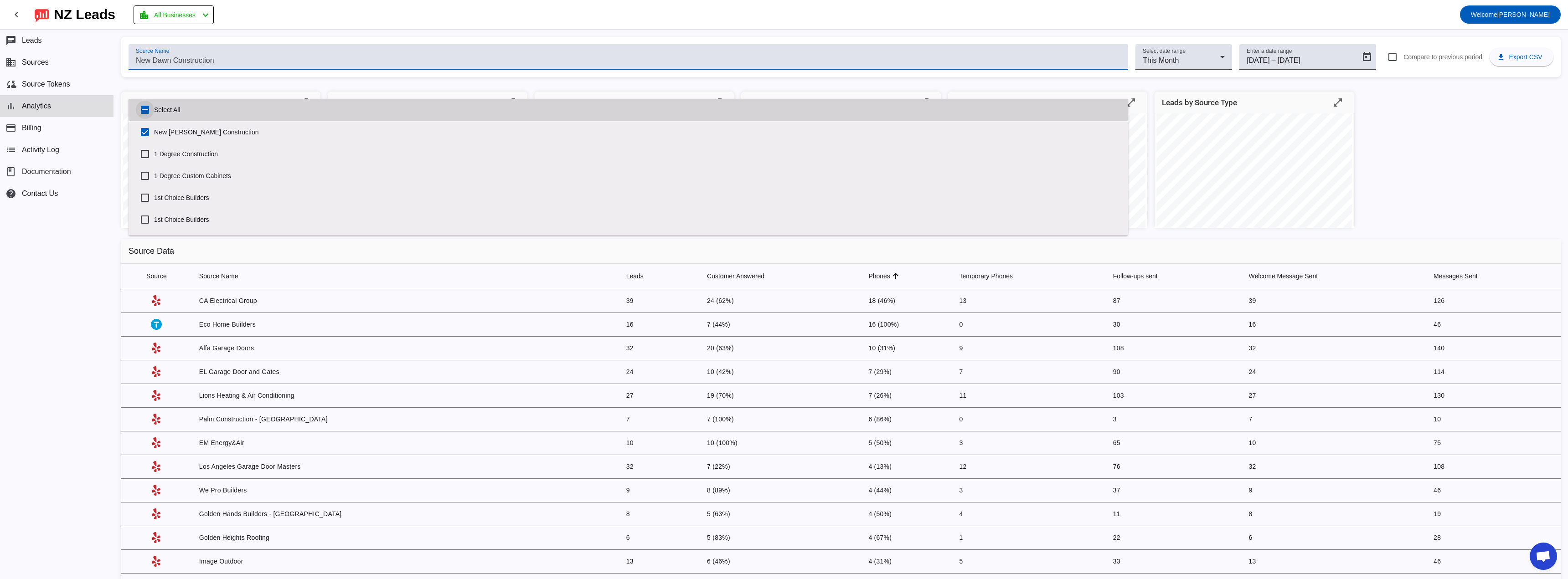
click at [146, 108] on input "Select All" at bounding box center [145, 109] width 18 height 18
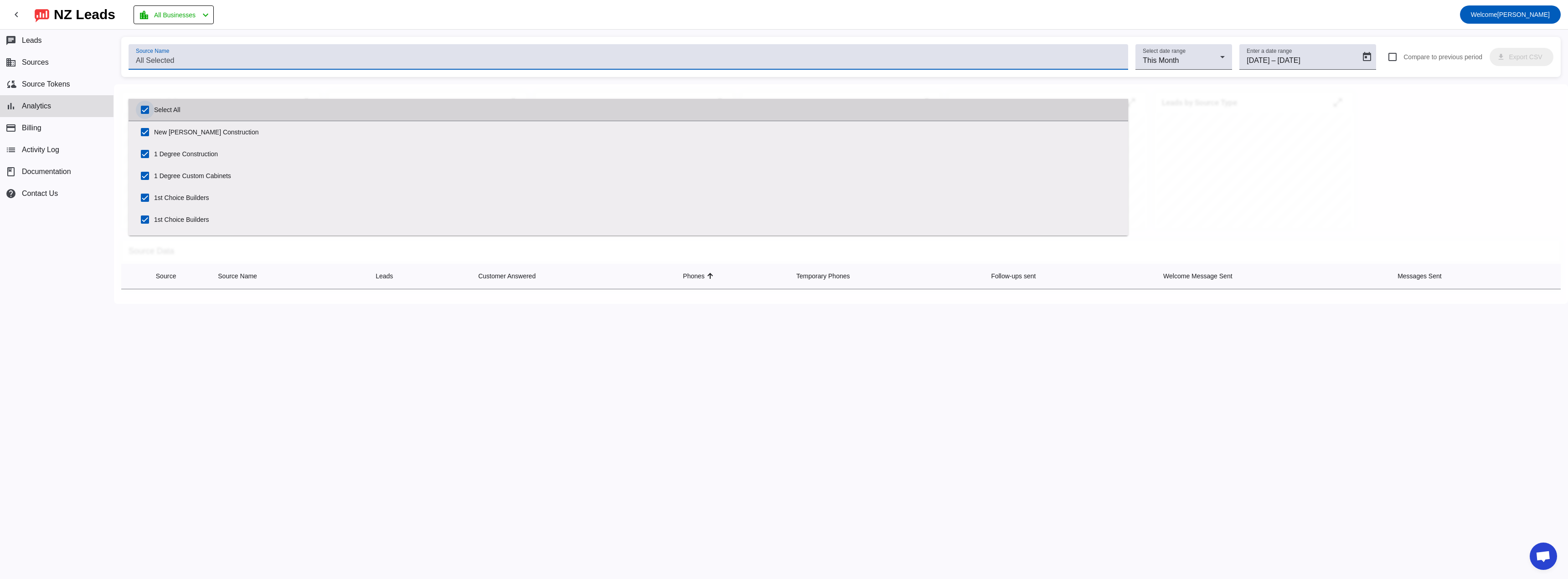
click at [144, 108] on input "Select All" at bounding box center [145, 109] width 18 height 18
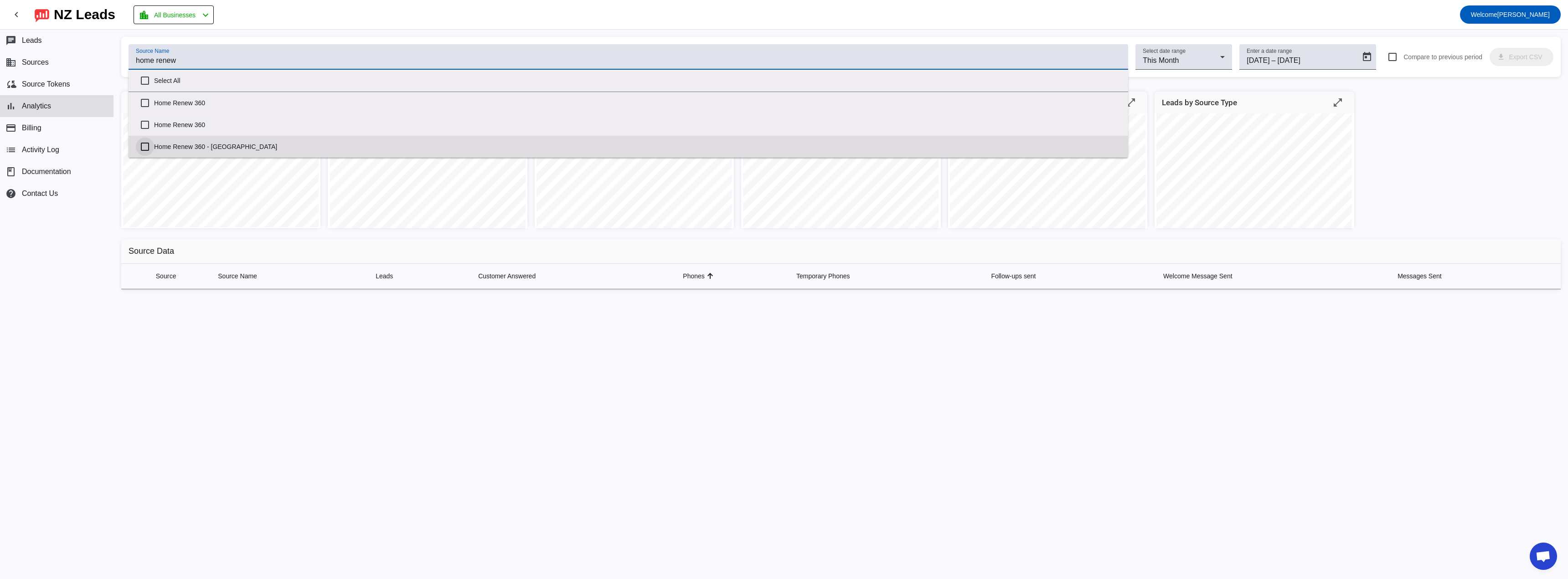
click at [142, 146] on input "Home Renew 360 - [GEOGRAPHIC_DATA]" at bounding box center [145, 147] width 18 height 18
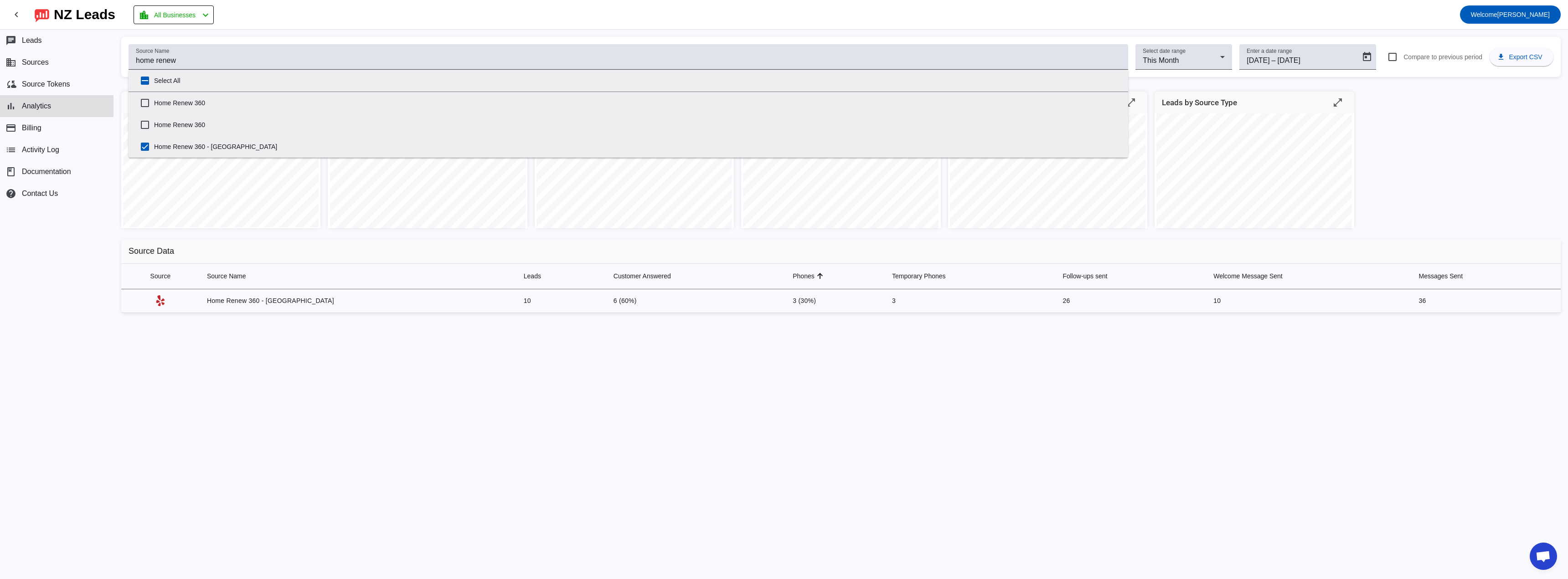
click at [290, 289] on div "Hours/Weekday open_in_full Leads by Status open_in_full Leads Over Time open_in…" at bounding box center [841, 206] width 1454 height 243
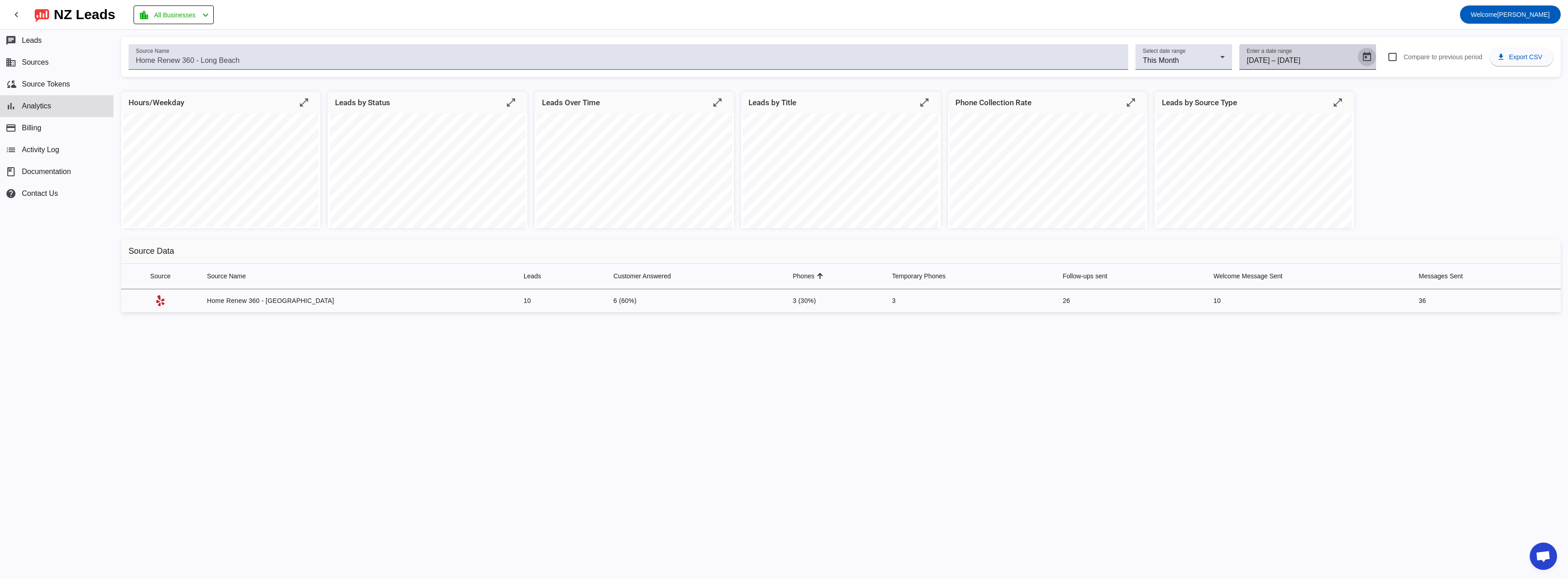
click at [783, 55] on span "Open calendar" at bounding box center [1367, 57] width 22 height 22
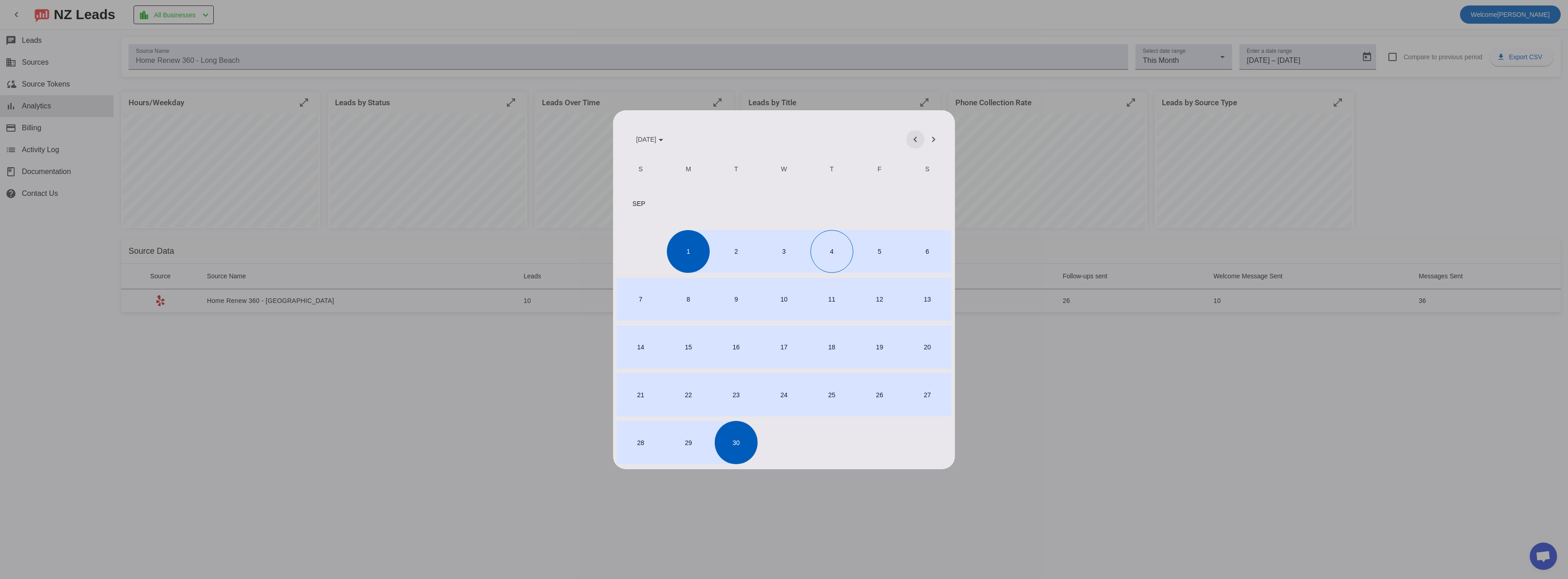
click at [783, 134] on span "Previous month" at bounding box center [915, 139] width 22 height 22
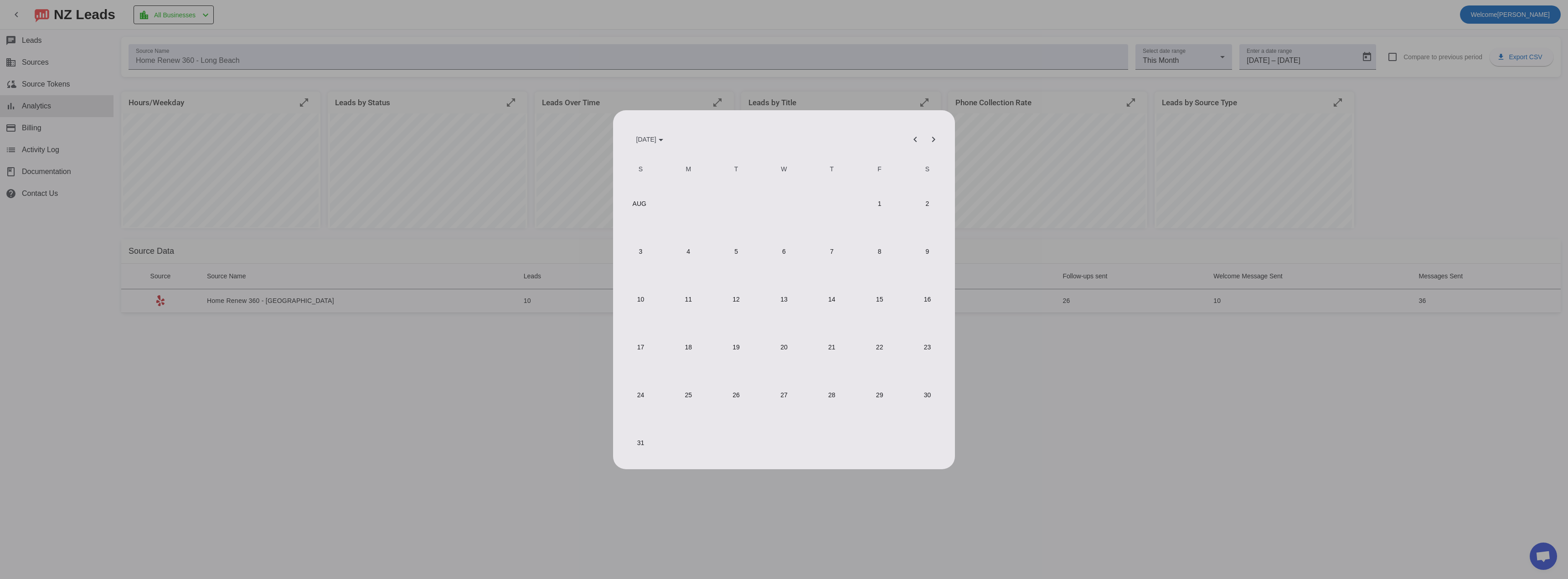
click at [783, 201] on span "1" at bounding box center [879, 204] width 43 height 43
click at [637, 289] on span "31" at bounding box center [640, 442] width 43 height 43
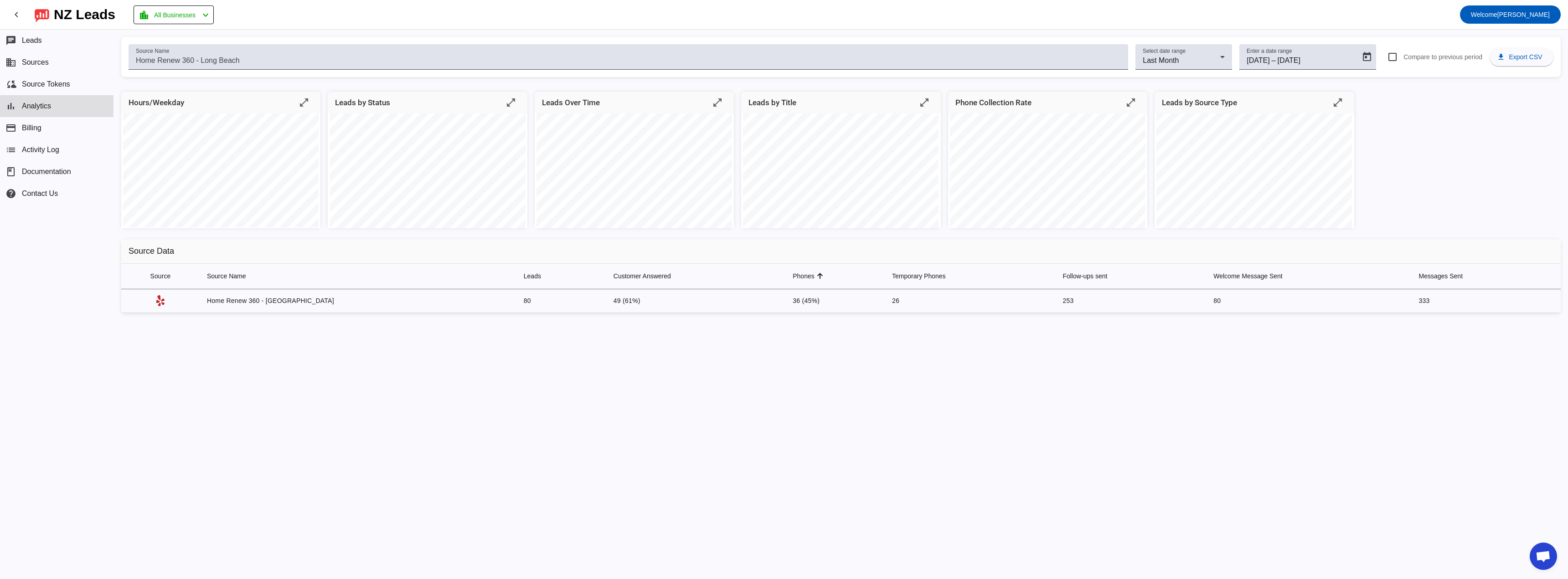
drag, startPoint x: 516, startPoint y: 291, endPoint x: 528, endPoint y: 300, distance: 15.0
click at [516, 289] on td "80" at bounding box center [561, 301] width 90 height 24
drag, startPoint x: 605, startPoint y: 299, endPoint x: 559, endPoint y: 299, distance: 46.0
click at [606, 289] on td "49 (61%)" at bounding box center [696, 301] width 179 height 24
drag, startPoint x: 482, startPoint y: 299, endPoint x: 463, endPoint y: 305, distance: 19.9
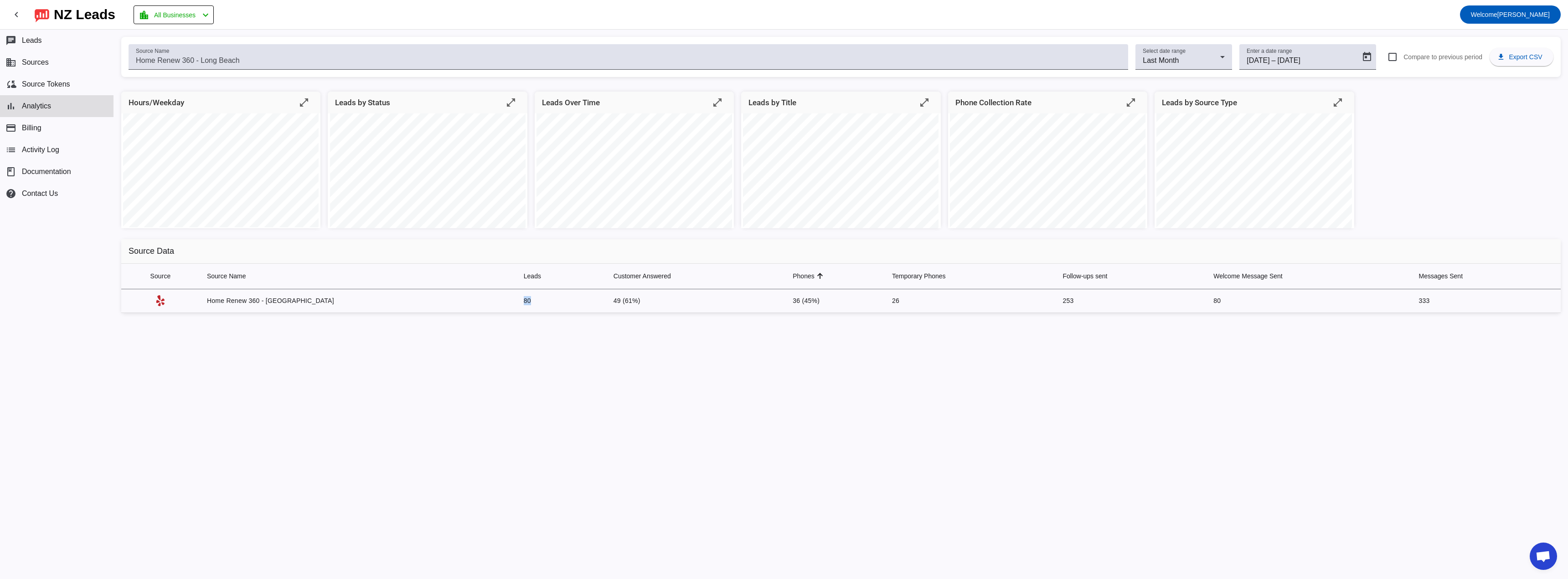
click at [516, 289] on td "80" at bounding box center [561, 301] width 90 height 24
drag, startPoint x: 580, startPoint y: 305, endPoint x: 557, endPoint y: 303, distance: 23.1
click at [606, 289] on td "49 (61%)" at bounding box center [696, 301] width 179 height 24
drag, startPoint x: 763, startPoint y: 302, endPoint x: 739, endPoint y: 314, distance: 26.8
click at [739, 289] on div "Hours/Weekday open_in_full Leads by Status open_in_full Leads Over Time open_in…" at bounding box center [841, 206] width 1454 height 243
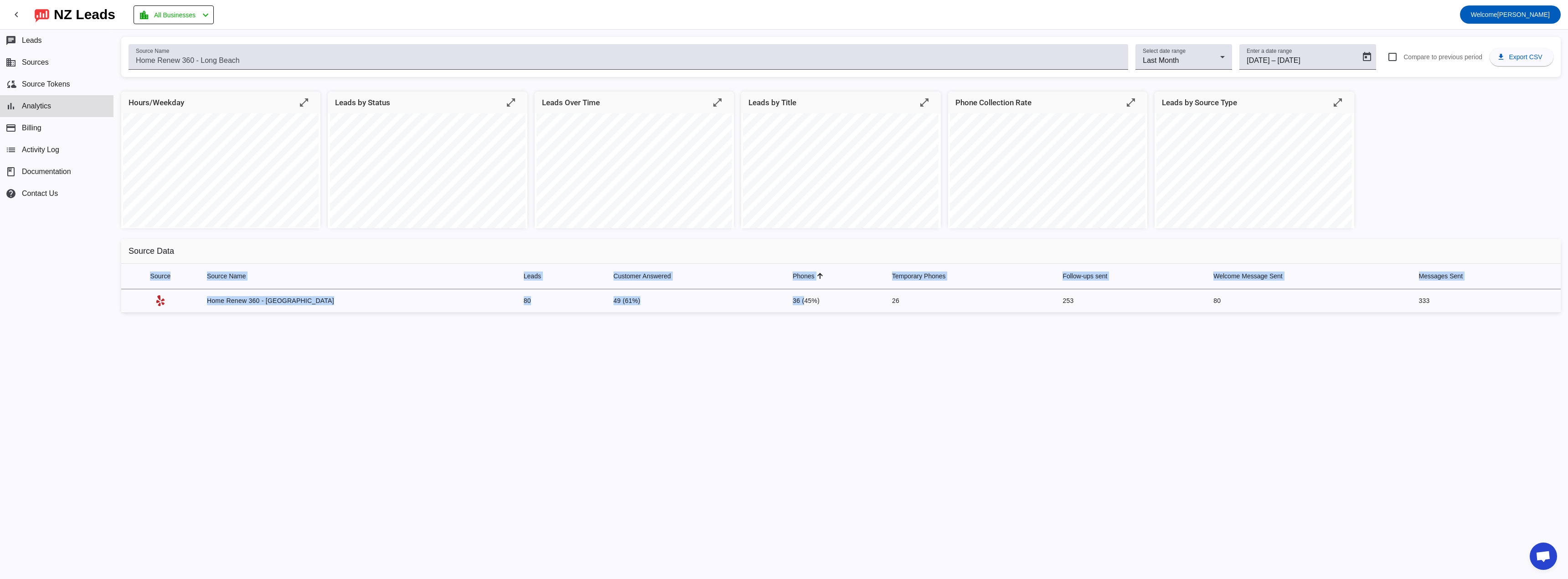
click at [783, 289] on td "36 (45%)" at bounding box center [835, 301] width 99 height 24
drag, startPoint x: 877, startPoint y: 302, endPoint x: 838, endPoint y: 303, distance: 39.0
click at [783, 289] on tr "Home Renew 360 - Long Beach 80 49 (61%) 36 (45%) 26 253 80 333" at bounding box center [841, 301] width 1440 height 24
click at [783, 289] on div "Source Name Select date range Last Month Enter a date range [DATE] [DATE] – [DA…" at bounding box center [841, 304] width 1454 height 549
drag, startPoint x: 600, startPoint y: 307, endPoint x: 575, endPoint y: 303, distance: 25.3
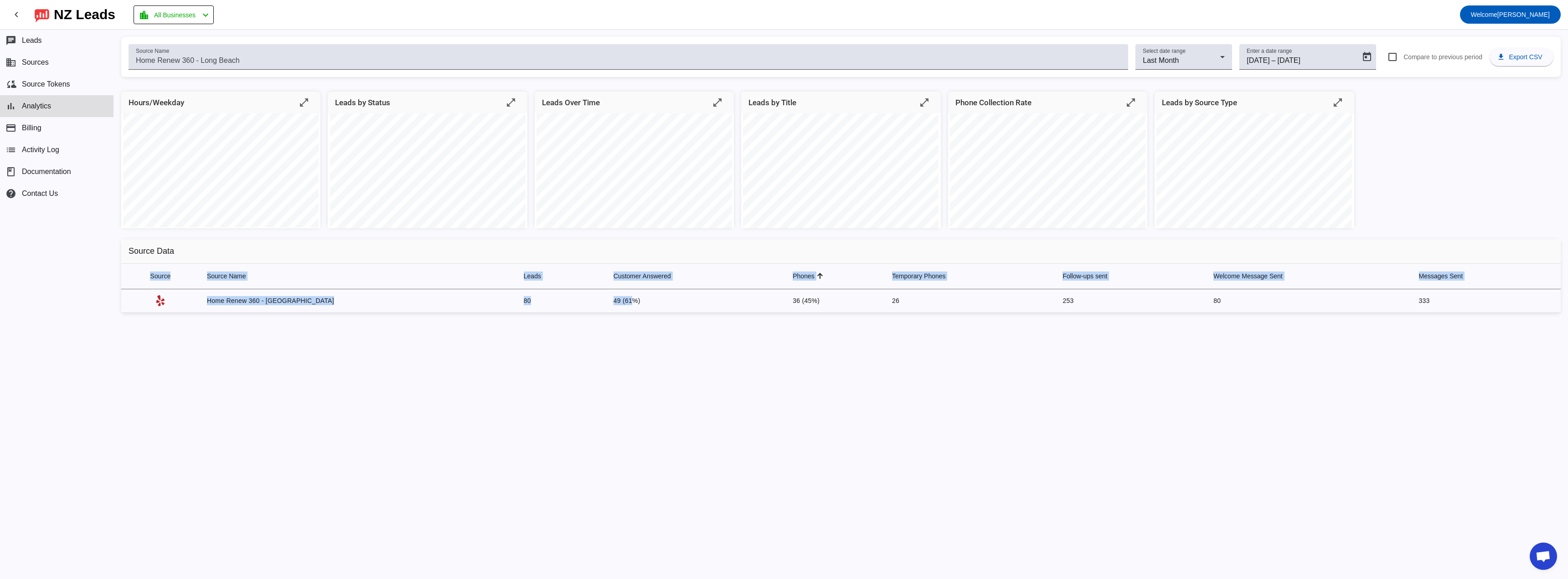
click at [575, 289] on div "Hours/Weekday open_in_full Leads by Status open_in_full Leads Over Time open_in…" at bounding box center [841, 206] width 1454 height 243
click at [606, 289] on td "49 (61%)" at bounding box center [696, 301] width 179 height 24
drag, startPoint x: 573, startPoint y: 302, endPoint x: 573, endPoint y: 296, distance: 6.0
click at [606, 289] on td "49 (61%)" at bounding box center [696, 301] width 179 height 24
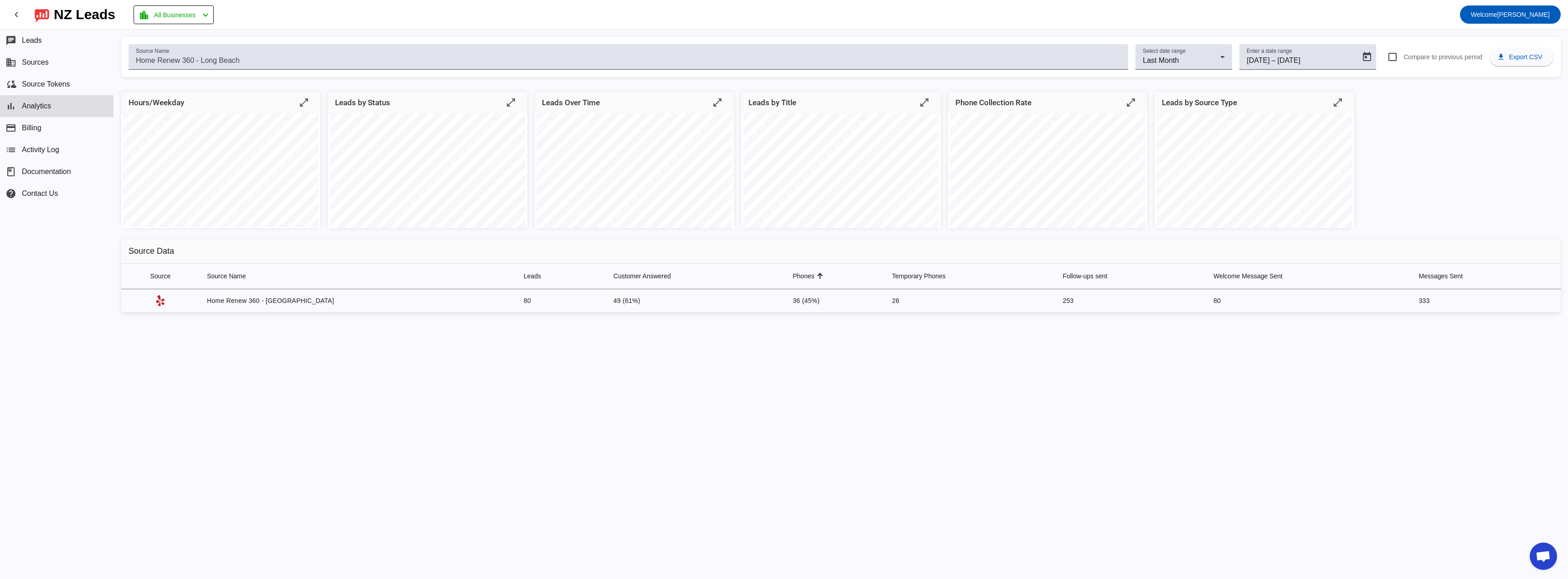
click at [580, 289] on div "Source Name Select date range Last Month Enter a date range [DATE] [DATE] – [DA…" at bounding box center [841, 304] width 1454 height 549
click at [55, 70] on button "business Sources" at bounding box center [57, 63] width 113 height 22
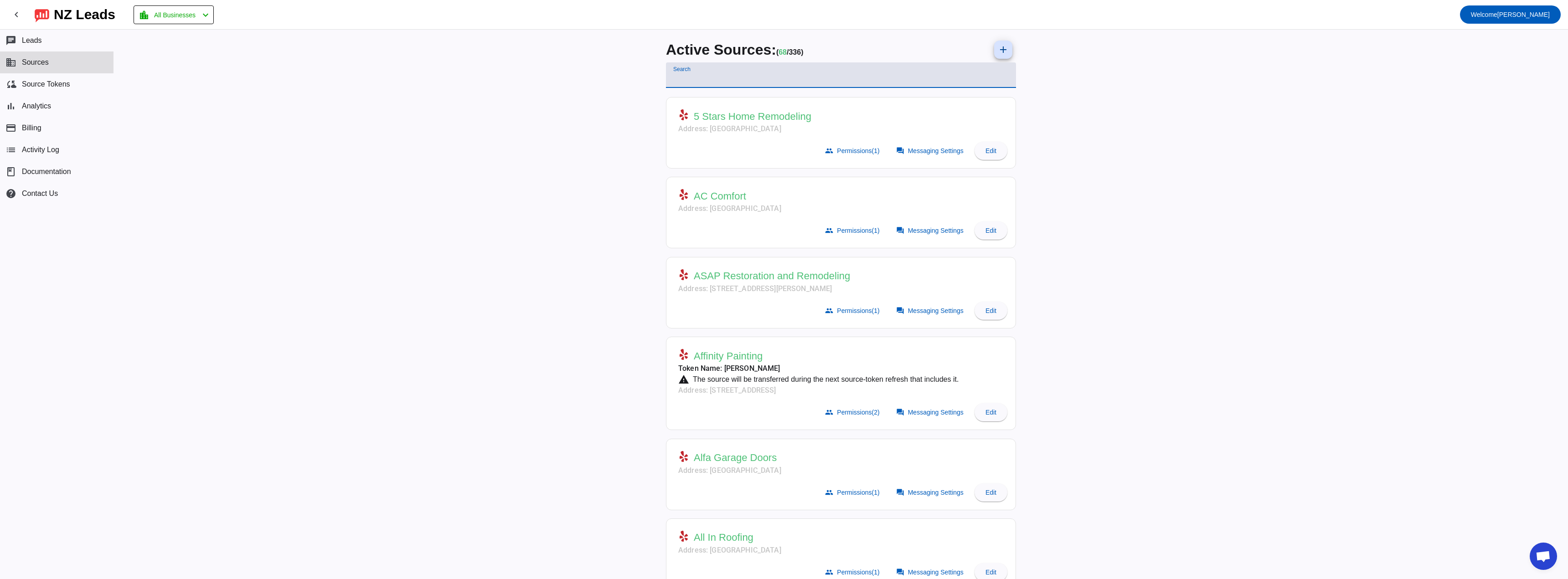
click at [724, 83] on input "Search" at bounding box center [841, 79] width 335 height 11
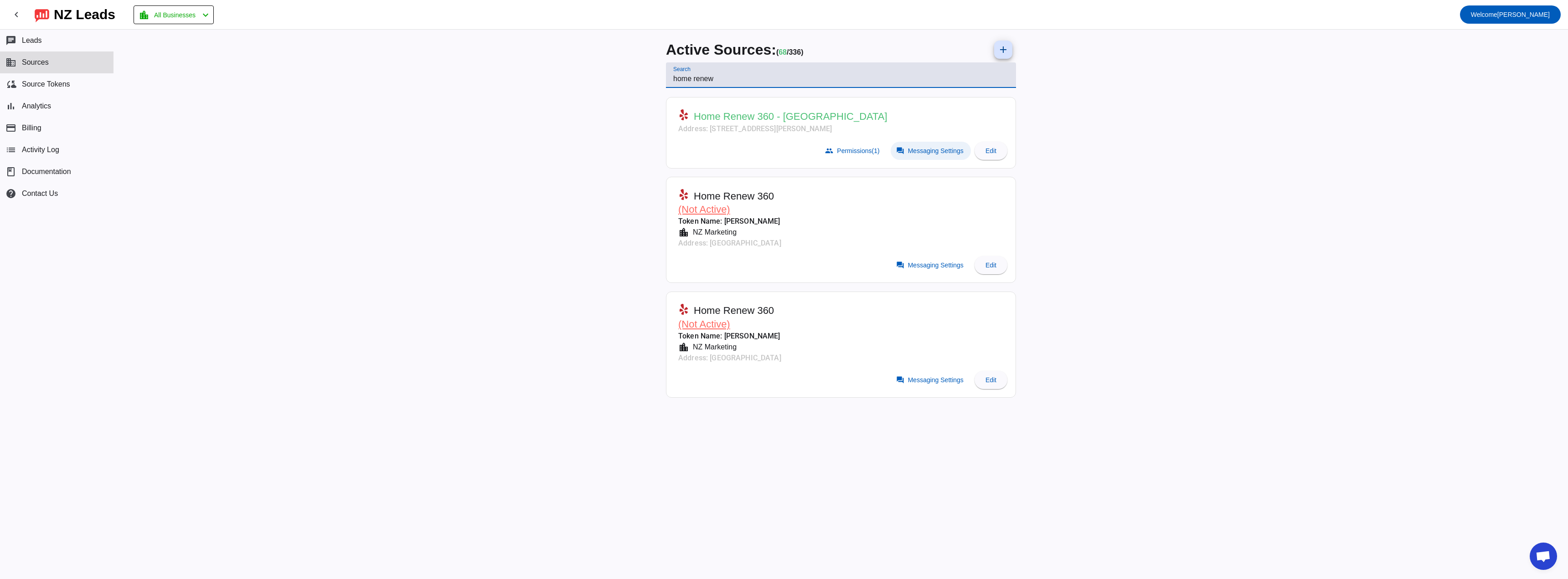
click at [783, 144] on span at bounding box center [931, 151] width 80 height 18
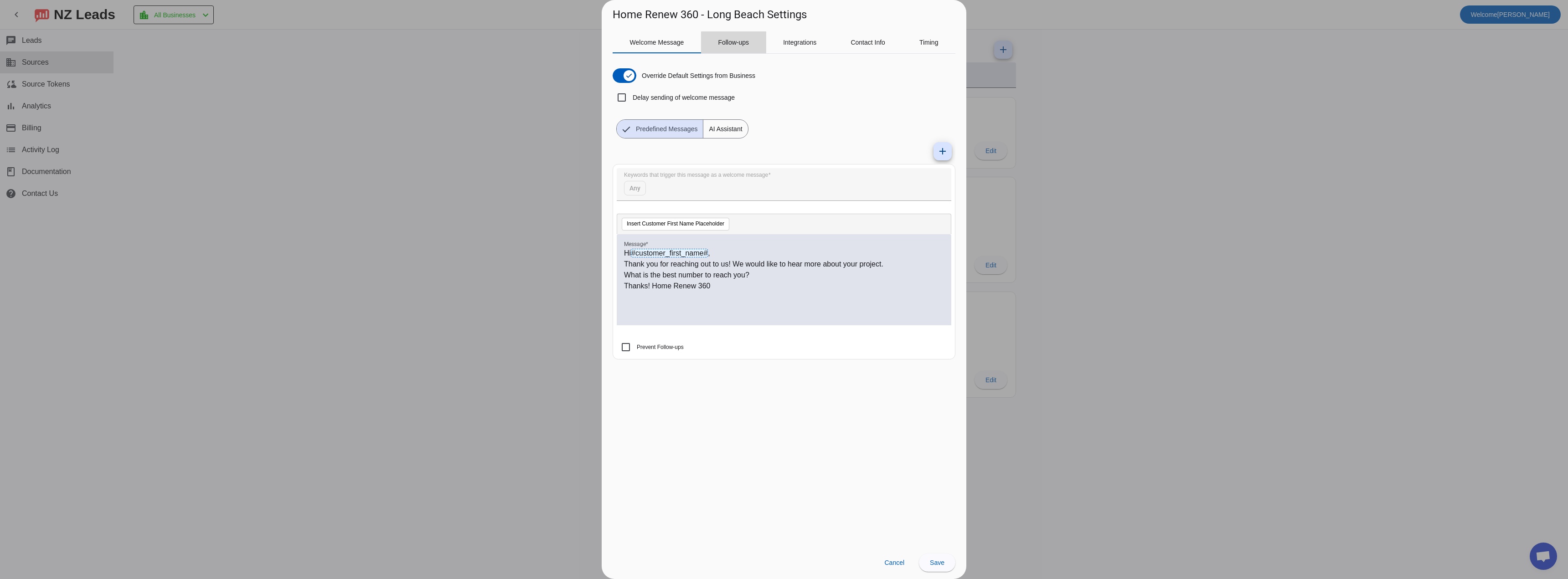
click at [744, 47] on span "Follow-ups" at bounding box center [733, 43] width 31 height 22
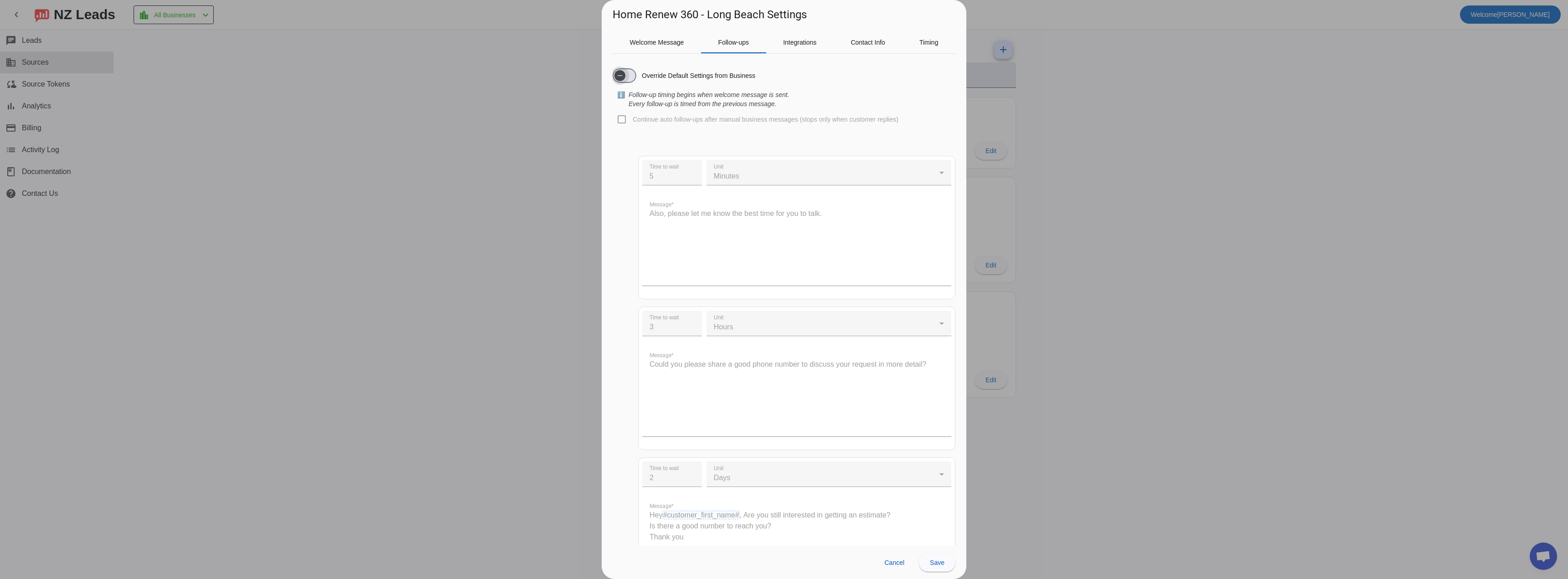
click at [624, 78] on span "button" at bounding box center [620, 75] width 11 height 11
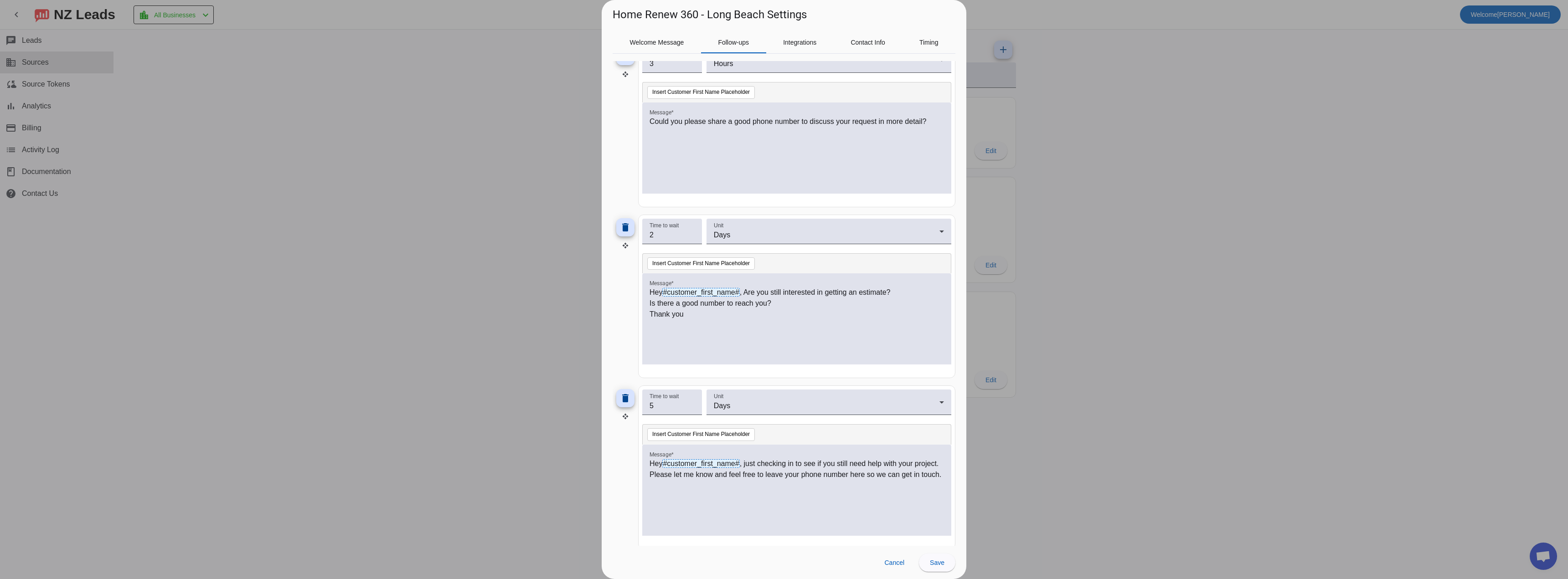
scroll to position [294, 0]
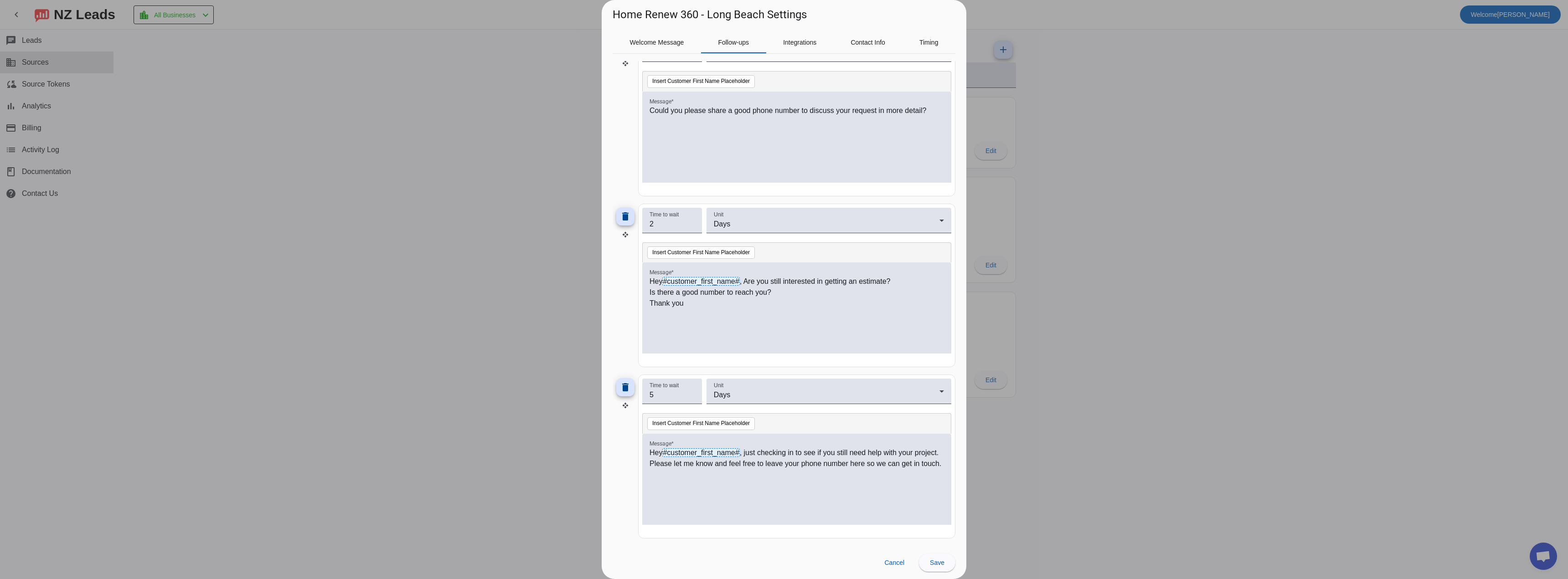
click at [290, 133] on div at bounding box center [784, 290] width 1568 height 579
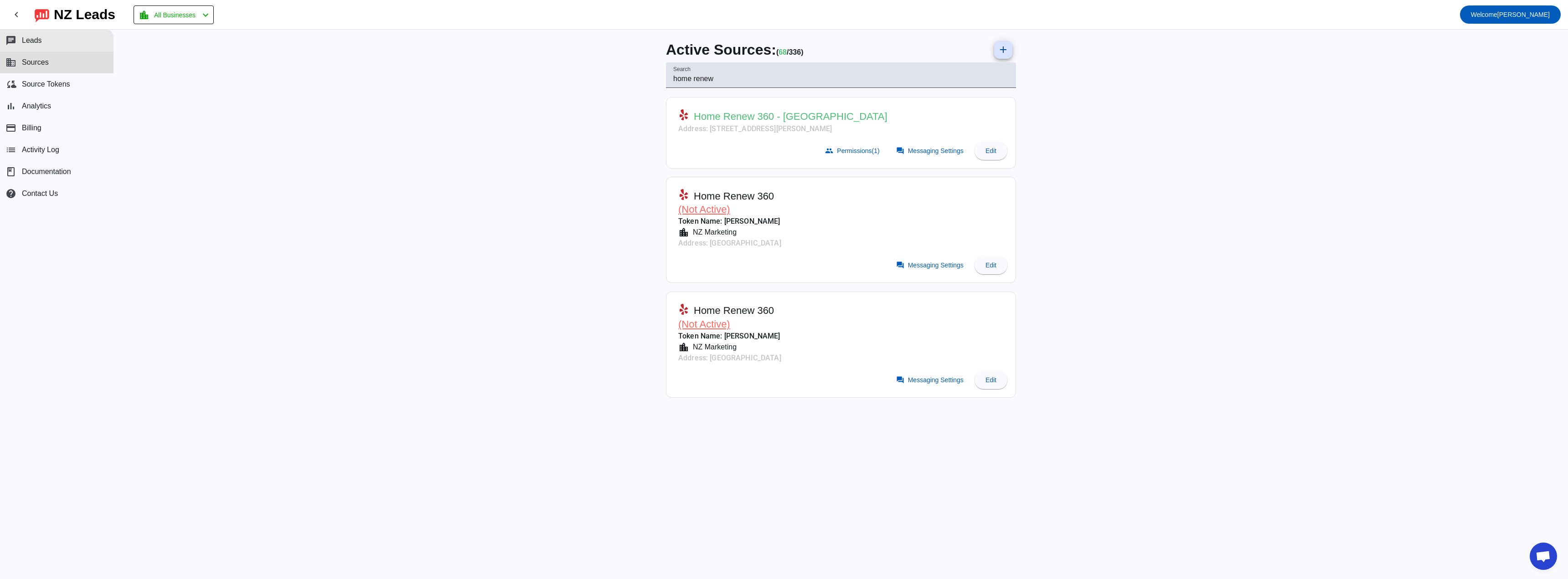
click at [57, 38] on button "chat Leads" at bounding box center [57, 41] width 113 height 22
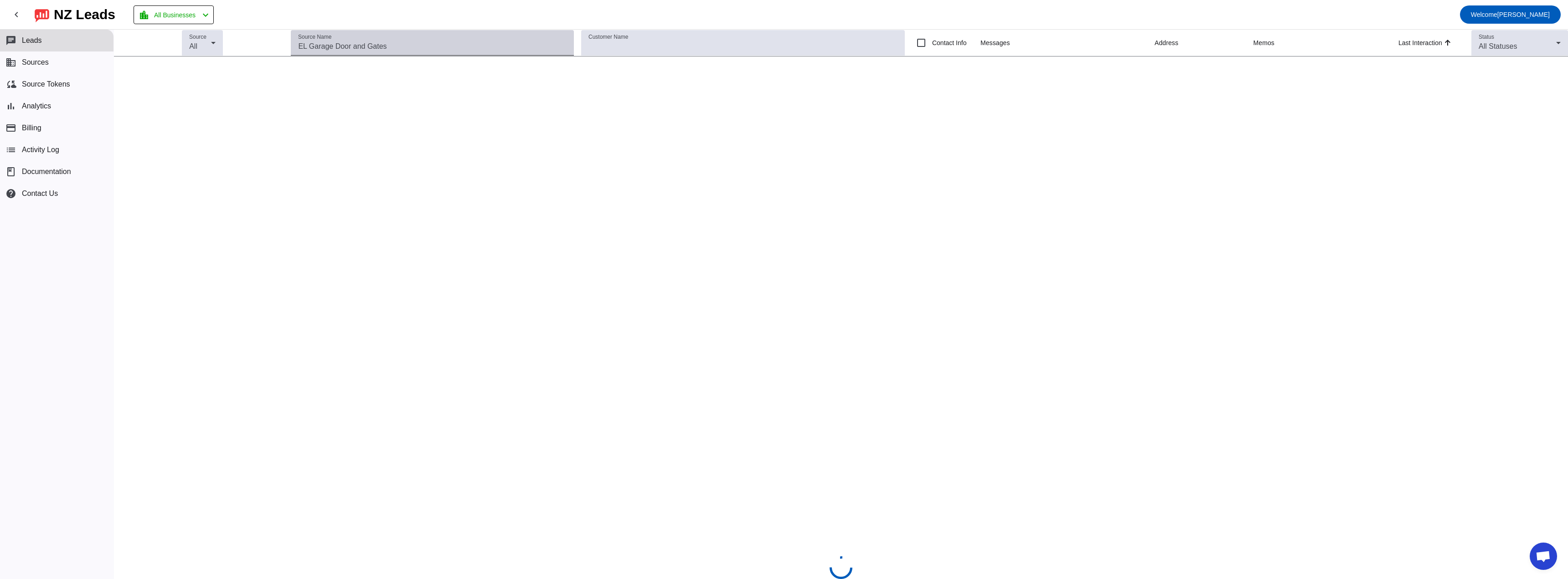
click at [424, 46] on input "Source Name" at bounding box center [432, 46] width 268 height 11
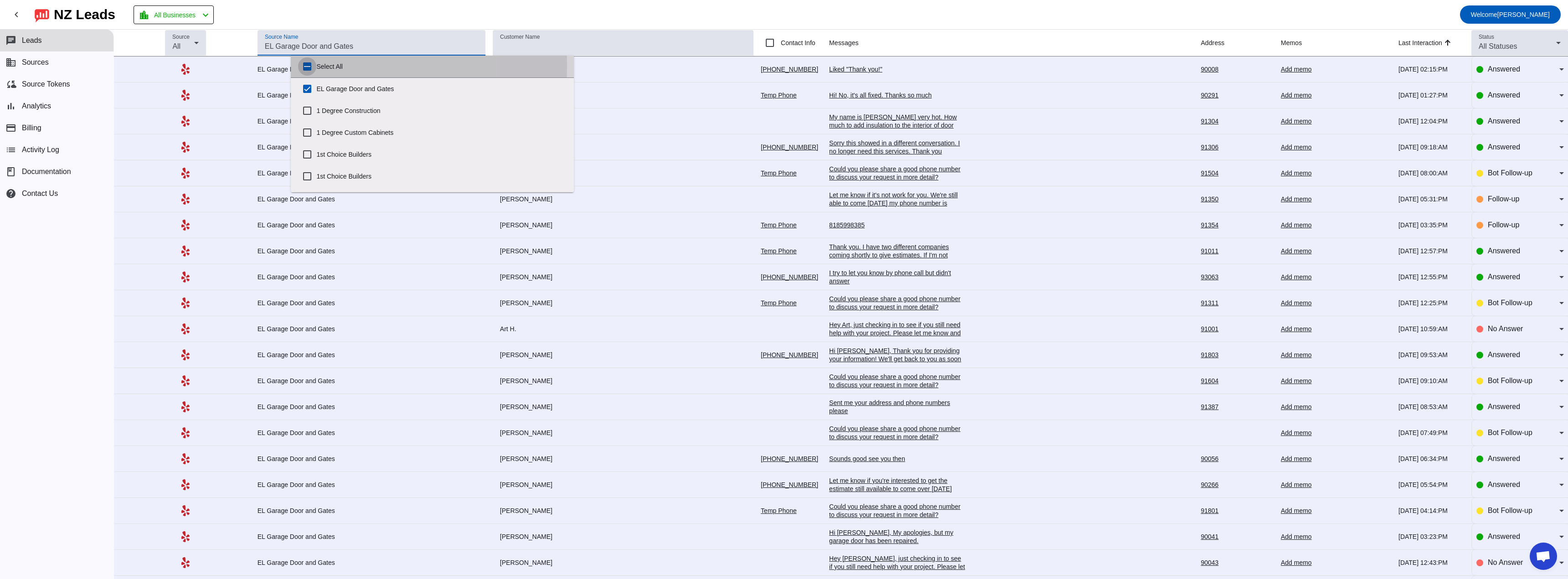
click at [301, 66] on input "Select All" at bounding box center [307, 66] width 18 height 18
click at [307, 63] on input "Select All" at bounding box center [307, 66] width 18 height 18
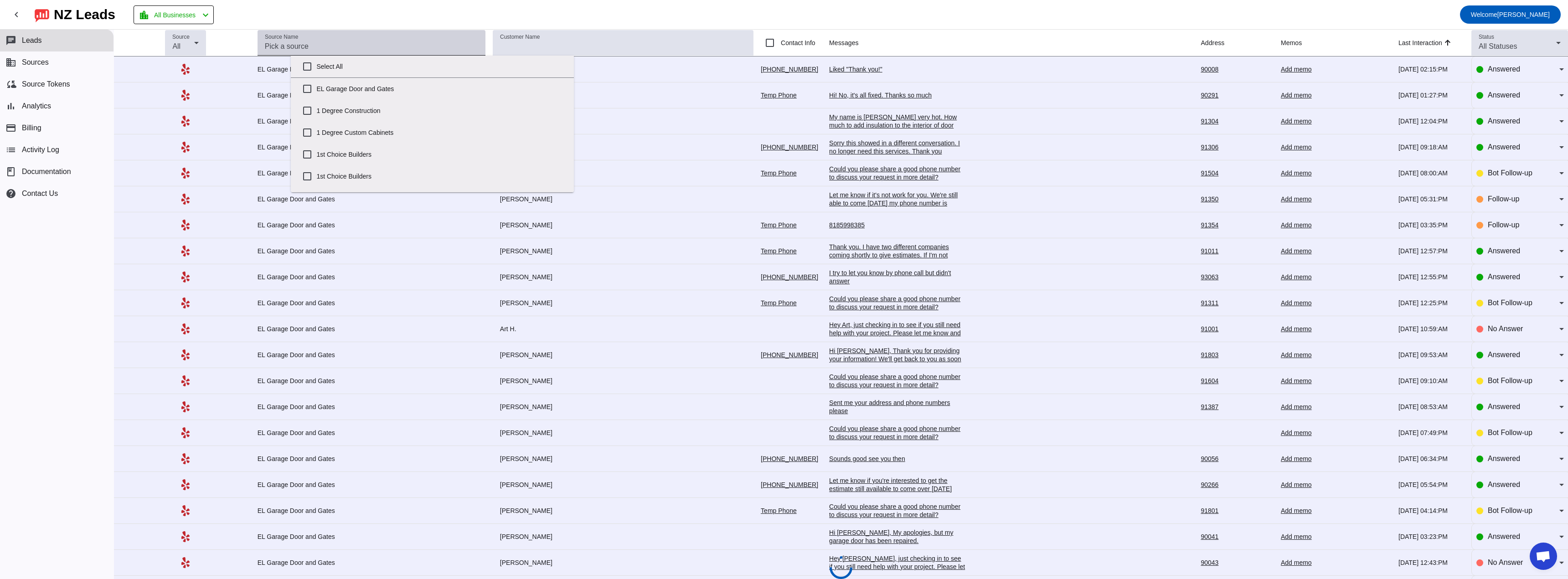
click at [300, 39] on div "Source Name" at bounding box center [371, 43] width 213 height 26
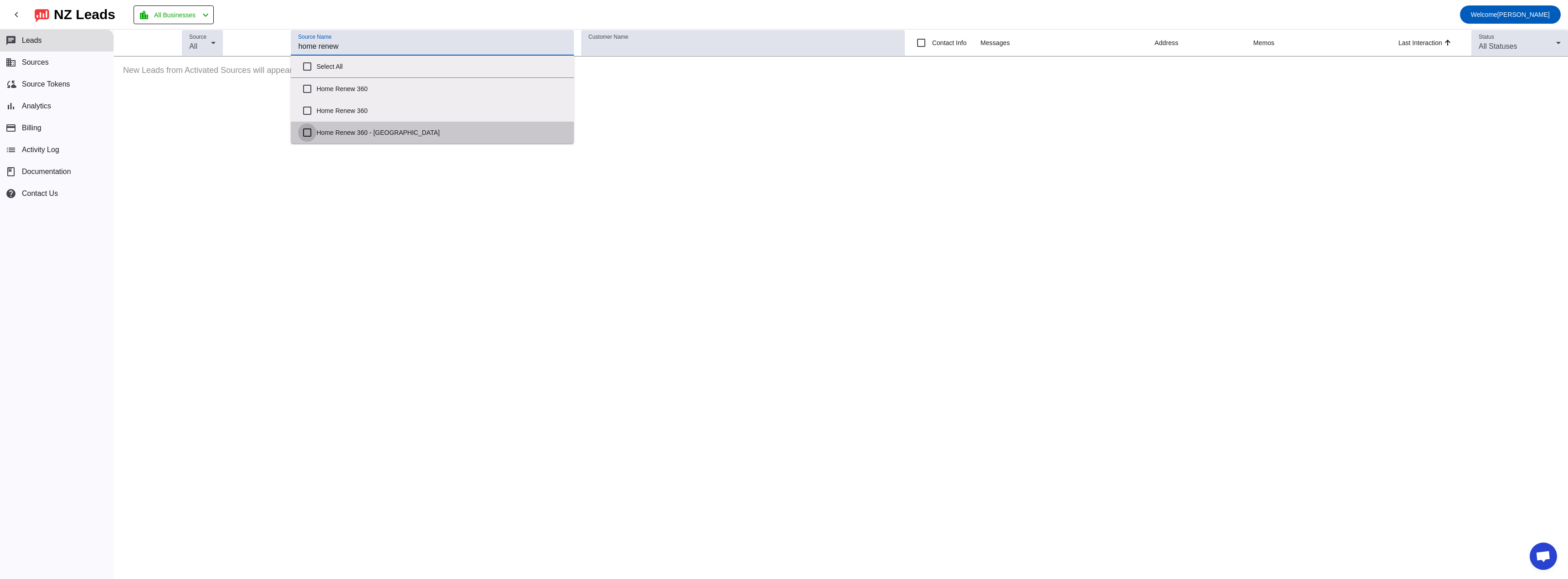
click at [306, 128] on input "Home Renew 360 - [GEOGRAPHIC_DATA]" at bounding box center [307, 133] width 18 height 18
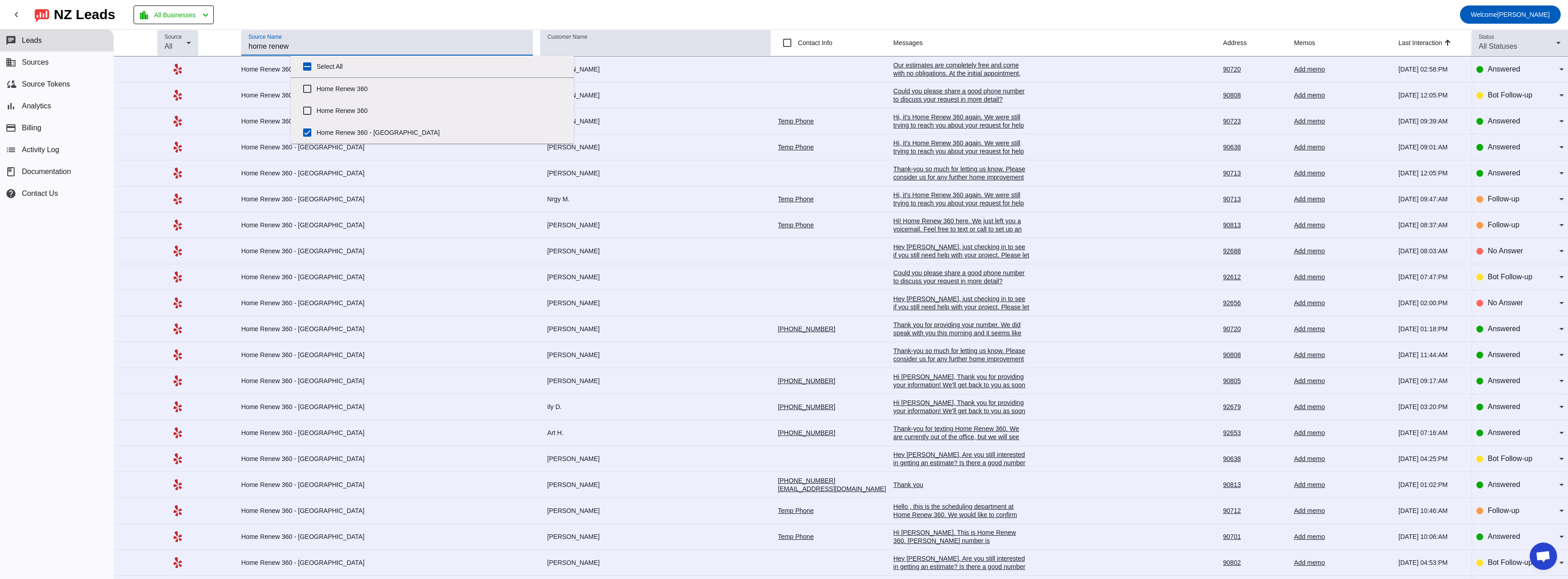
click at [601, 1] on mat-toolbar-row "chevron_left [GEOGRAPHIC_DATA] Leads location_city All Businesses chevron_left …" at bounding box center [784, 15] width 1568 height 29
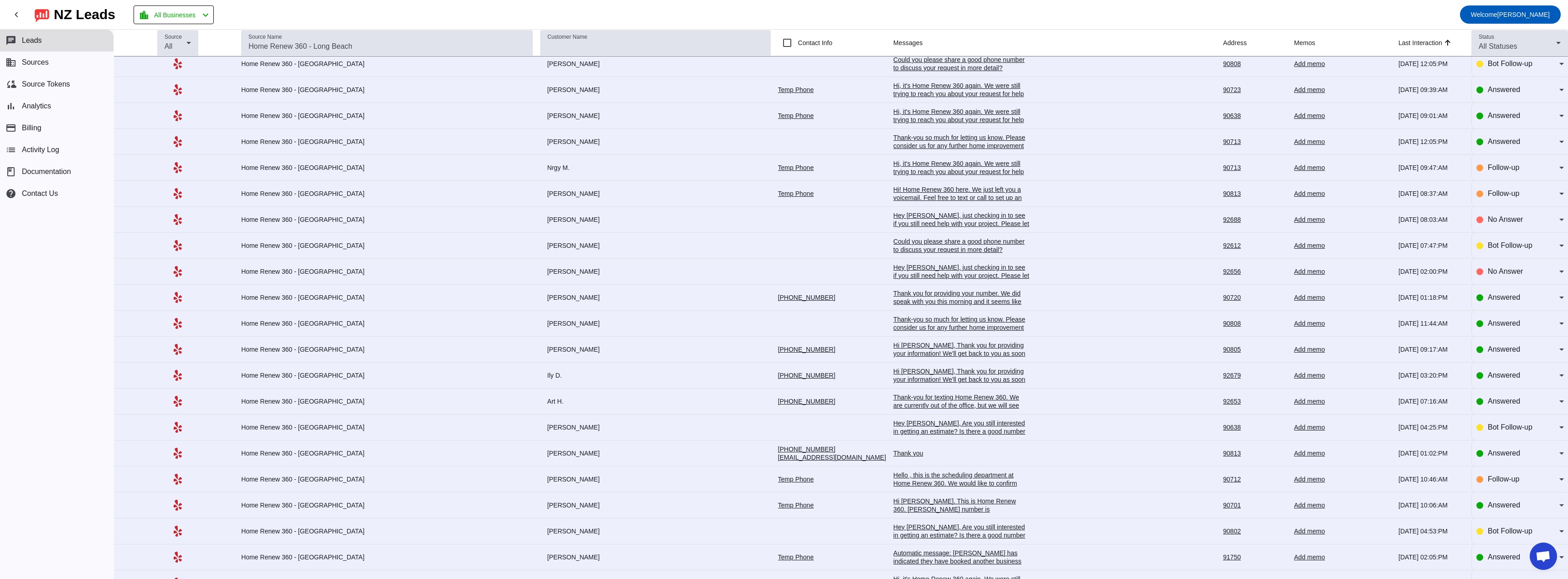
scroll to position [127, 0]
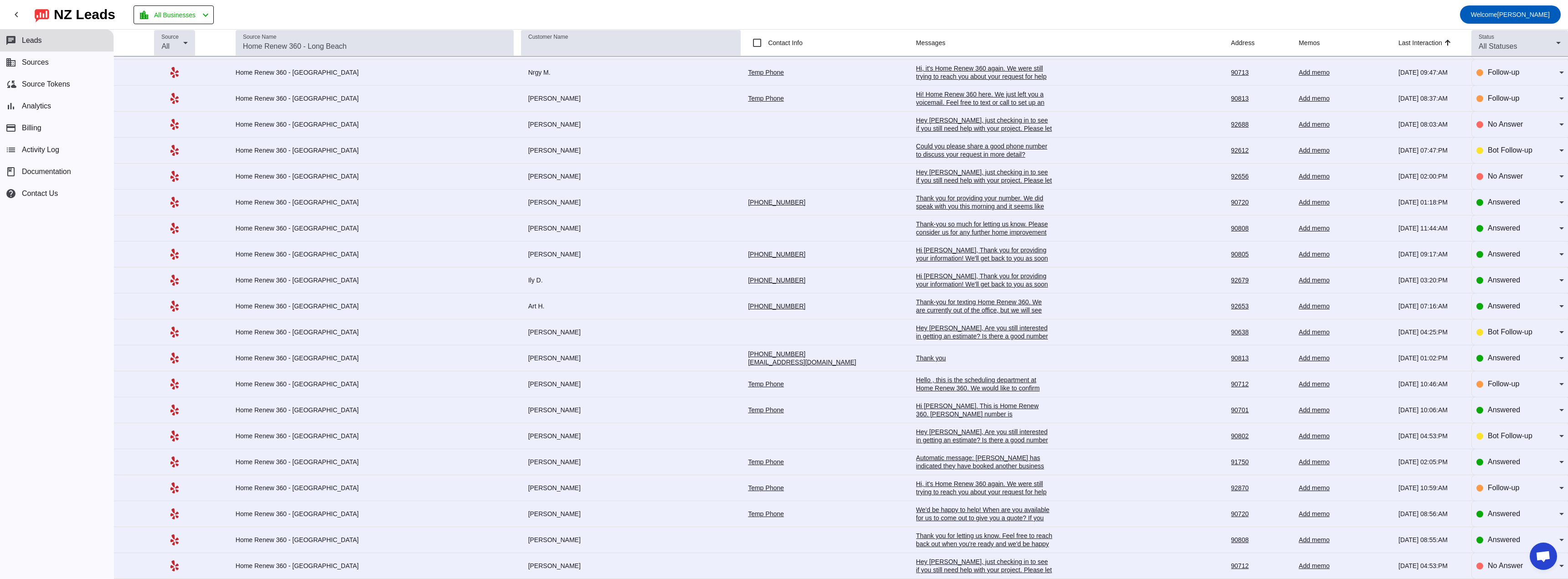
click at [783, 251] on div "Hi [PERSON_NAME], Thank you for providing your information! We'll get back to y…" at bounding box center [984, 258] width 137 height 24
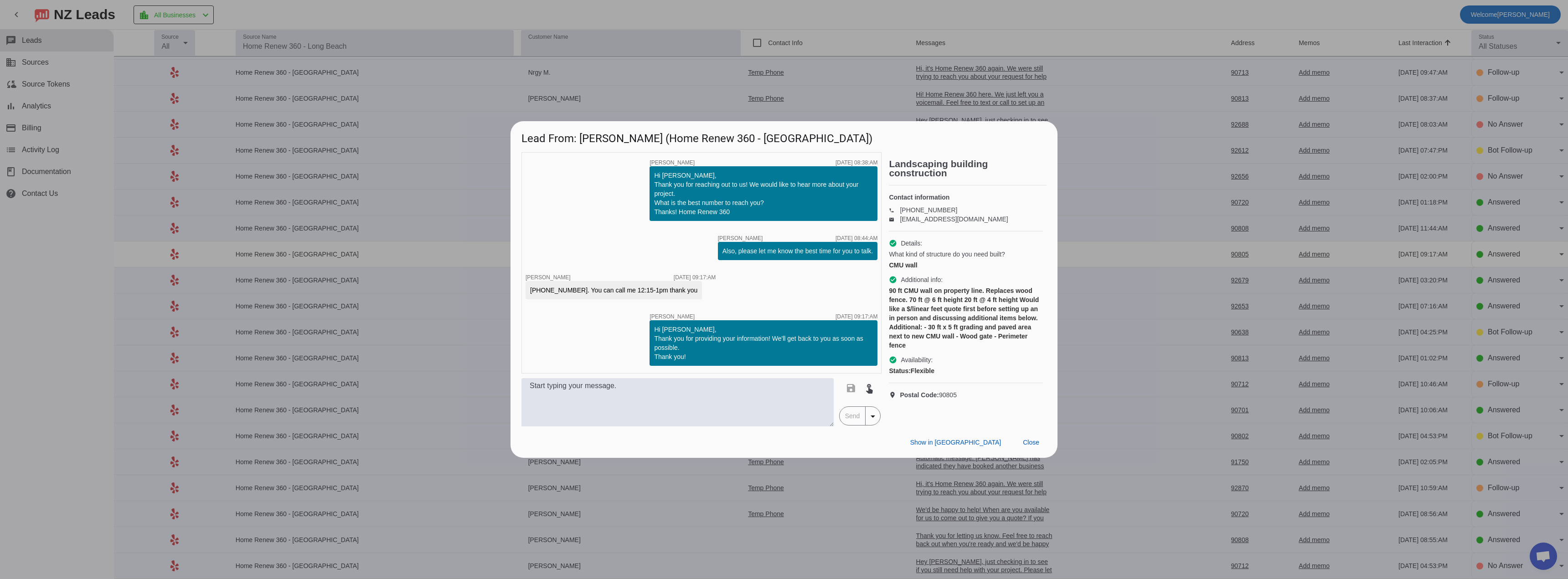
click at [783, 13] on div at bounding box center [784, 290] width 1568 height 579
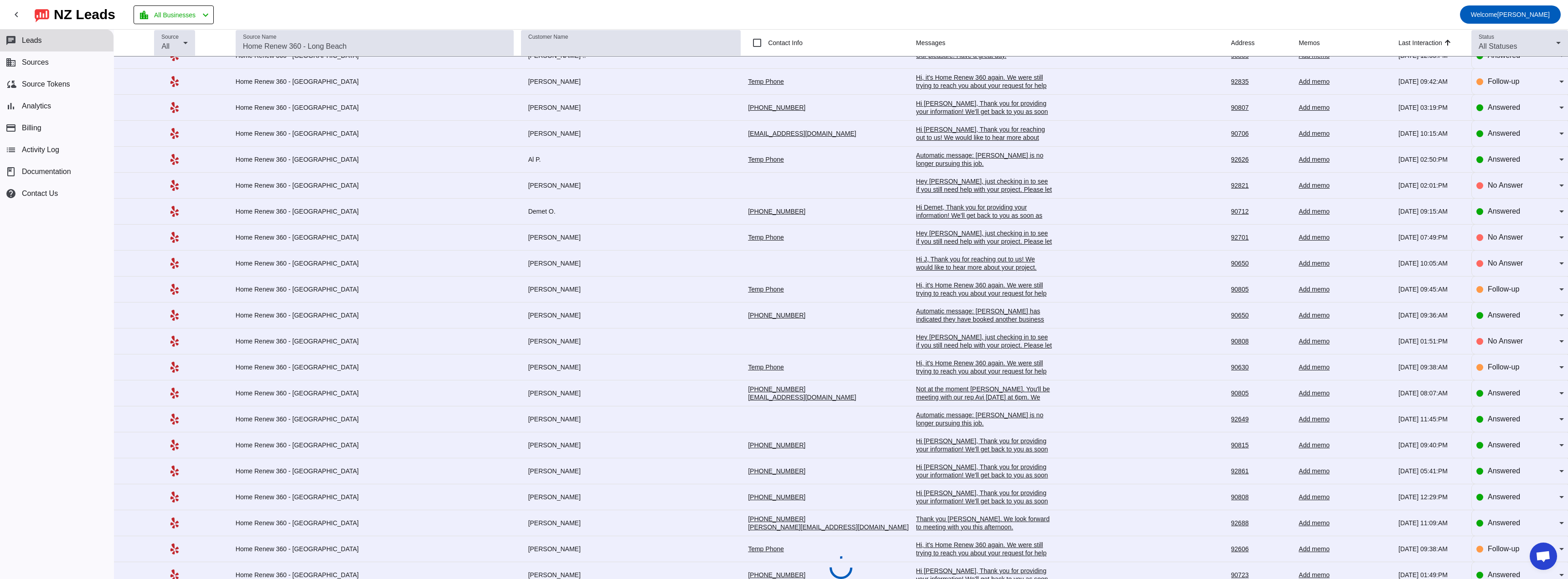
scroll to position [775, 0]
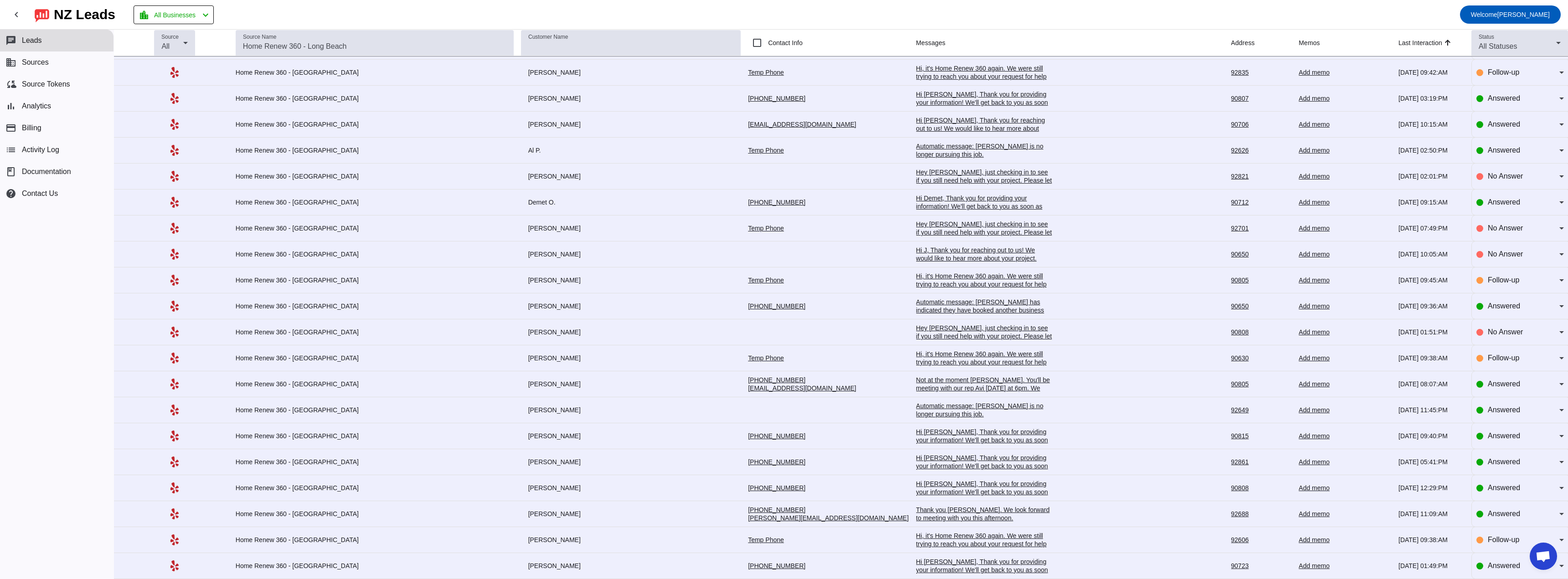
click at [783, 289] on div "Hi [PERSON_NAME], Thank you for providing your information! We'll get back to y…" at bounding box center [984, 470] width 137 height 33
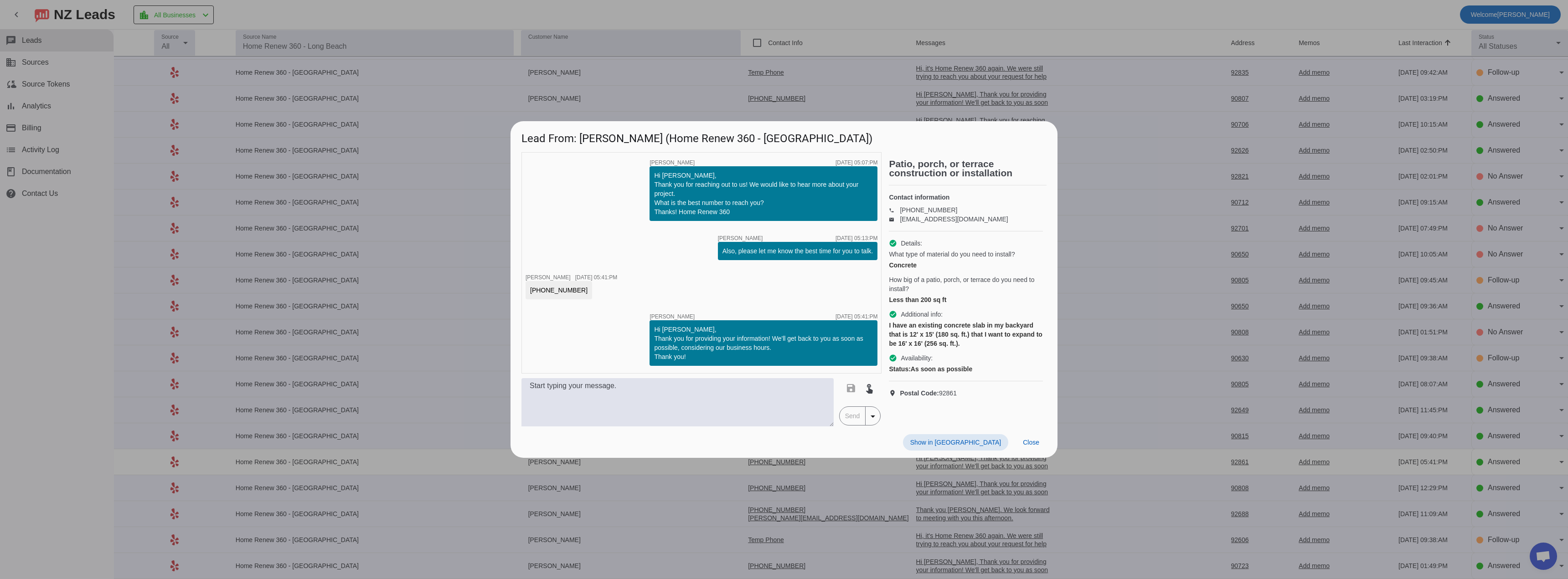
click at [783, 28] on div at bounding box center [784, 290] width 1568 height 579
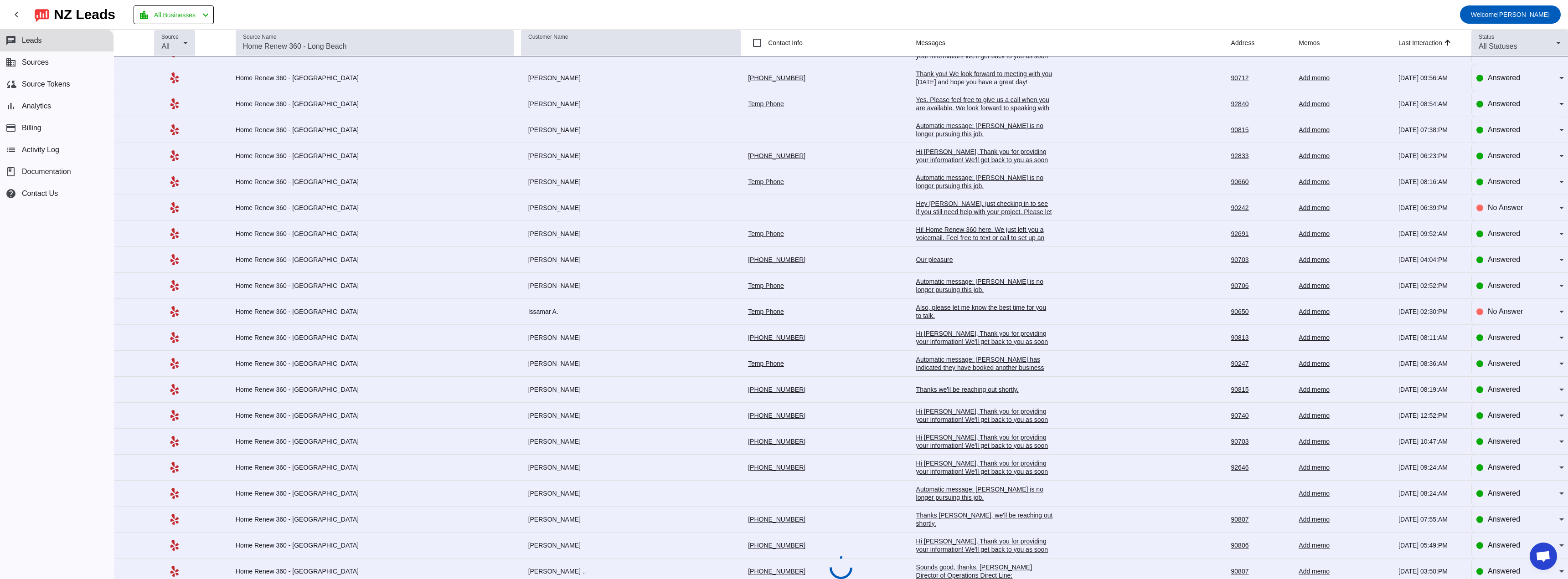
scroll to position [1424, 0]
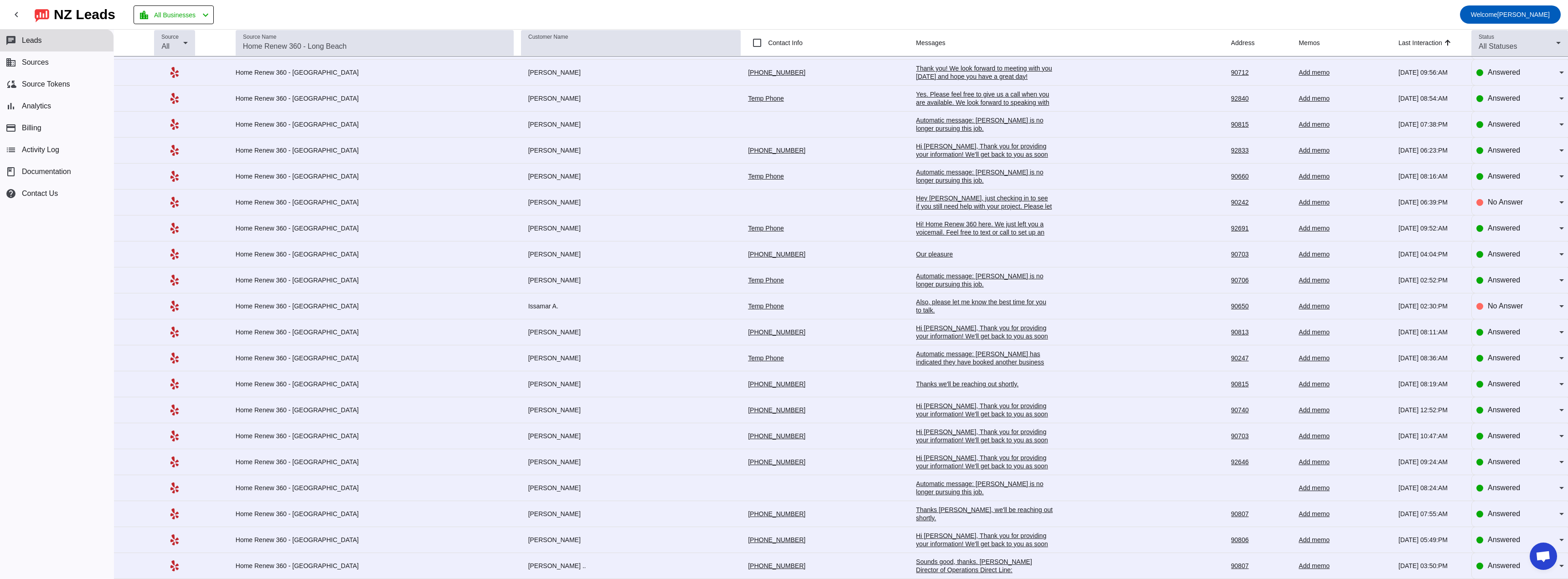
click at [783, 289] on div "Hi [PERSON_NAME], Thank you for providing your information! We'll get back to y…" at bounding box center [984, 440] width 137 height 24
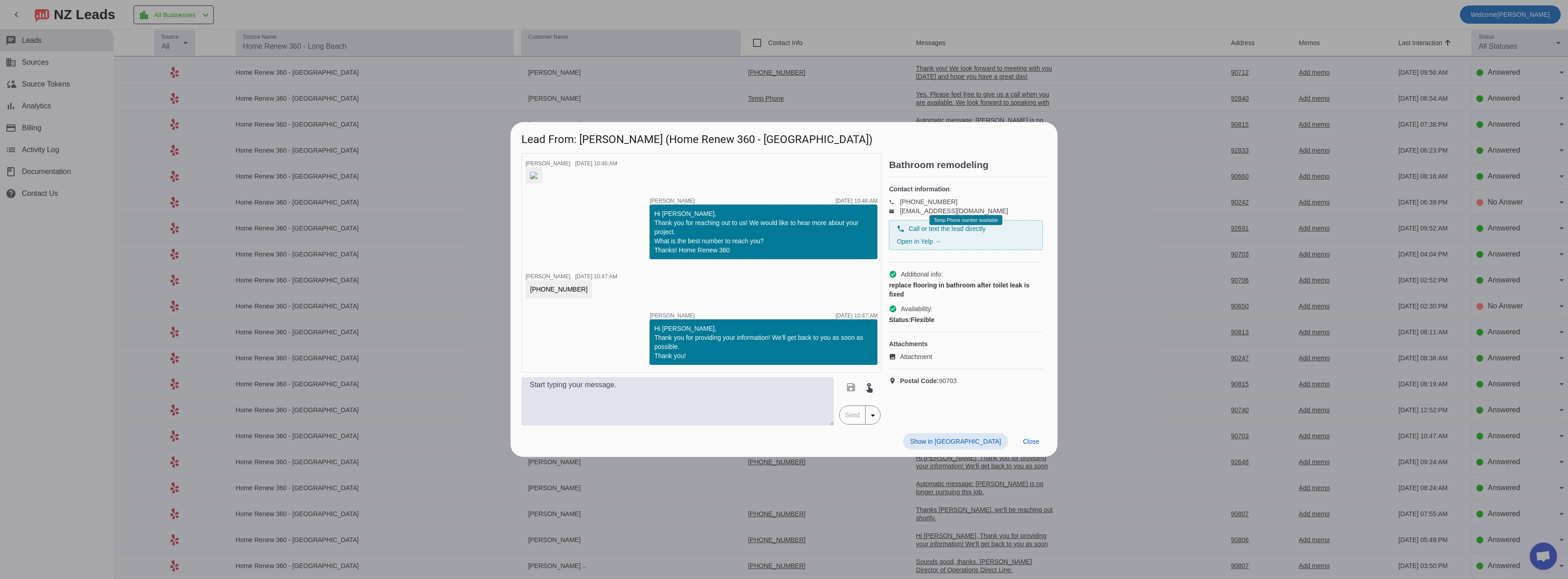
scroll to position [0, 0]
click at [727, 288] on div "timer close [PERSON_NAME] [DATE] 10:46:AM timer close [PERSON_NAME] [DATE] 10:4…" at bounding box center [702, 263] width 360 height 220
click at [783, 73] on div at bounding box center [784, 290] width 1568 height 579
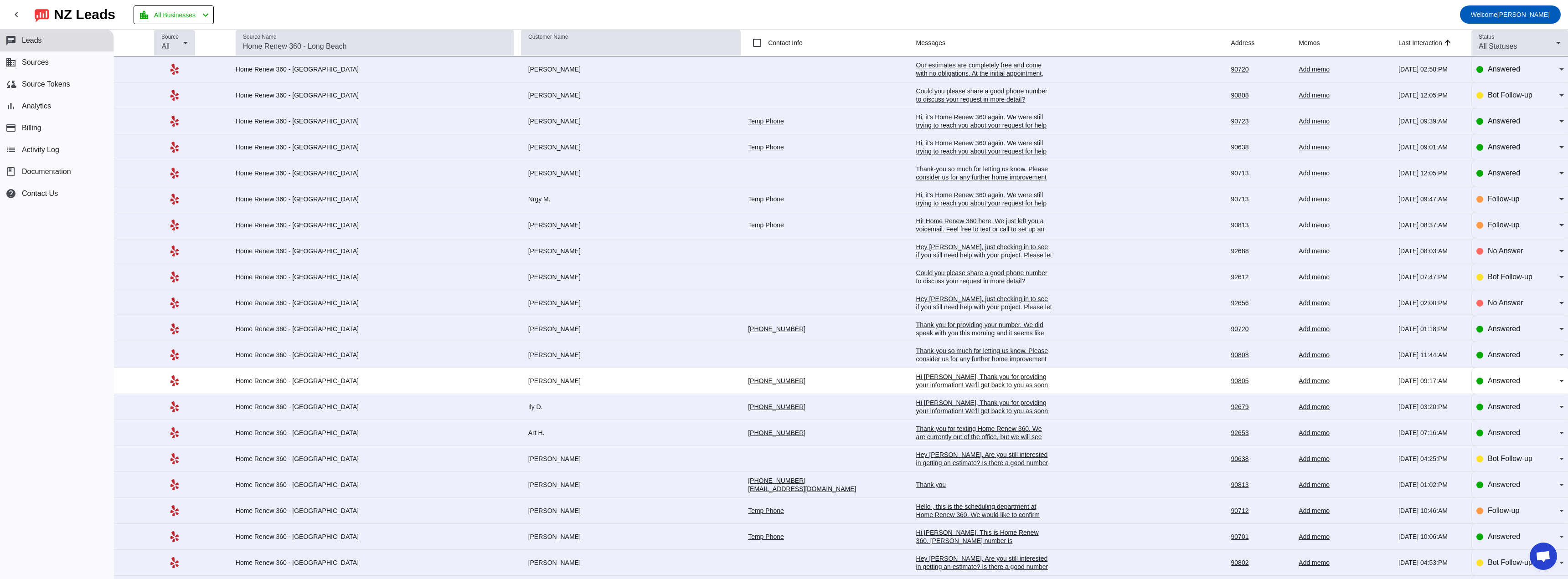
click at [681, 17] on mat-toolbar-row "chevron_left [GEOGRAPHIC_DATA] Leads location_city All Businesses chevron_left …" at bounding box center [784, 15] width 1568 height 29
